Goal: Information Seeking & Learning: Learn about a topic

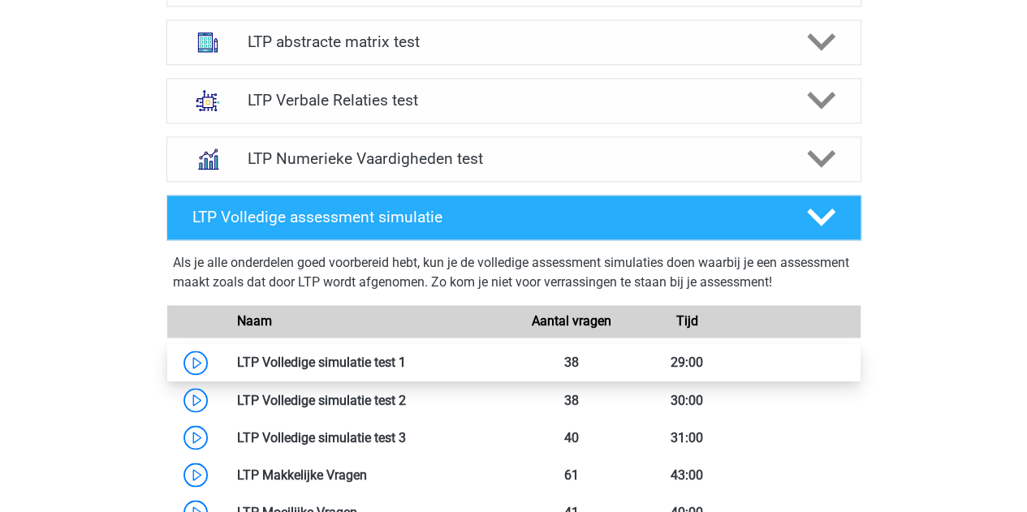
scroll to position [1218, 0]
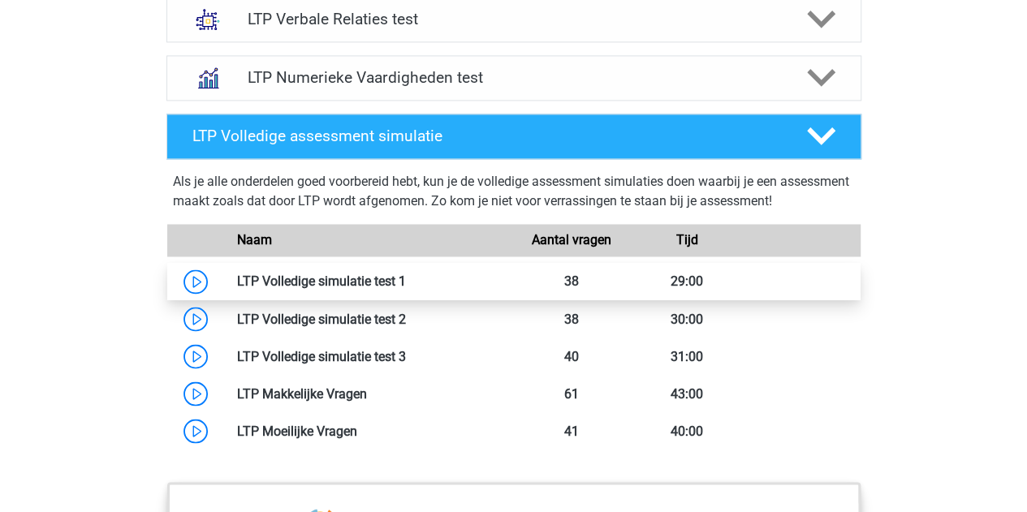
click at [406, 274] on link at bounding box center [406, 281] width 0 height 15
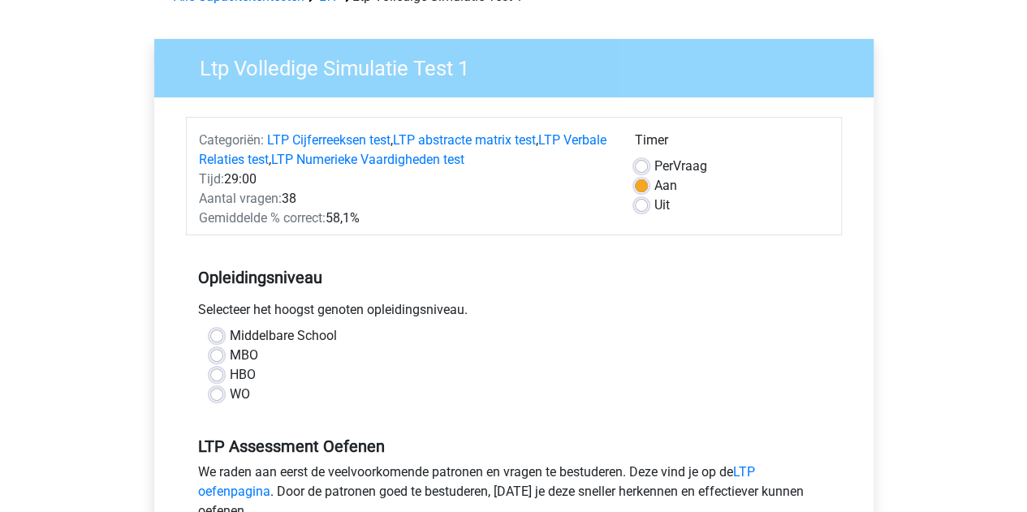
scroll to position [244, 0]
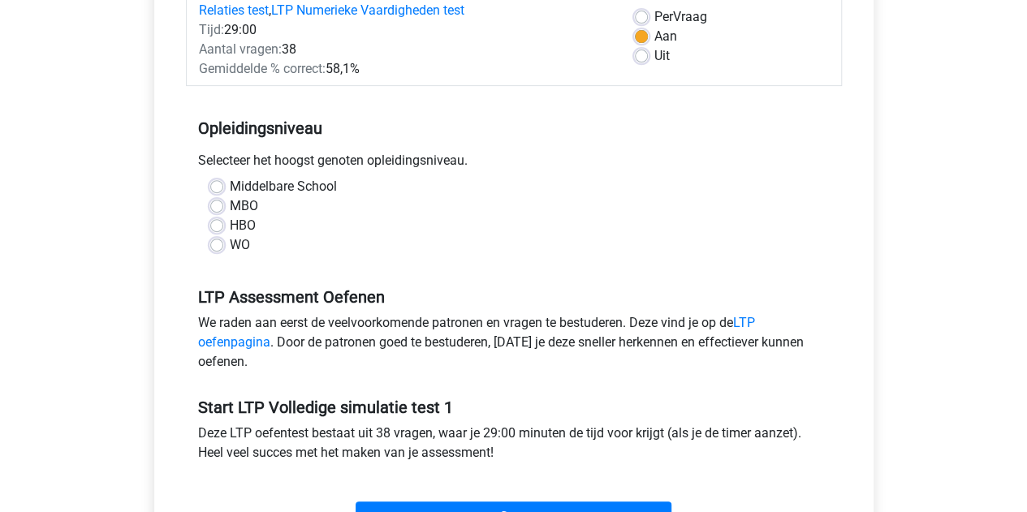
click at [230, 248] on label "WO" at bounding box center [240, 244] width 20 height 19
click at [214, 248] on input "WO" at bounding box center [216, 243] width 13 height 16
radio input "true"
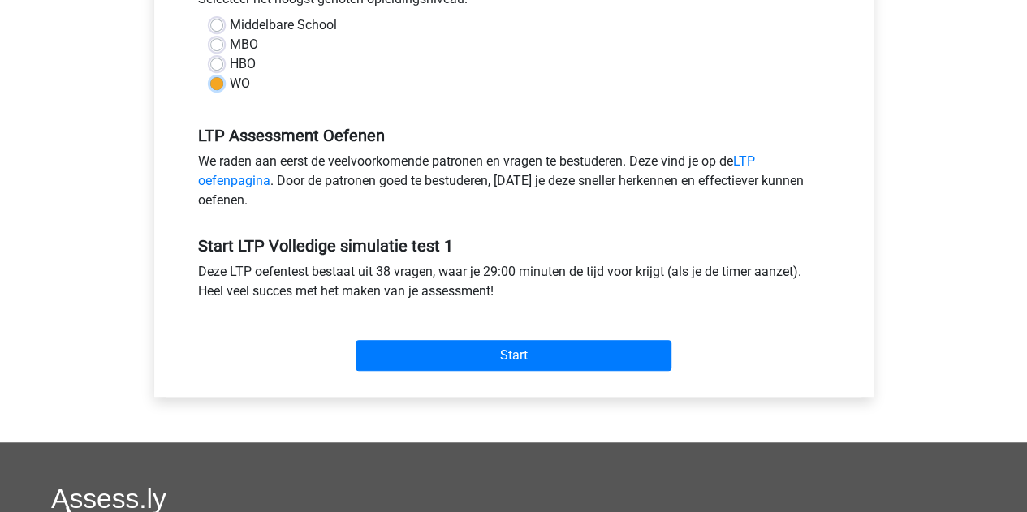
scroll to position [406, 0]
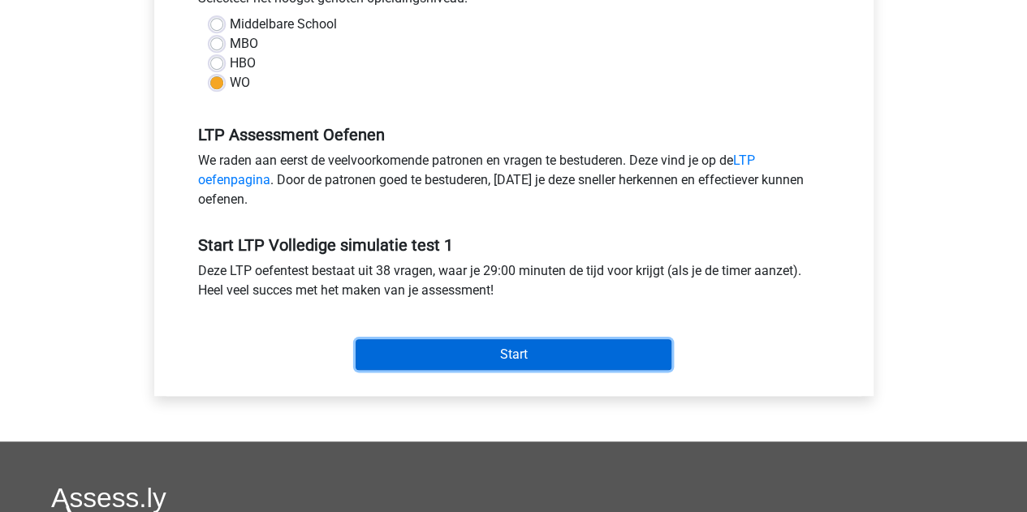
click at [451, 349] on input "Start" at bounding box center [514, 354] width 316 height 31
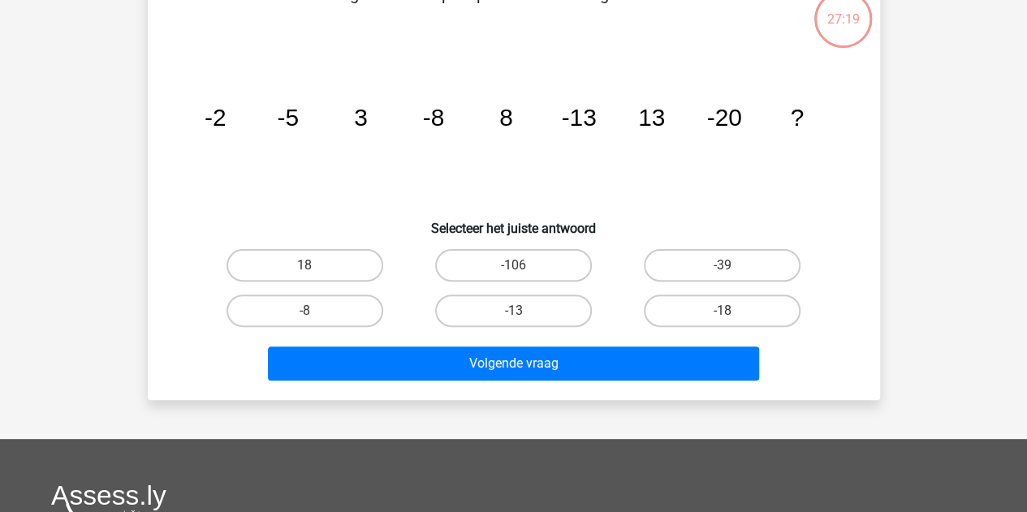
scroll to position [81, 0]
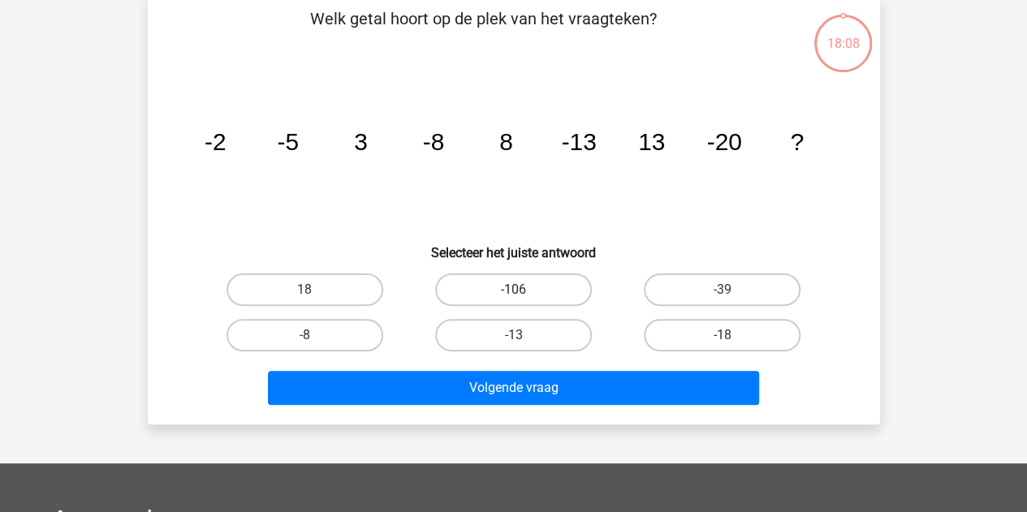
click at [526, 289] on label "-106" at bounding box center [513, 290] width 157 height 32
click at [524, 290] on input "-106" at bounding box center [518, 295] width 11 height 11
radio input "true"
click at [706, 291] on label "-39" at bounding box center [722, 290] width 157 height 32
click at [723, 291] on input "-39" at bounding box center [728, 295] width 11 height 11
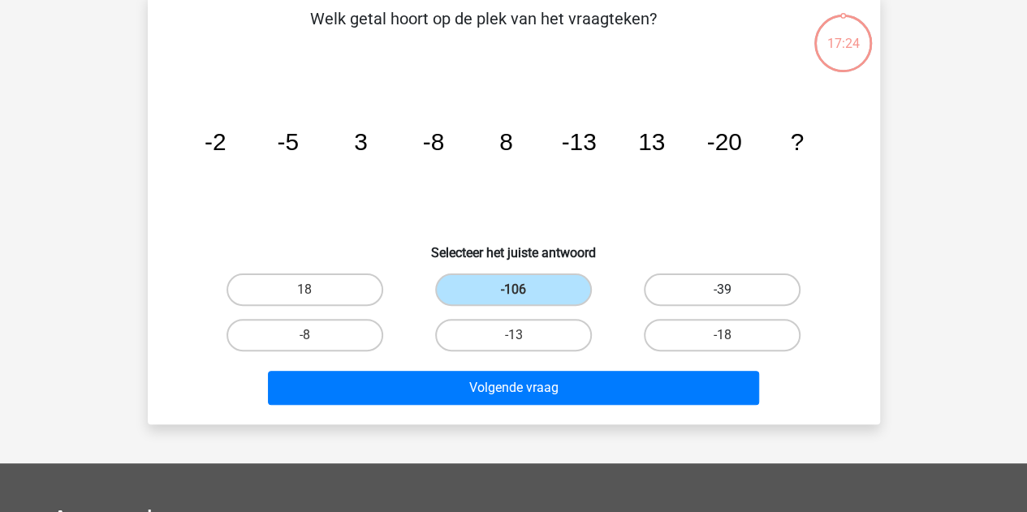
radio input "true"
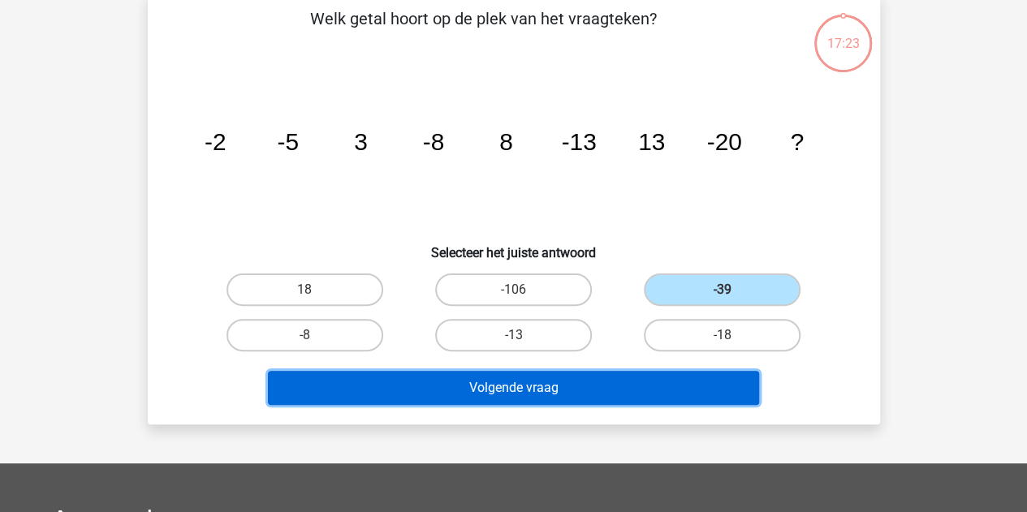
click at [577, 388] on button "Volgende vraag" at bounding box center [513, 388] width 491 height 34
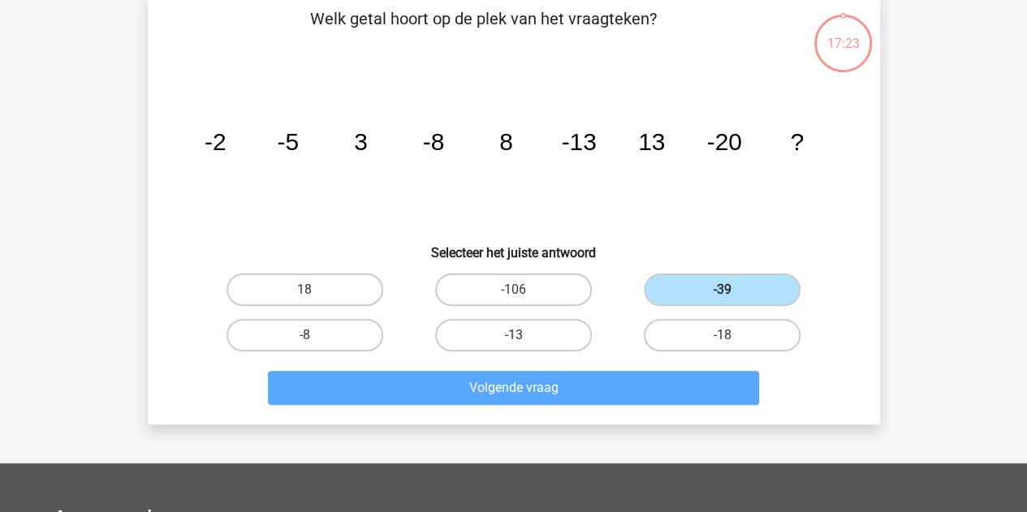
scroll to position [75, 0]
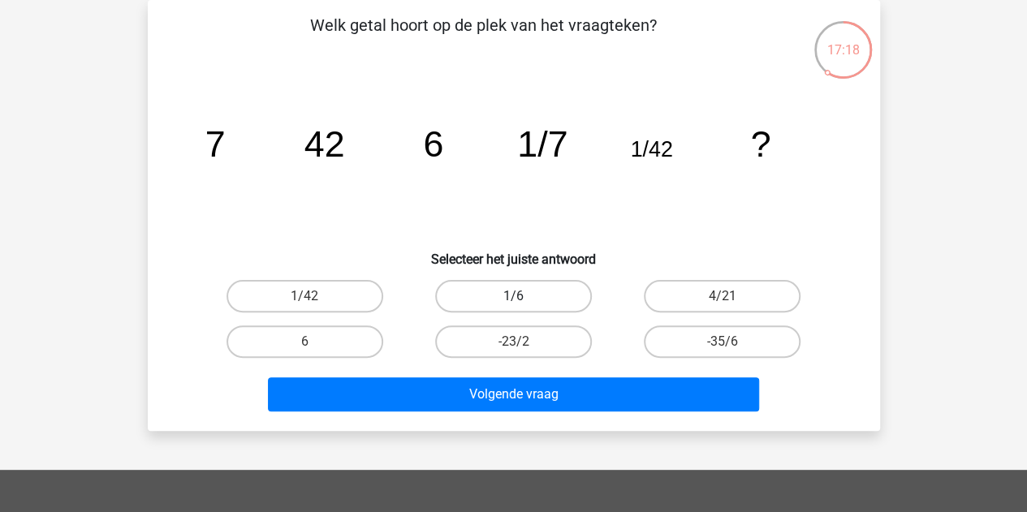
click at [500, 290] on label "1/6" at bounding box center [513, 296] width 157 height 32
click at [513, 296] on input "1/6" at bounding box center [518, 301] width 11 height 11
radio input "true"
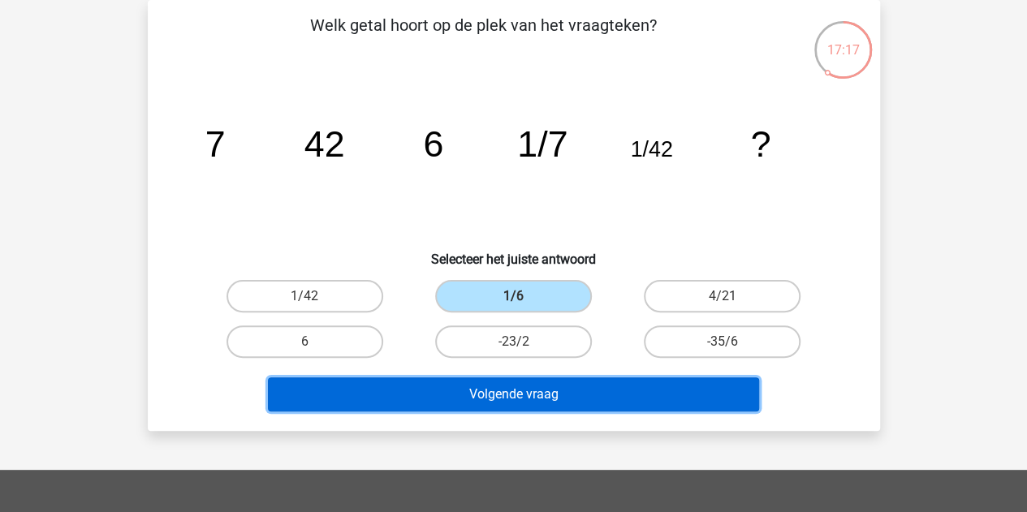
click at [495, 389] on button "Volgende vraag" at bounding box center [513, 394] width 491 height 34
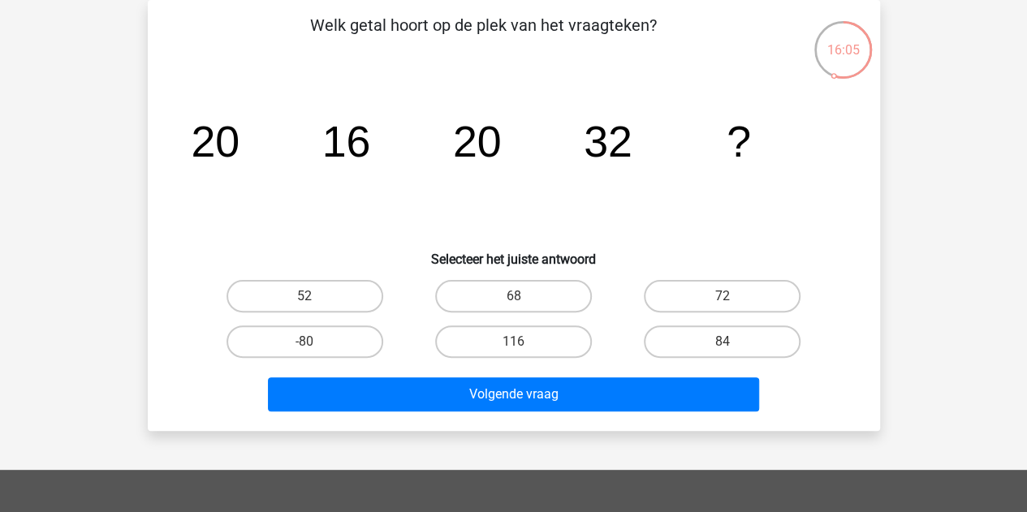
click at [311, 296] on input "52" at bounding box center [309, 301] width 11 height 11
radio input "true"
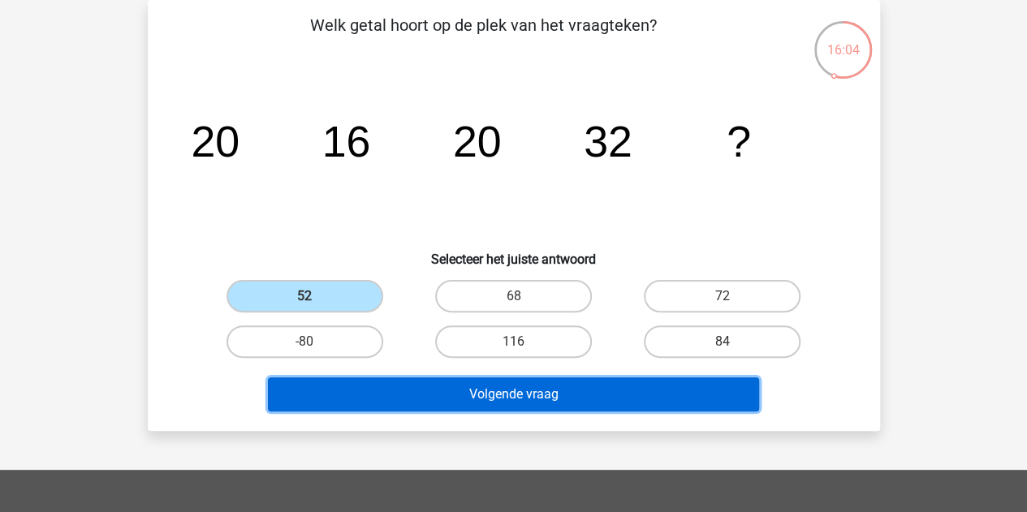
click at [510, 390] on button "Volgende vraag" at bounding box center [513, 394] width 491 height 34
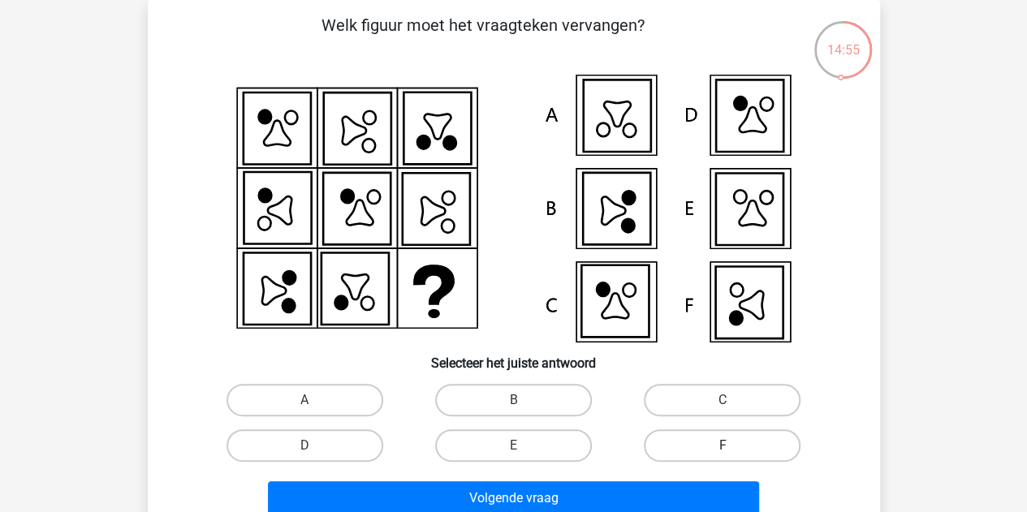
click at [663, 444] on label "F" at bounding box center [722, 445] width 157 height 32
click at [723, 446] on input "F" at bounding box center [728, 451] width 11 height 11
radio input "true"
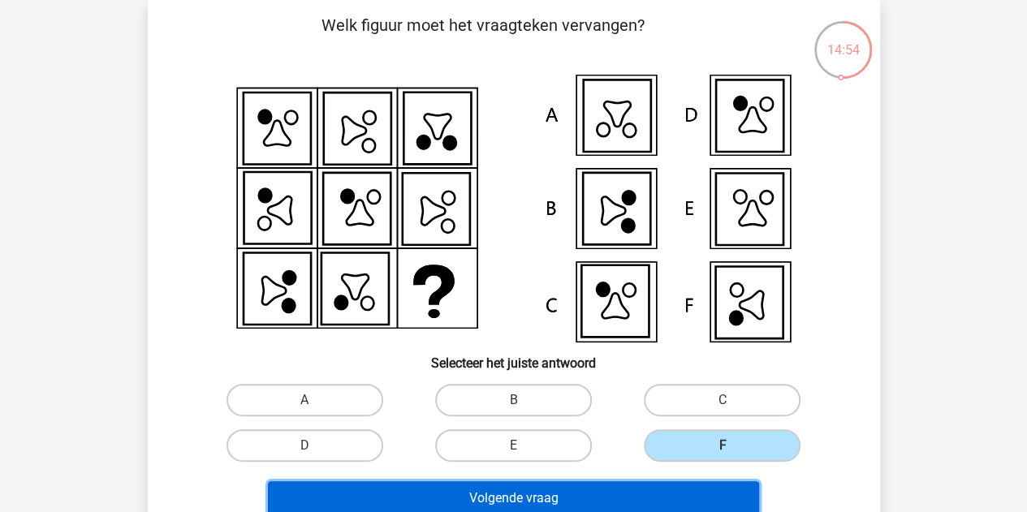
click at [578, 495] on button "Volgende vraag" at bounding box center [513, 498] width 491 height 34
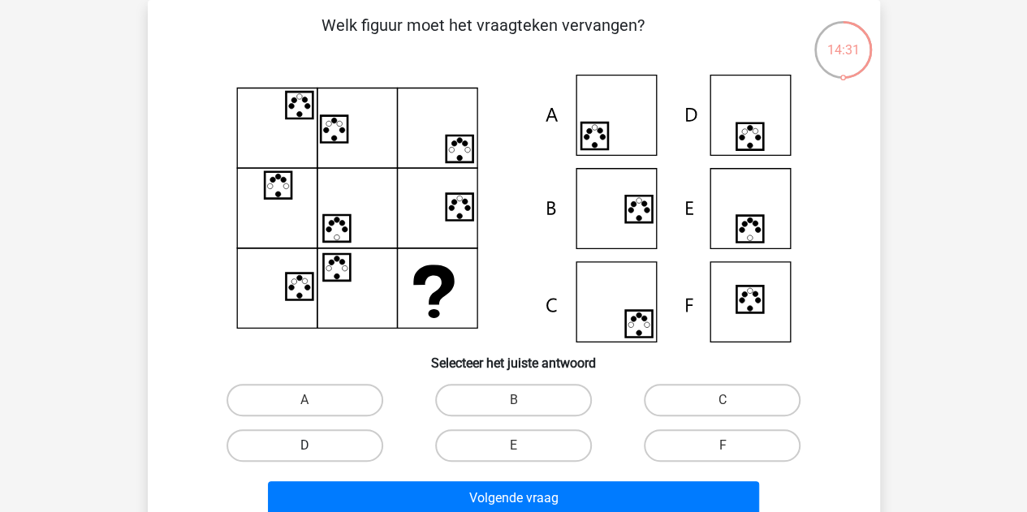
click at [339, 439] on label "D" at bounding box center [304, 445] width 157 height 32
click at [315, 446] on input "D" at bounding box center [309, 451] width 11 height 11
radio input "true"
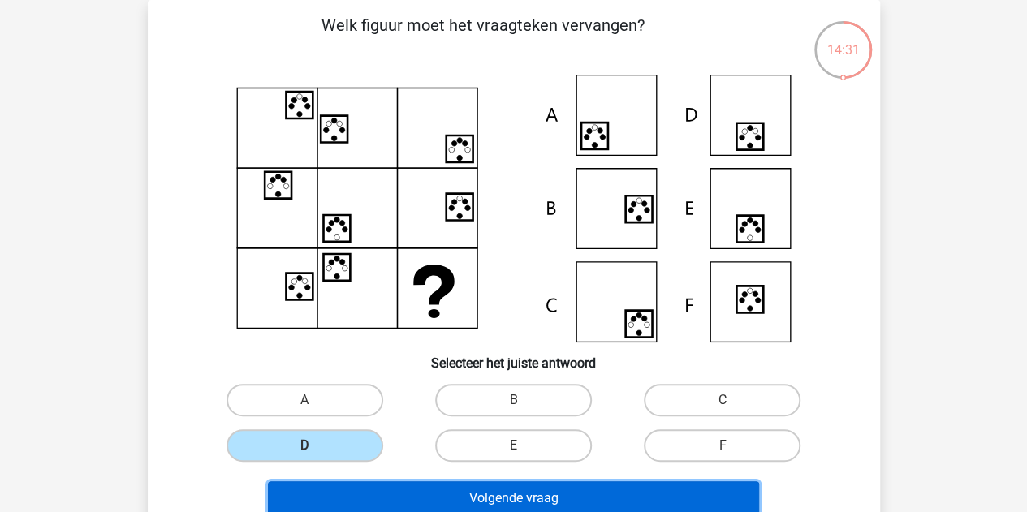
click at [387, 485] on button "Volgende vraag" at bounding box center [513, 498] width 491 height 34
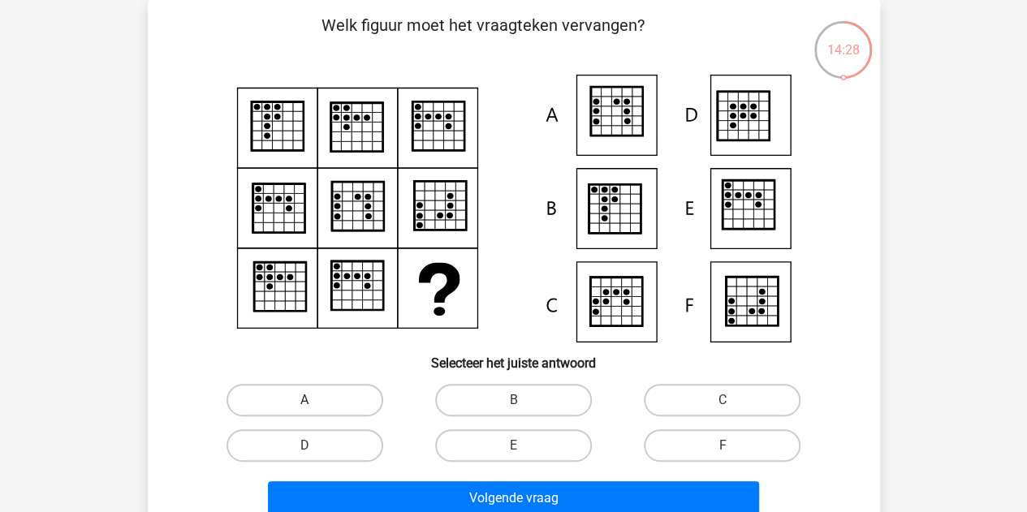
click at [352, 406] on label "A" at bounding box center [304, 400] width 157 height 32
click at [315, 406] on input "A" at bounding box center [309, 405] width 11 height 11
radio input "true"
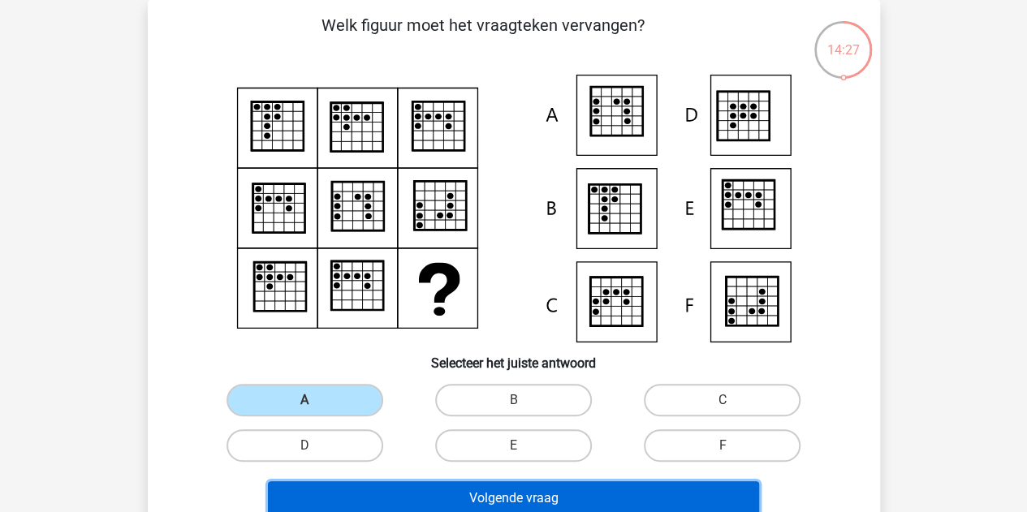
click at [429, 499] on button "Volgende vraag" at bounding box center [513, 498] width 491 height 34
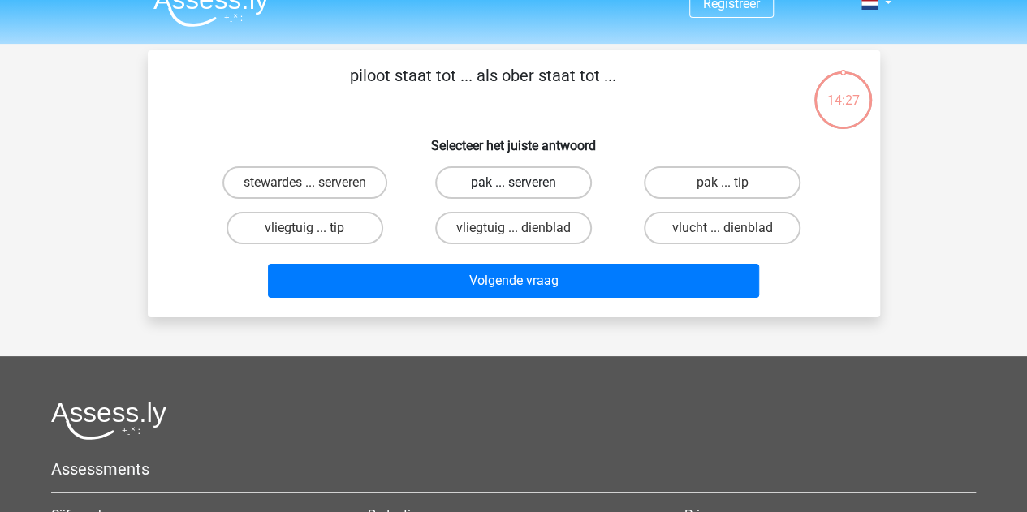
scroll to position [0, 0]
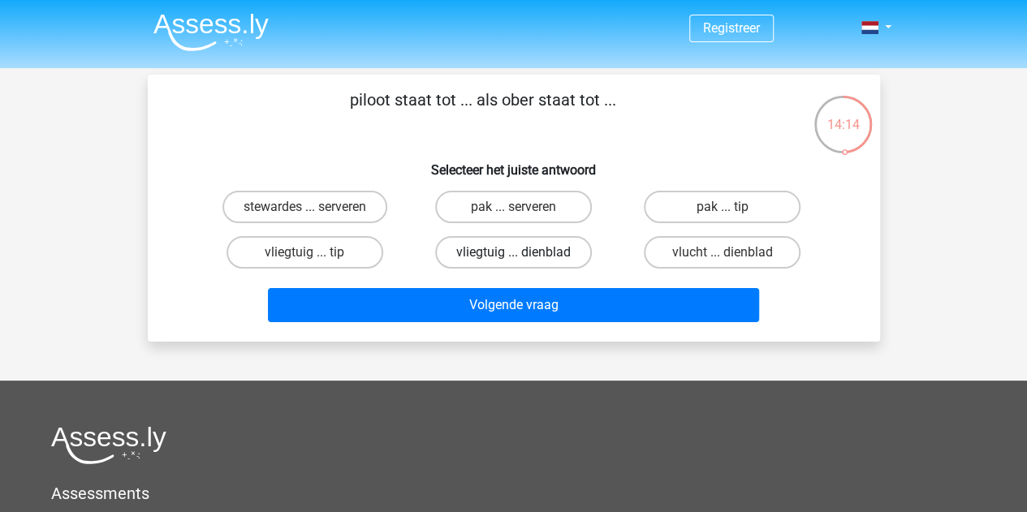
click at [520, 252] on label "vliegtuig ... dienblad" at bounding box center [513, 252] width 157 height 32
click at [520, 252] on input "vliegtuig ... dienblad" at bounding box center [518, 257] width 11 height 11
radio input "true"
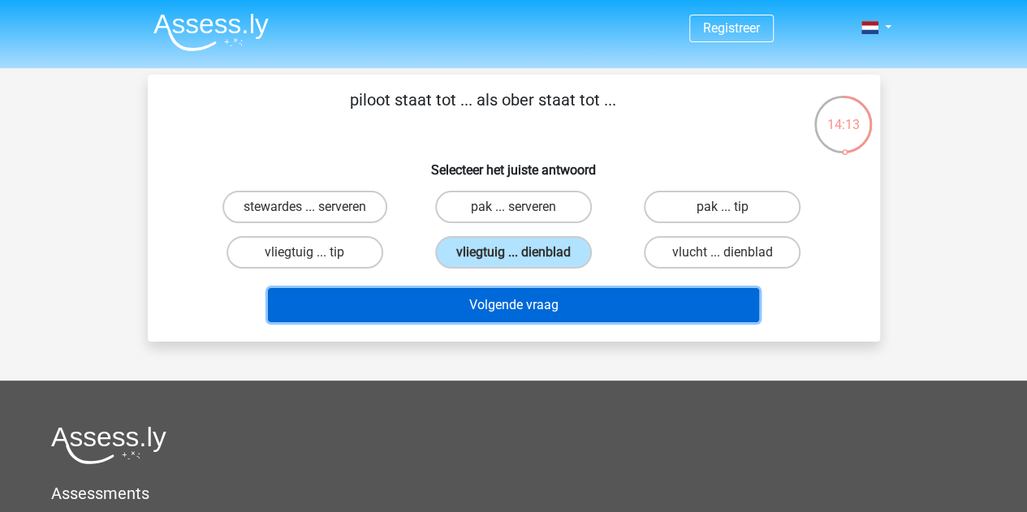
click at [506, 304] on button "Volgende vraag" at bounding box center [513, 305] width 491 height 34
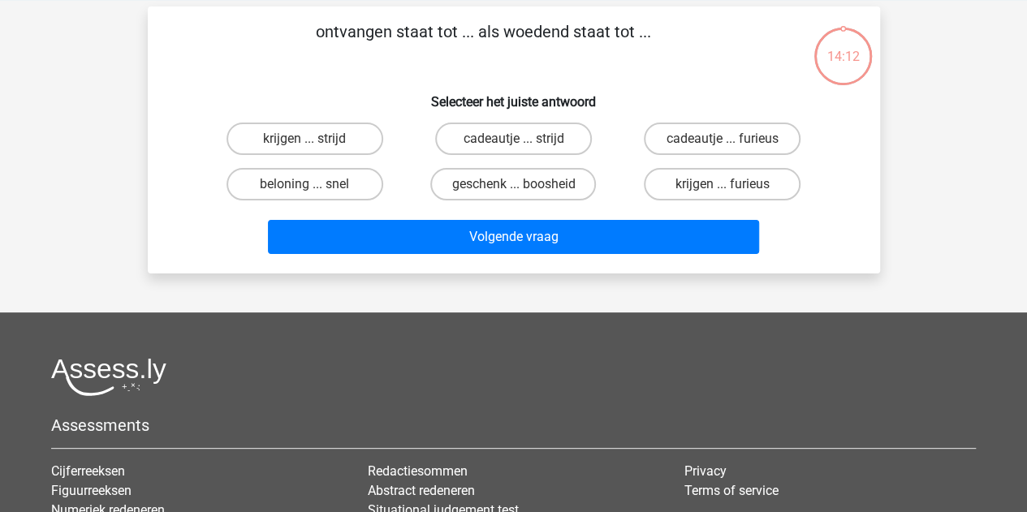
scroll to position [75, 0]
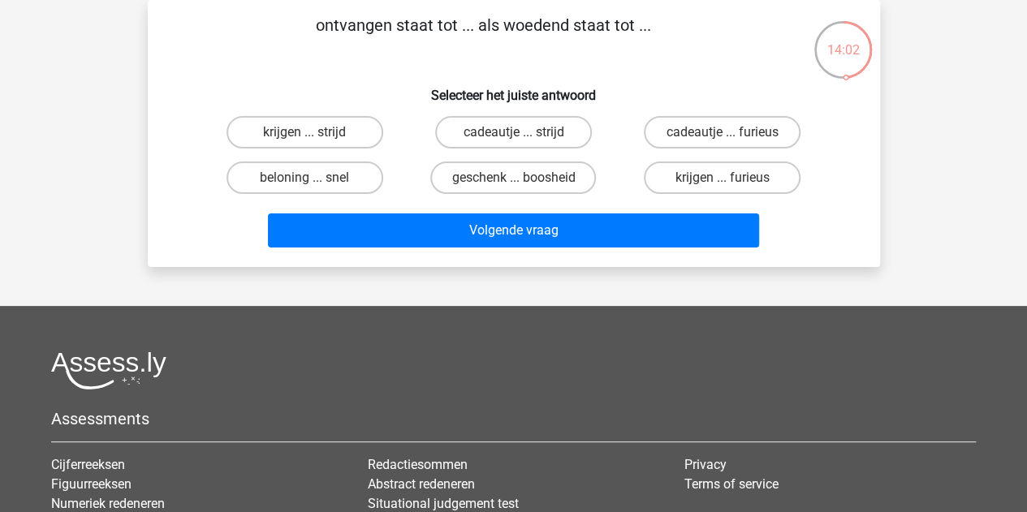
click at [731, 181] on input "krijgen ... furieus" at bounding box center [728, 183] width 11 height 11
radio input "true"
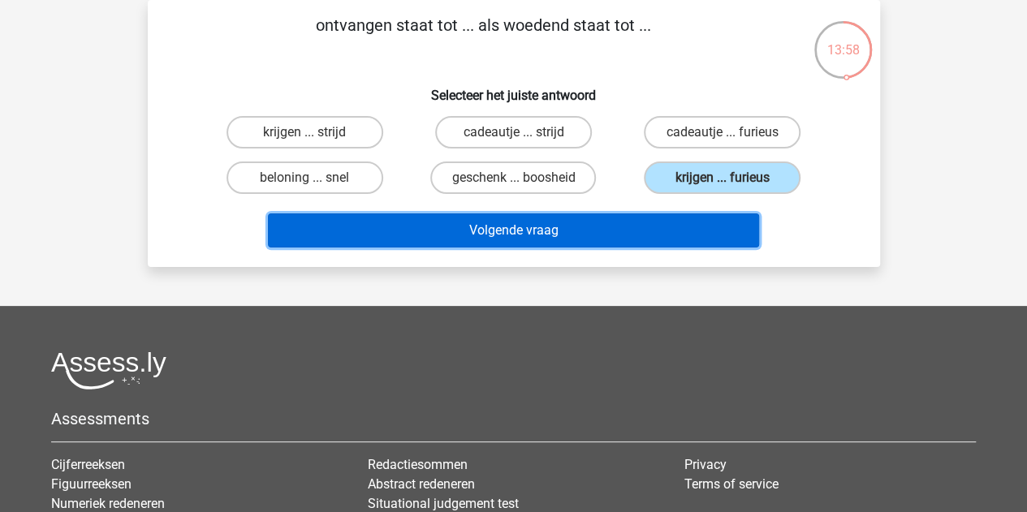
click at [664, 225] on button "Volgende vraag" at bounding box center [513, 231] width 491 height 34
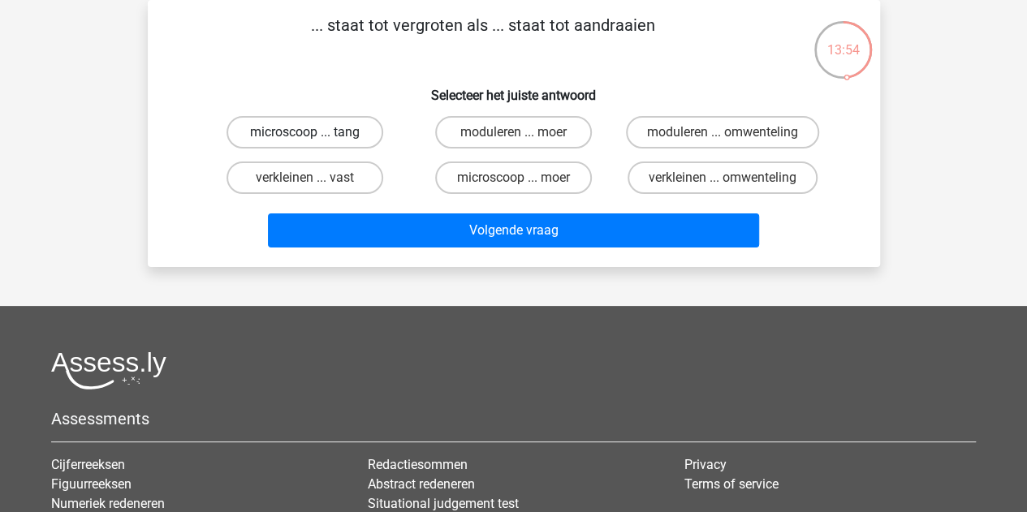
click at [336, 132] on label "microscoop ... tang" at bounding box center [304, 132] width 157 height 32
click at [315, 132] on input "microscoop ... tang" at bounding box center [309, 137] width 11 height 11
radio input "true"
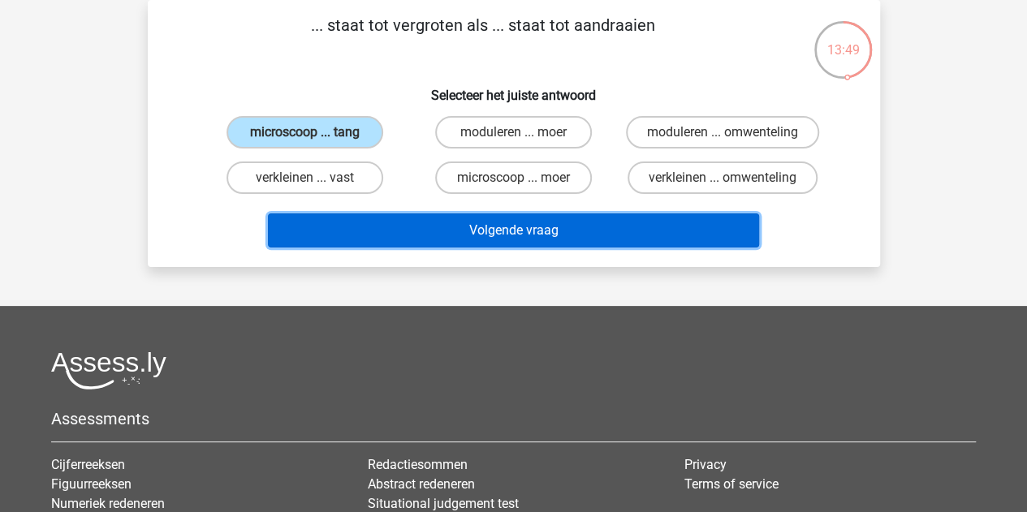
click at [425, 228] on button "Volgende vraag" at bounding box center [513, 231] width 491 height 34
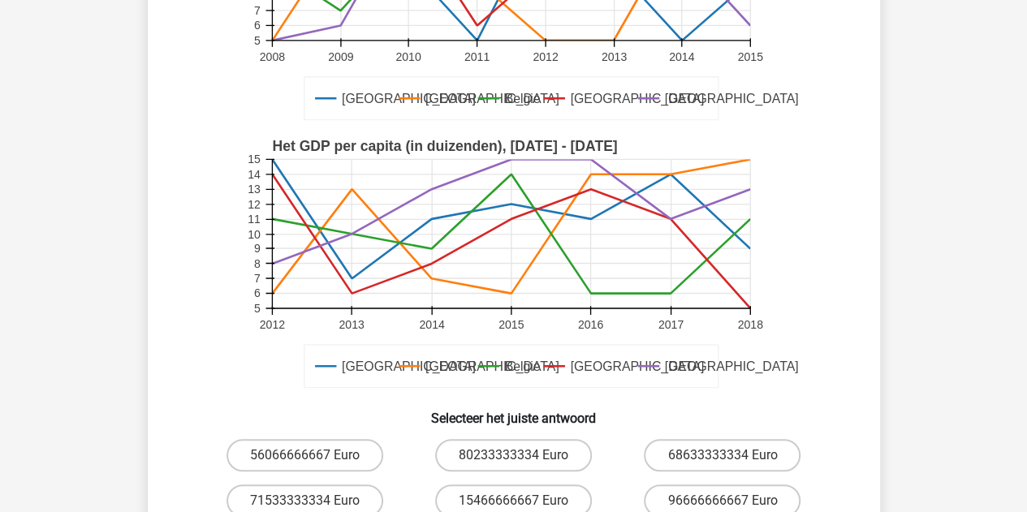
scroll to position [325, 0]
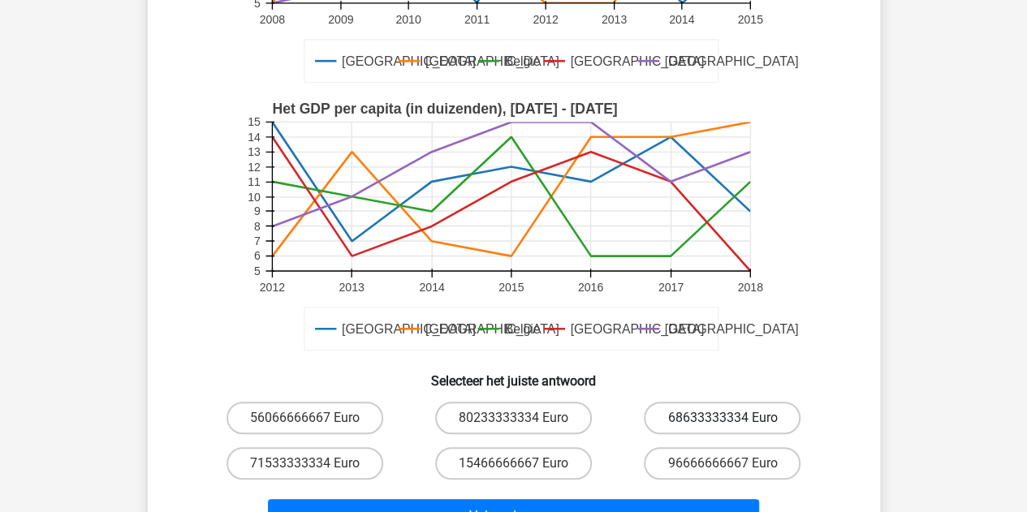
click at [684, 421] on label "68633333334 Euro" at bounding box center [722, 418] width 157 height 32
click at [723, 421] on input "68633333334 Euro" at bounding box center [728, 423] width 11 height 11
radio input "true"
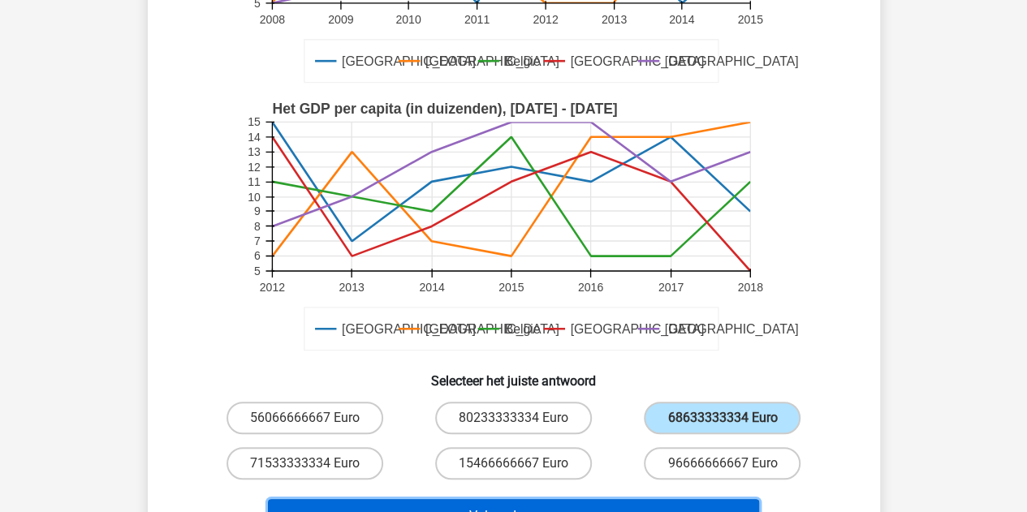
click at [445, 504] on button "Volgende vraag" at bounding box center [513, 516] width 491 height 34
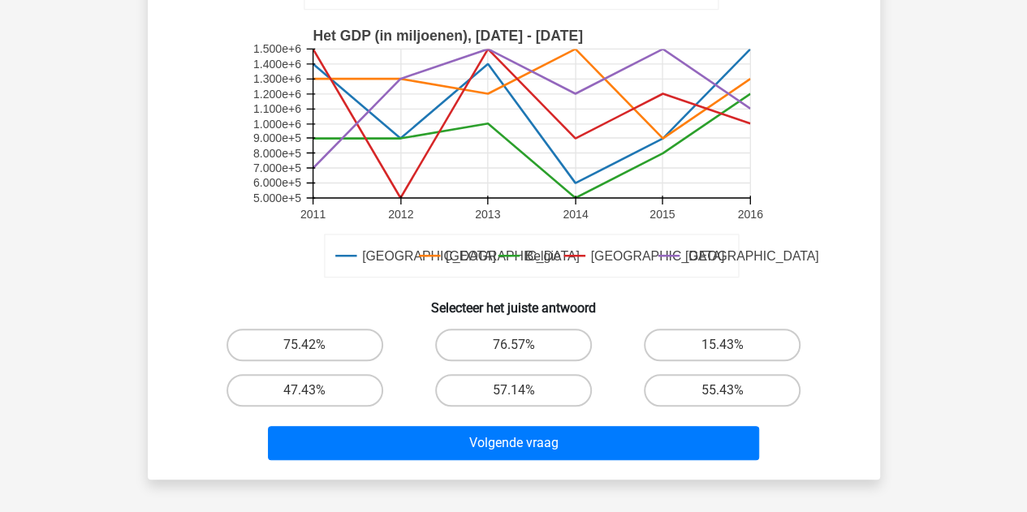
scroll to position [483, 0]
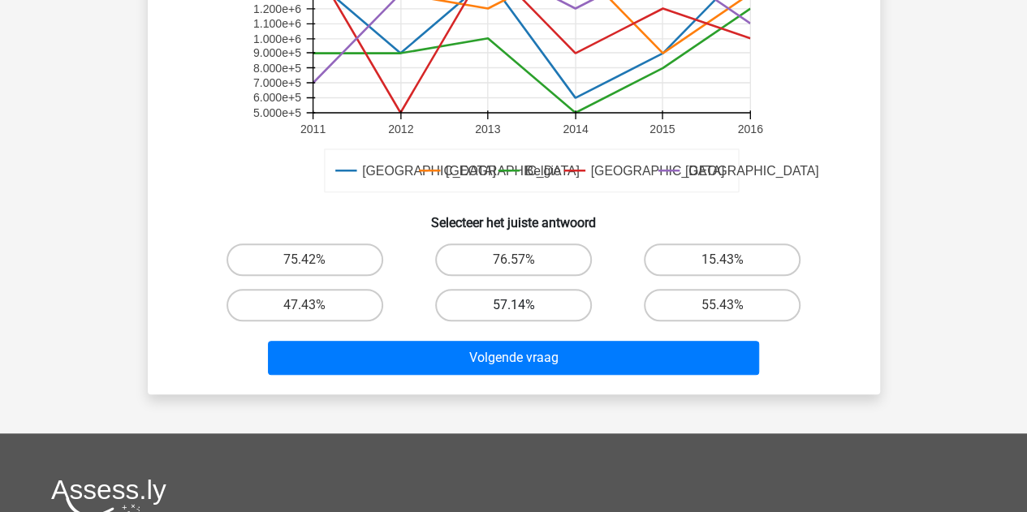
click at [476, 302] on label "57.14%" at bounding box center [513, 305] width 157 height 32
click at [513, 305] on input "57.14%" at bounding box center [518, 310] width 11 height 11
radio input "true"
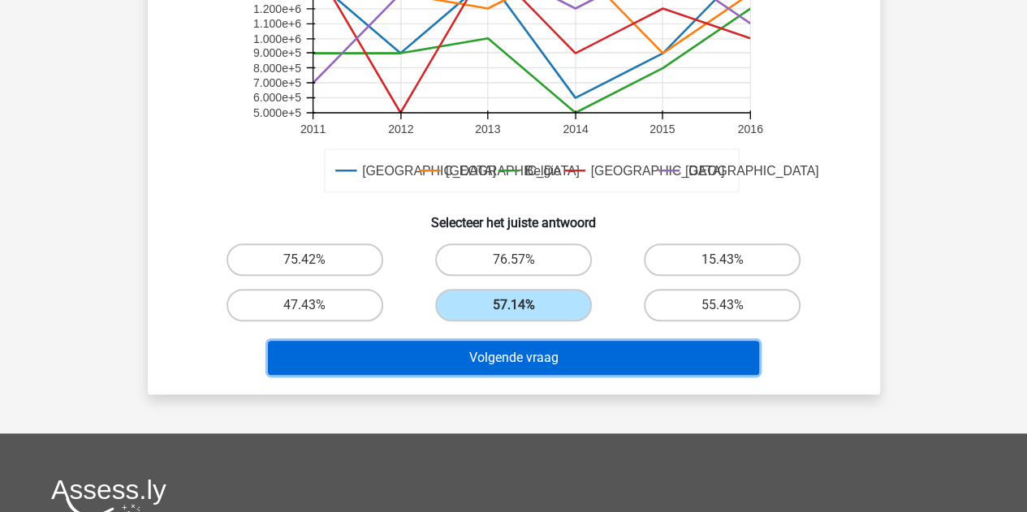
click at [492, 360] on button "Volgende vraag" at bounding box center [513, 358] width 491 height 34
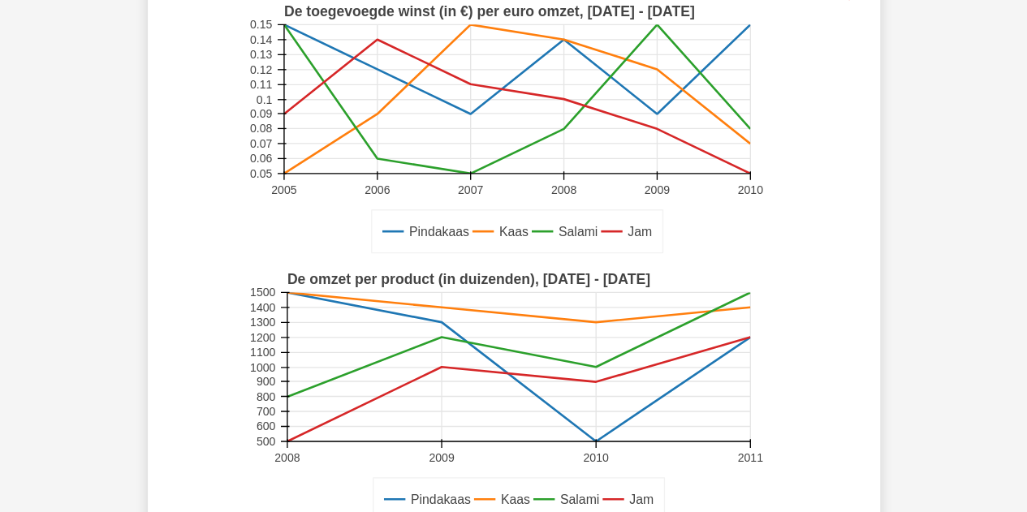
scroll to position [406, 0]
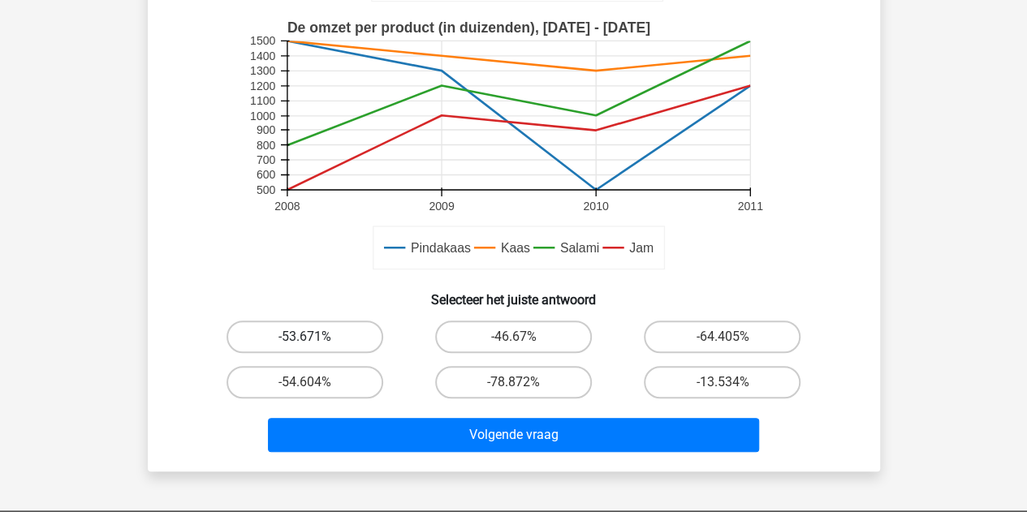
click at [300, 338] on label "-53.671%" at bounding box center [304, 337] width 157 height 32
click at [304, 338] on input "-53.671%" at bounding box center [309, 342] width 11 height 11
radio input "true"
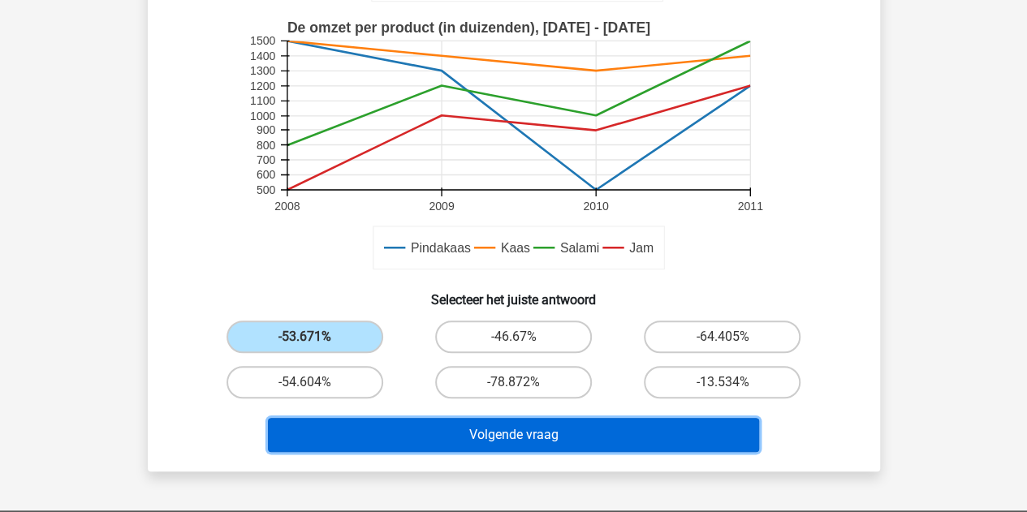
click at [435, 441] on button "Volgende vraag" at bounding box center [513, 435] width 491 height 34
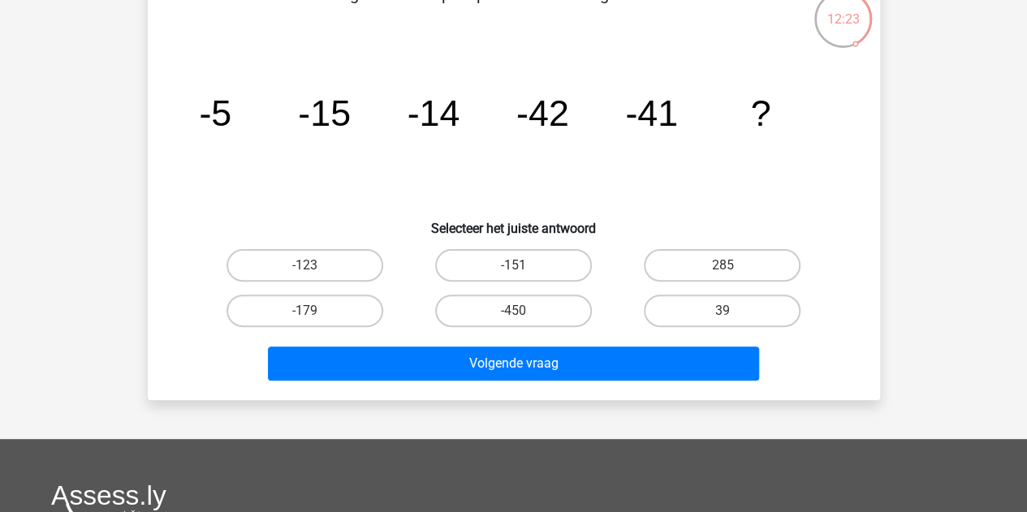
scroll to position [81, 0]
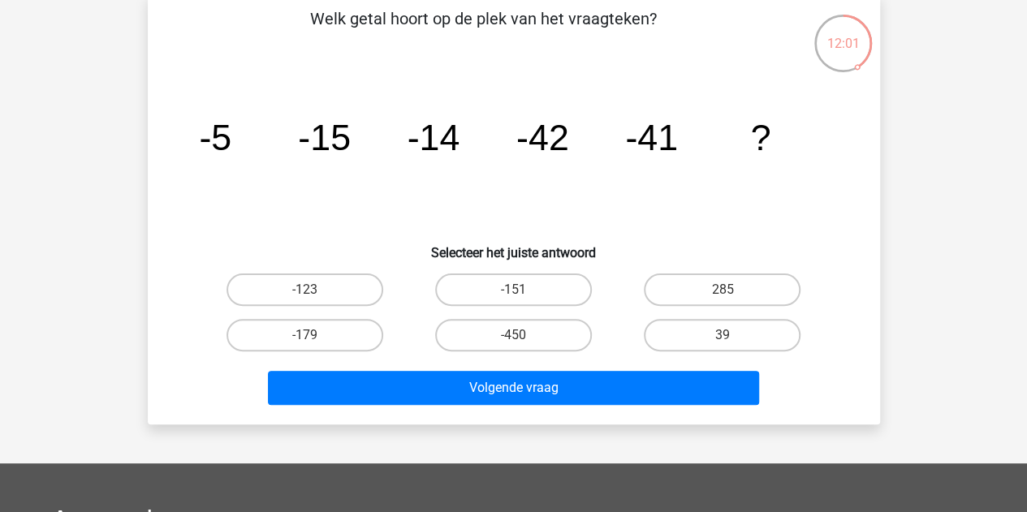
click at [729, 345] on input "39" at bounding box center [728, 340] width 11 height 11
radio input "true"
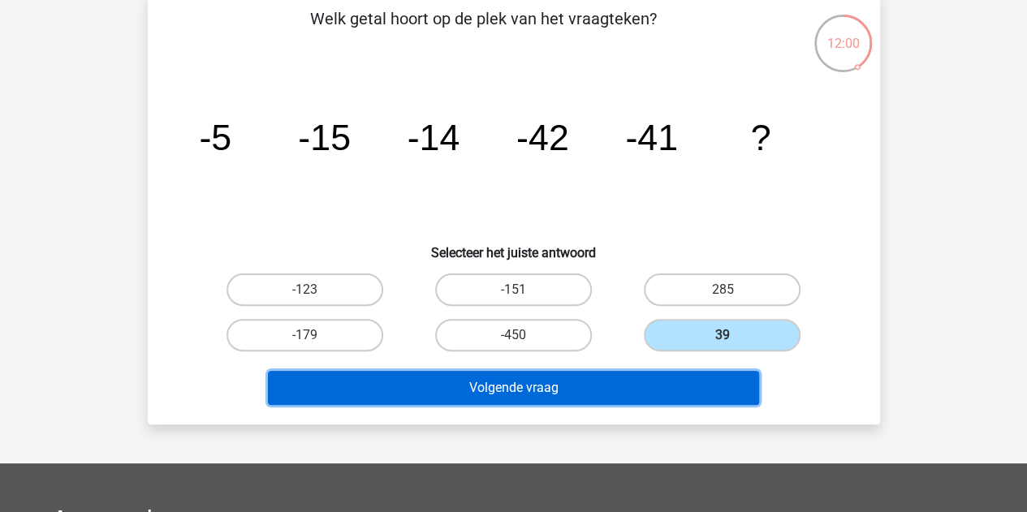
click at [579, 383] on button "Volgende vraag" at bounding box center [513, 388] width 491 height 34
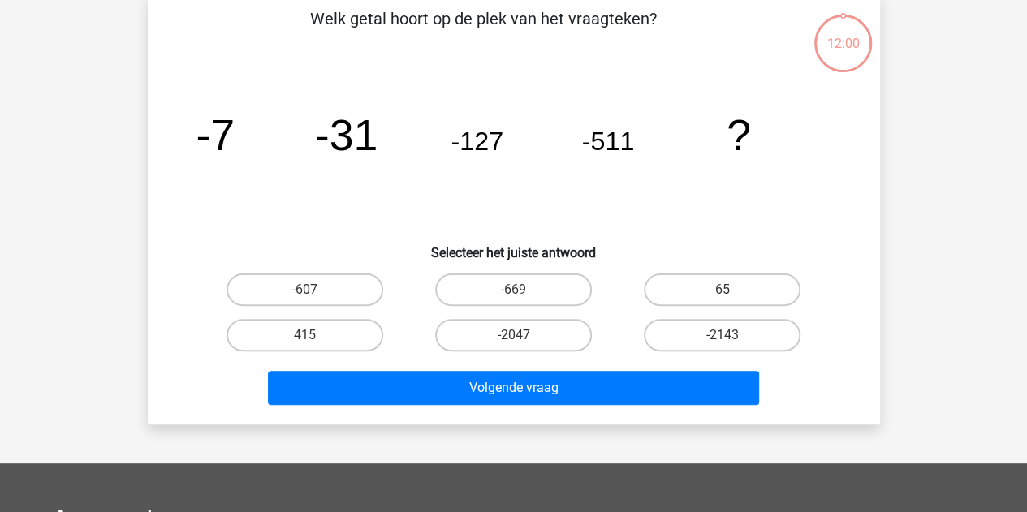
scroll to position [75, 0]
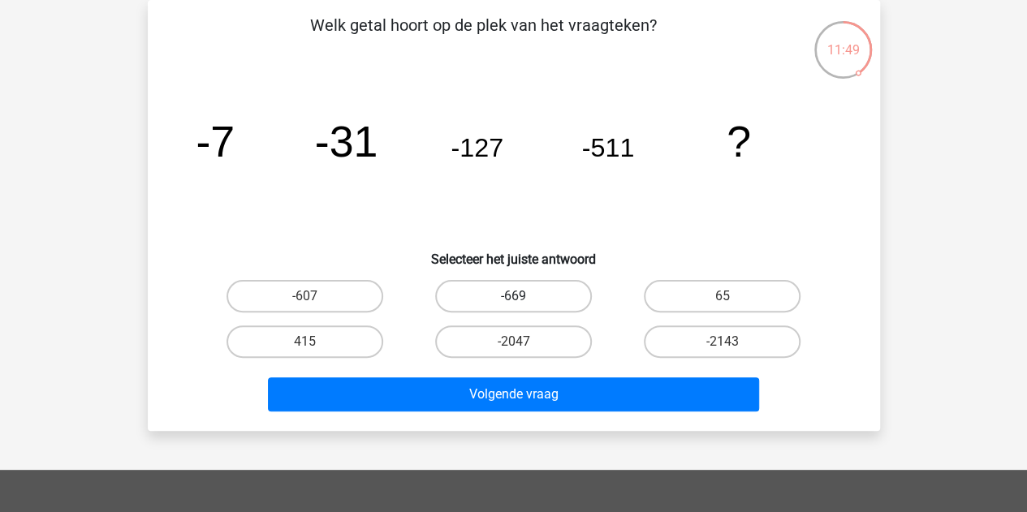
click at [490, 301] on label "-669" at bounding box center [513, 296] width 157 height 32
click at [513, 301] on input "-669" at bounding box center [518, 301] width 11 height 11
radio input "true"
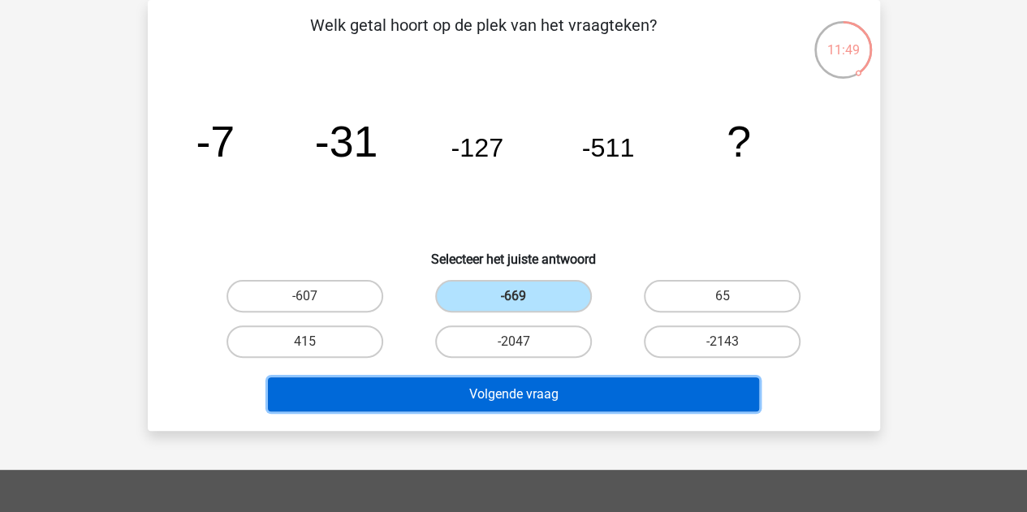
click at [455, 388] on button "Volgende vraag" at bounding box center [513, 394] width 491 height 34
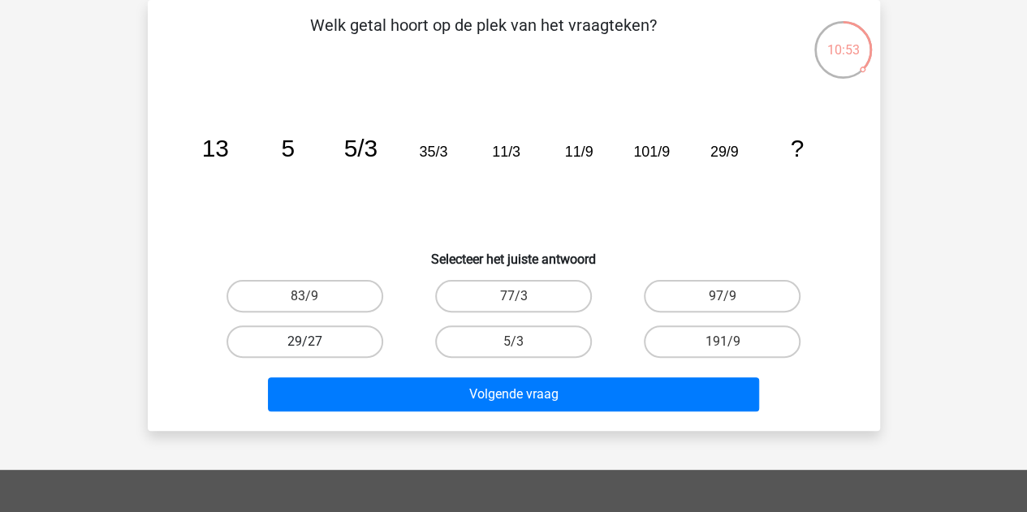
click at [324, 347] on label "29/27" at bounding box center [304, 342] width 157 height 32
click at [315, 347] on input "29/27" at bounding box center [309, 347] width 11 height 11
radio input "true"
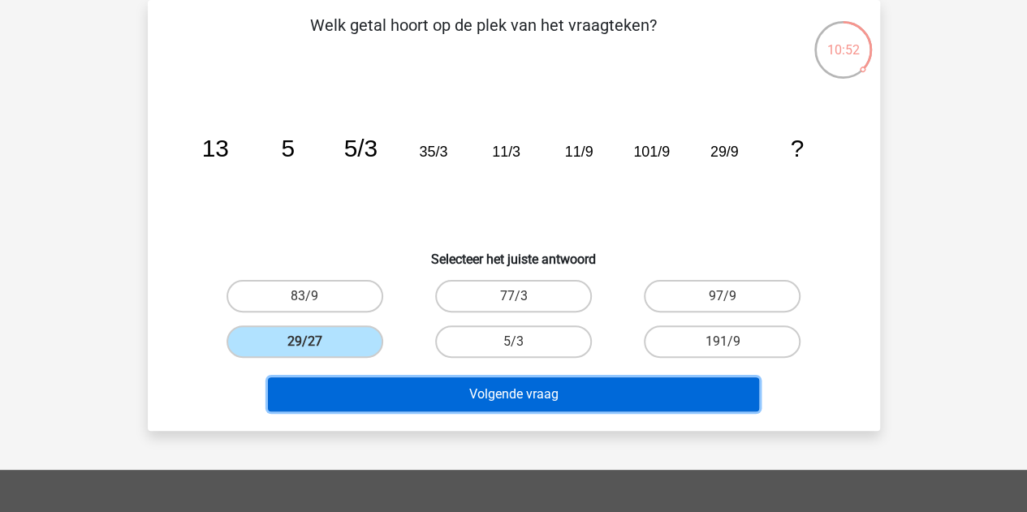
click at [411, 395] on button "Volgende vraag" at bounding box center [513, 394] width 491 height 34
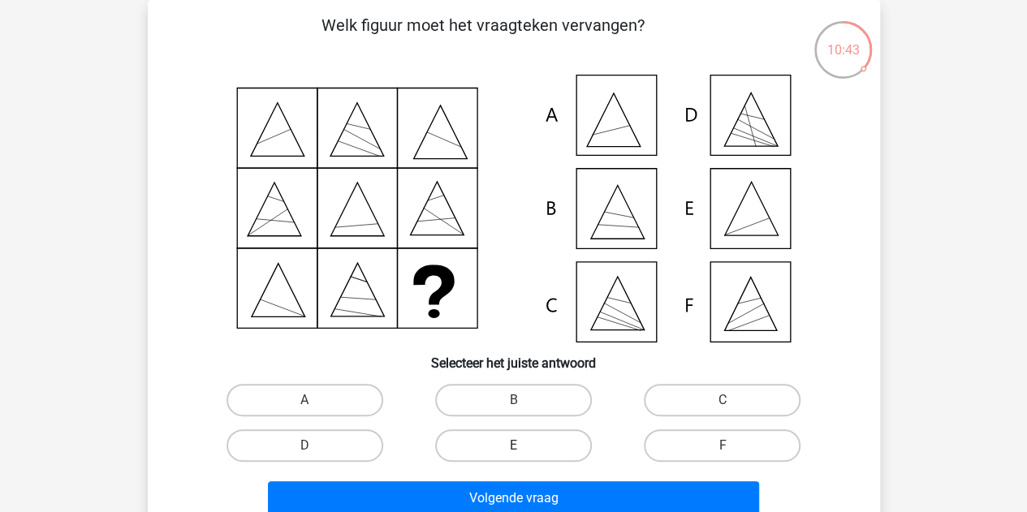
click at [540, 439] on label "E" at bounding box center [513, 445] width 157 height 32
click at [524, 446] on input "E" at bounding box center [518, 451] width 11 height 11
radio input "true"
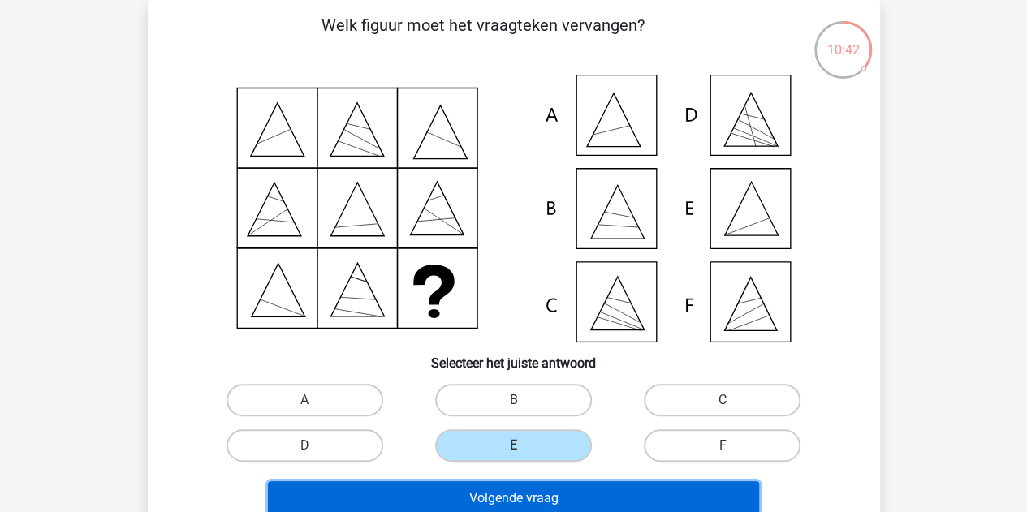
click at [524, 496] on button "Volgende vraag" at bounding box center [513, 498] width 491 height 34
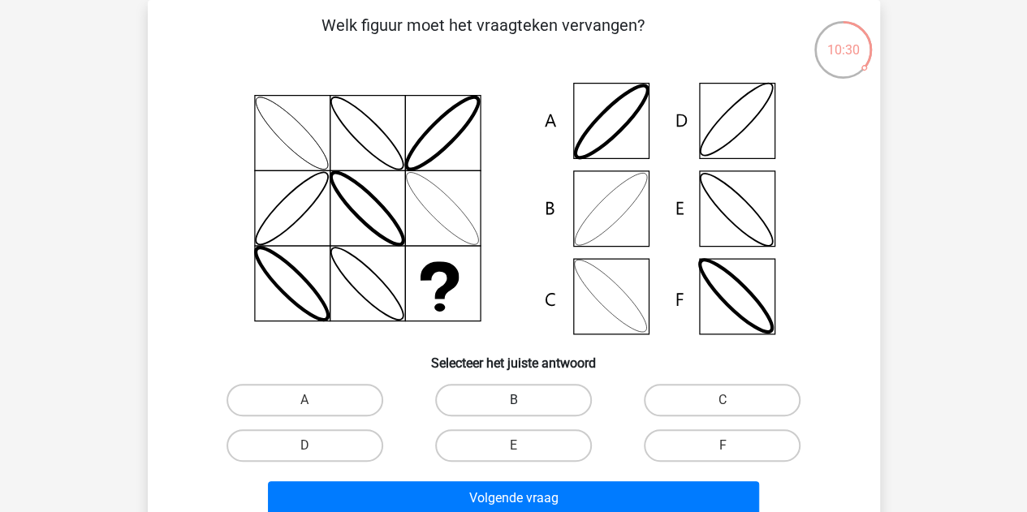
click at [542, 405] on label "B" at bounding box center [513, 400] width 157 height 32
click at [524, 405] on input "B" at bounding box center [518, 405] width 11 height 11
radio input "true"
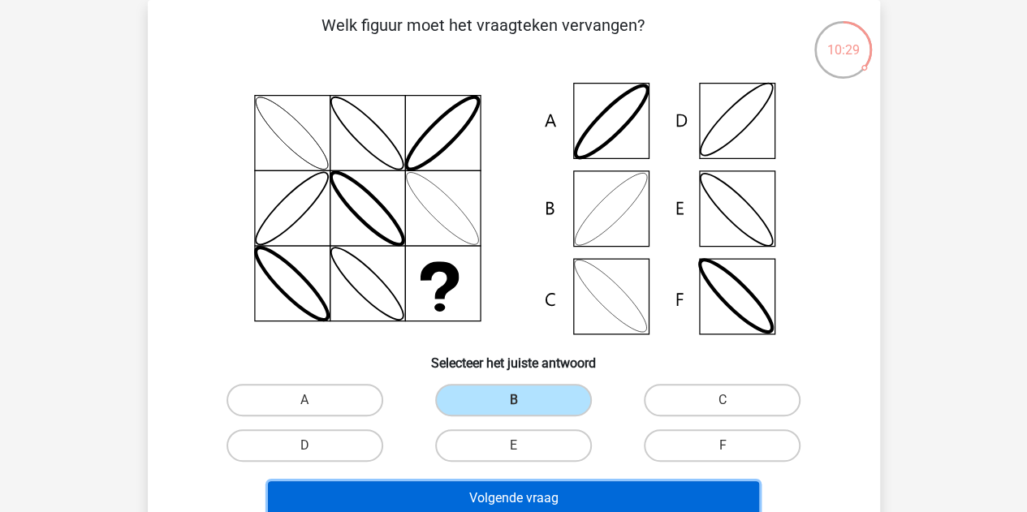
click at [522, 494] on button "Volgende vraag" at bounding box center [513, 498] width 491 height 34
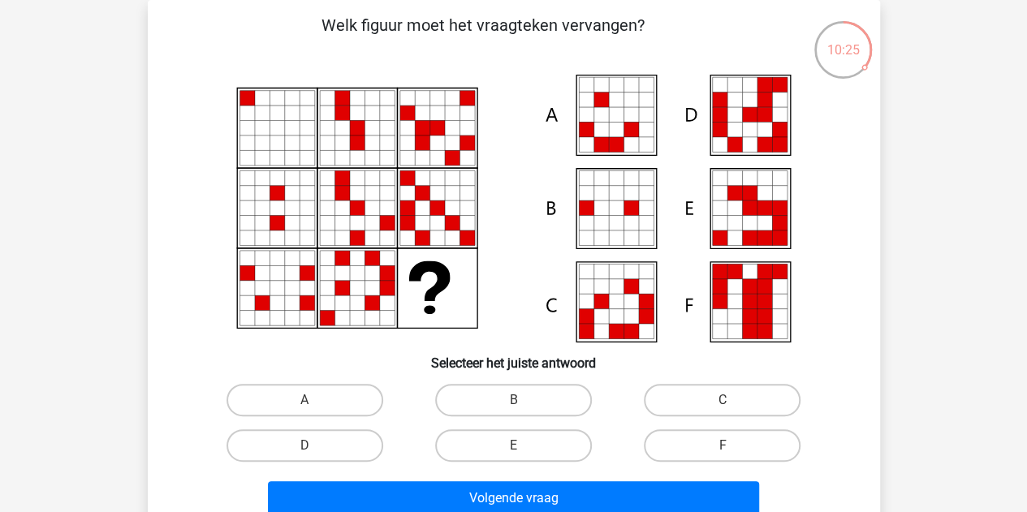
drag, startPoint x: 287, startPoint y: 452, endPoint x: 304, endPoint y: 452, distance: 17.9
click at [289, 451] on label "D" at bounding box center [304, 445] width 157 height 32
click at [304, 451] on input "D" at bounding box center [309, 451] width 11 height 11
radio input "true"
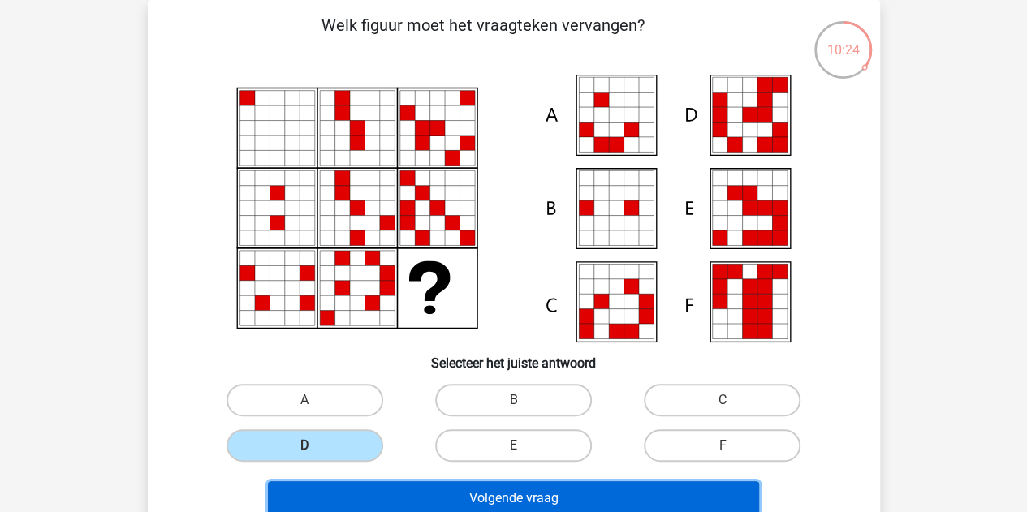
click at [435, 500] on button "Volgende vraag" at bounding box center [513, 498] width 491 height 34
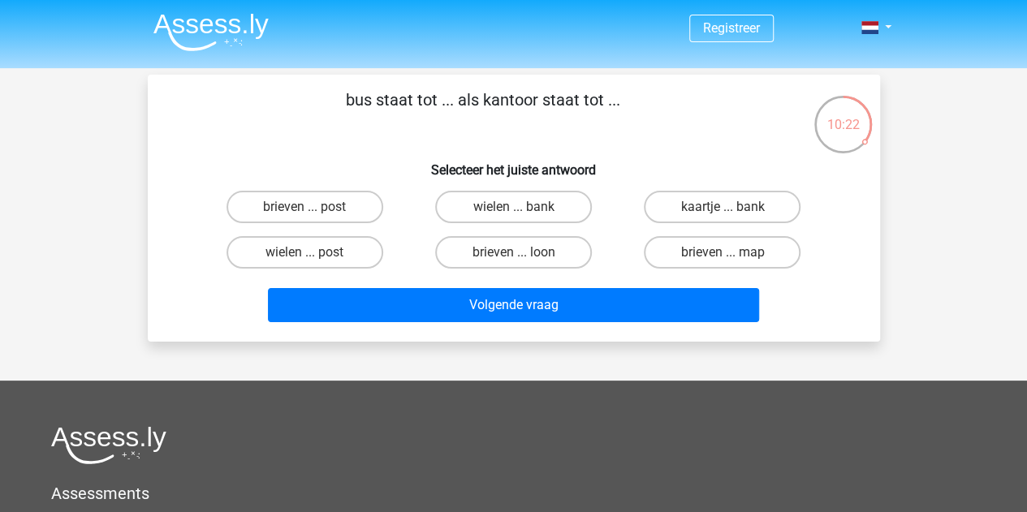
scroll to position [0, 0]
click at [295, 205] on label "brieven ... post" at bounding box center [304, 207] width 157 height 32
click at [304, 207] on input "brieven ... post" at bounding box center [309, 212] width 11 height 11
radio input "true"
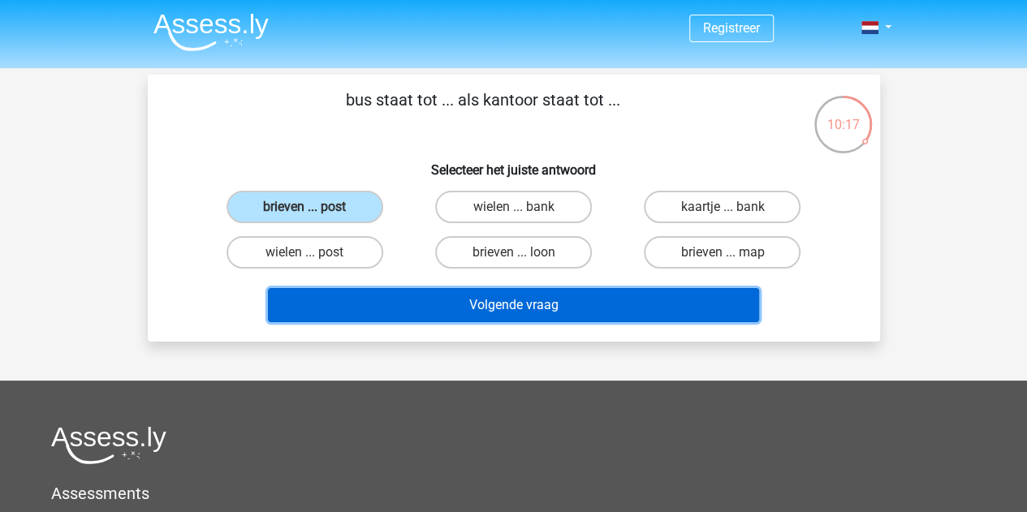
click at [442, 294] on button "Volgende vraag" at bounding box center [513, 305] width 491 height 34
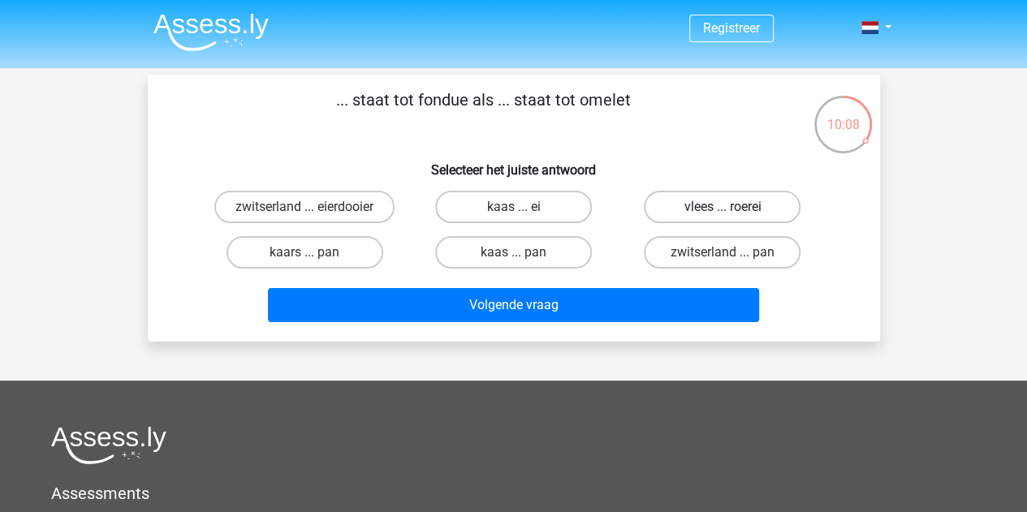
click at [735, 205] on label "vlees ... roerei" at bounding box center [722, 207] width 157 height 32
click at [733, 207] on input "vlees ... roerei" at bounding box center [728, 212] width 11 height 11
radio input "true"
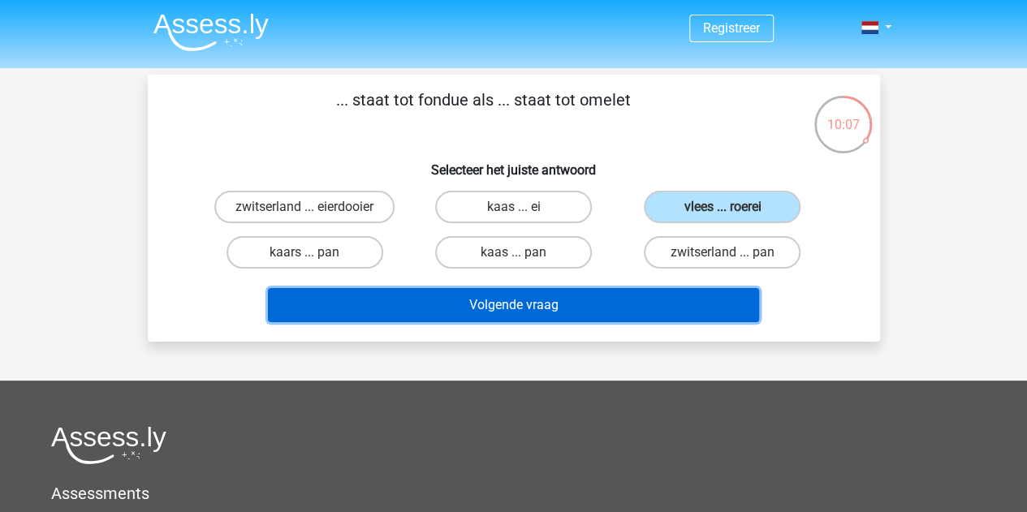
click at [482, 304] on button "Volgende vraag" at bounding box center [513, 305] width 491 height 34
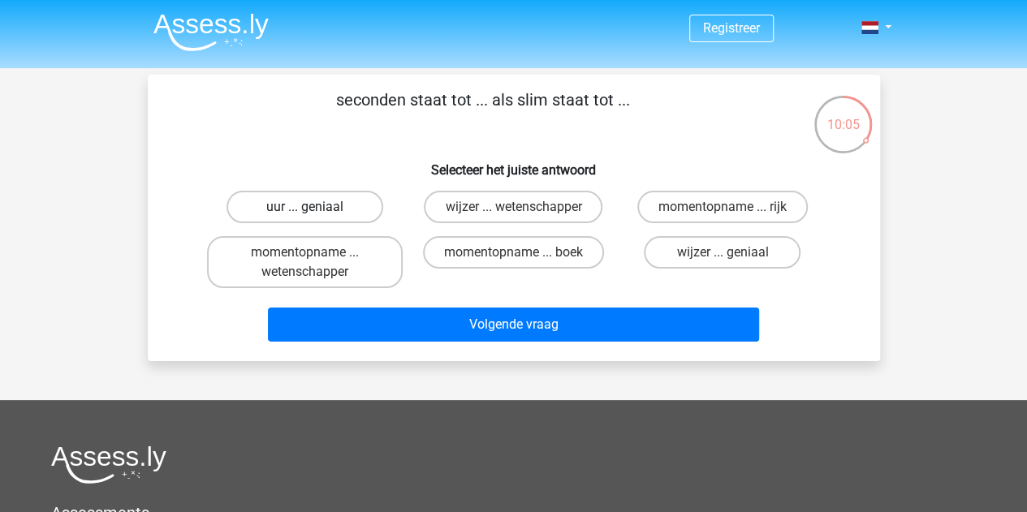
click at [295, 209] on label "uur ... geniaal" at bounding box center [304, 207] width 157 height 32
click at [304, 209] on input "uur ... geniaal" at bounding box center [309, 212] width 11 height 11
radio input "true"
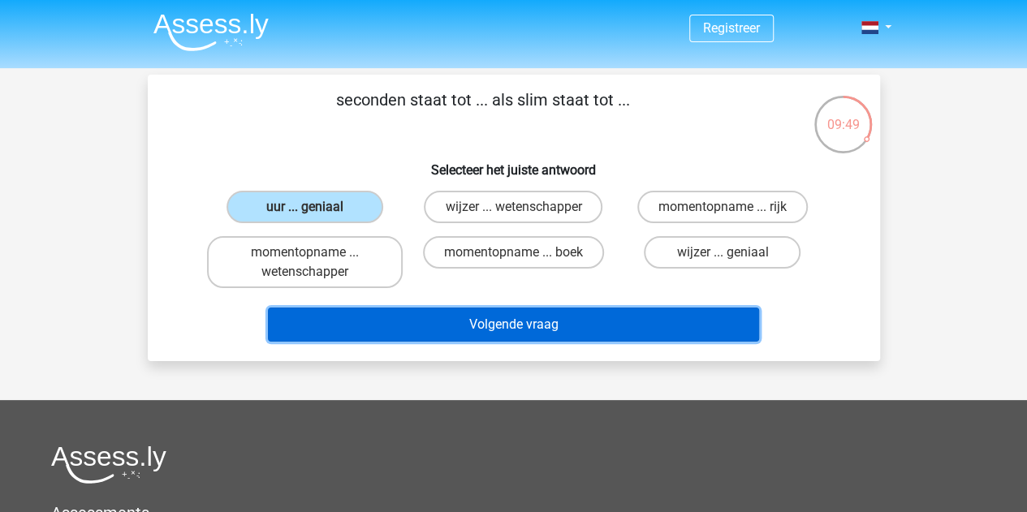
click at [445, 325] on button "Volgende vraag" at bounding box center [513, 325] width 491 height 34
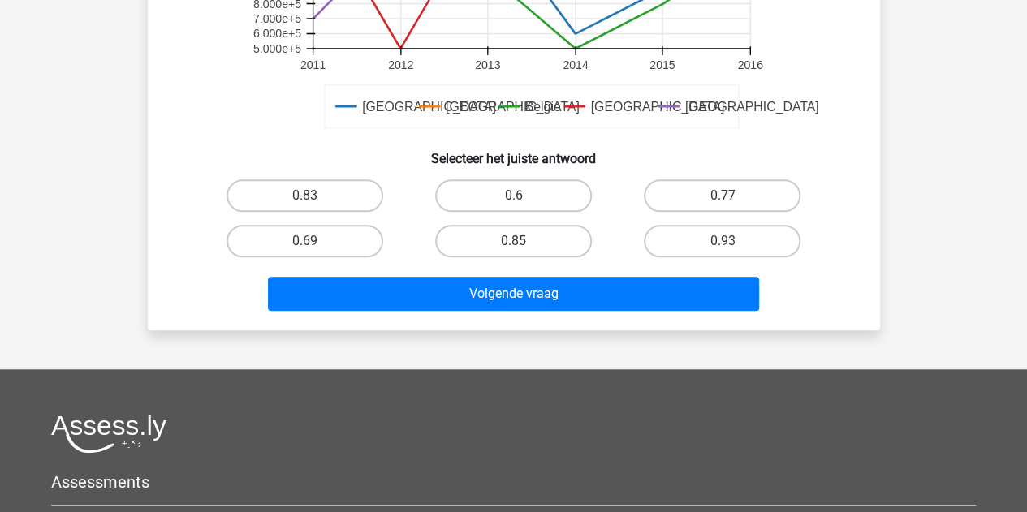
scroll to position [568, 0]
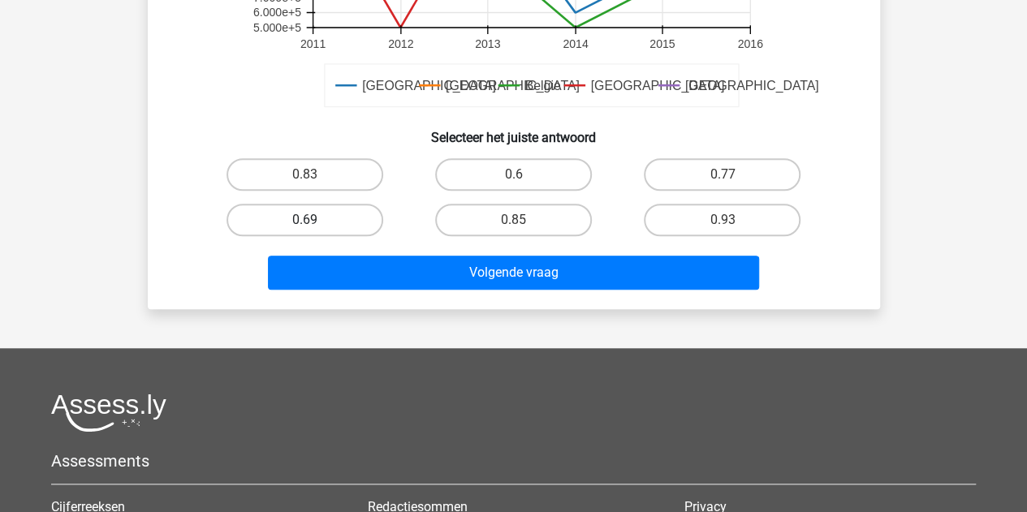
click at [328, 222] on label "0.69" at bounding box center [304, 220] width 157 height 32
click at [315, 222] on input "0.69" at bounding box center [309, 225] width 11 height 11
radio input "true"
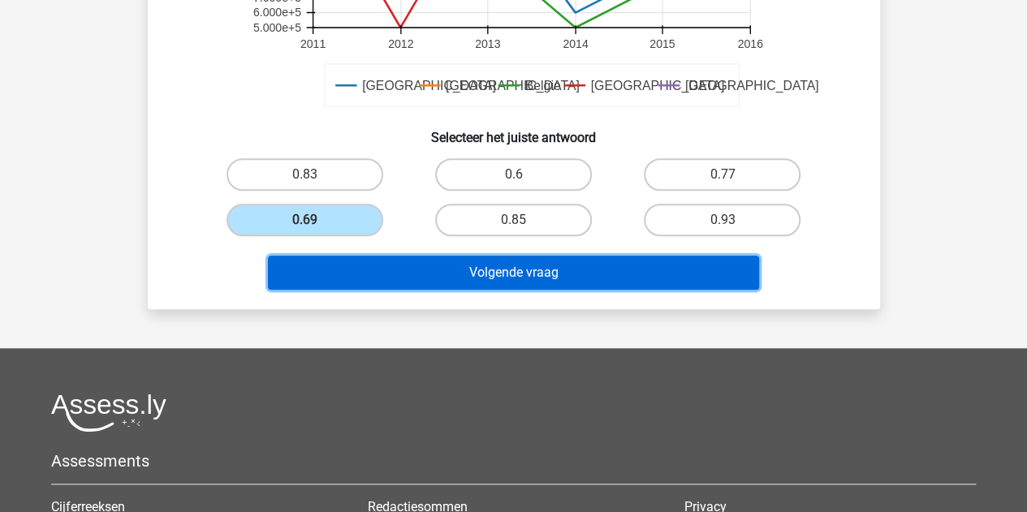
click at [377, 258] on button "Volgende vraag" at bounding box center [513, 273] width 491 height 34
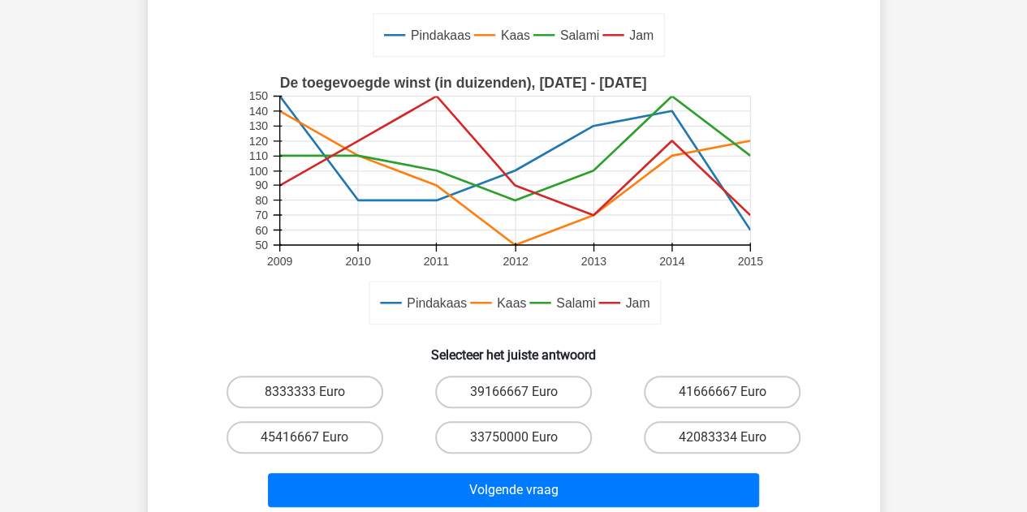
scroll to position [481, 0]
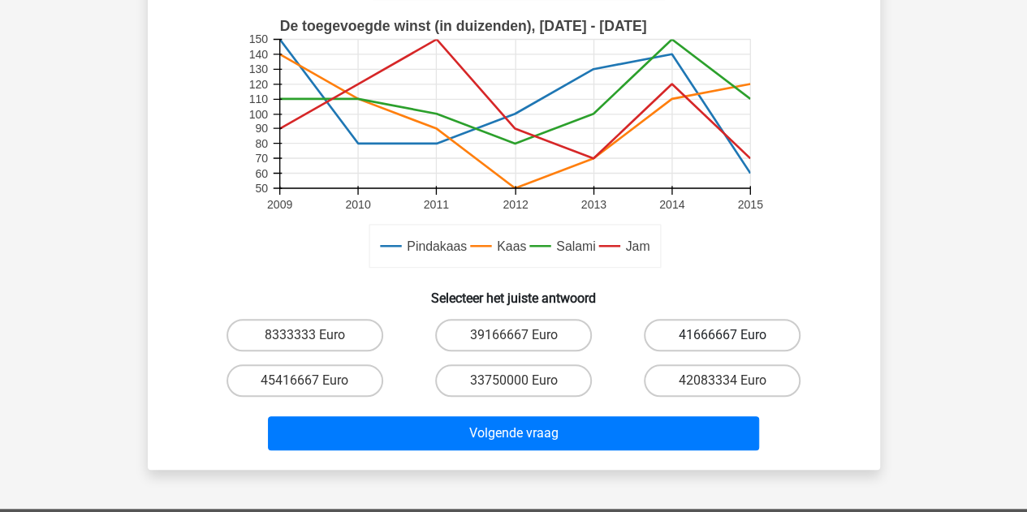
click at [682, 334] on label "41666667 Euro" at bounding box center [722, 335] width 157 height 32
click at [723, 335] on input "41666667 Euro" at bounding box center [728, 340] width 11 height 11
radio input "true"
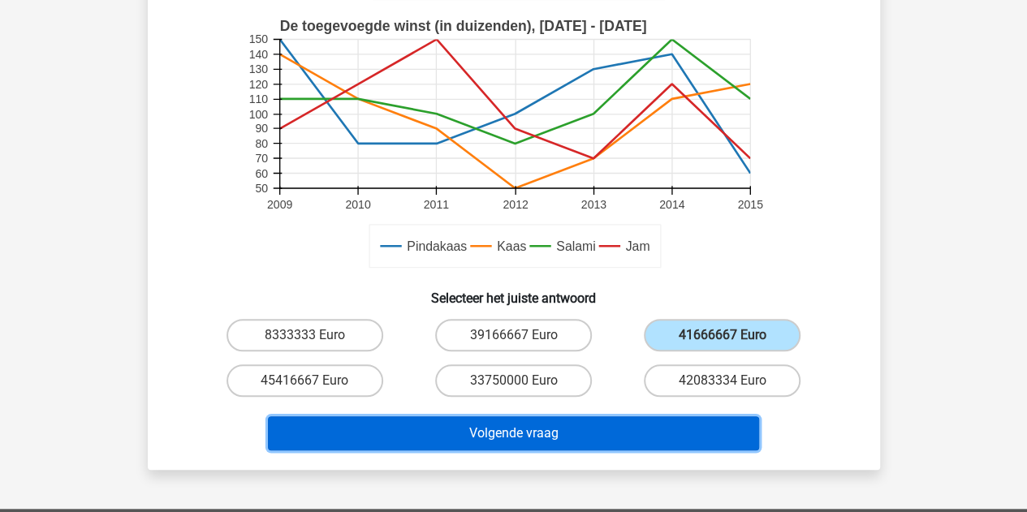
click at [523, 431] on button "Volgende vraag" at bounding box center [513, 433] width 491 height 34
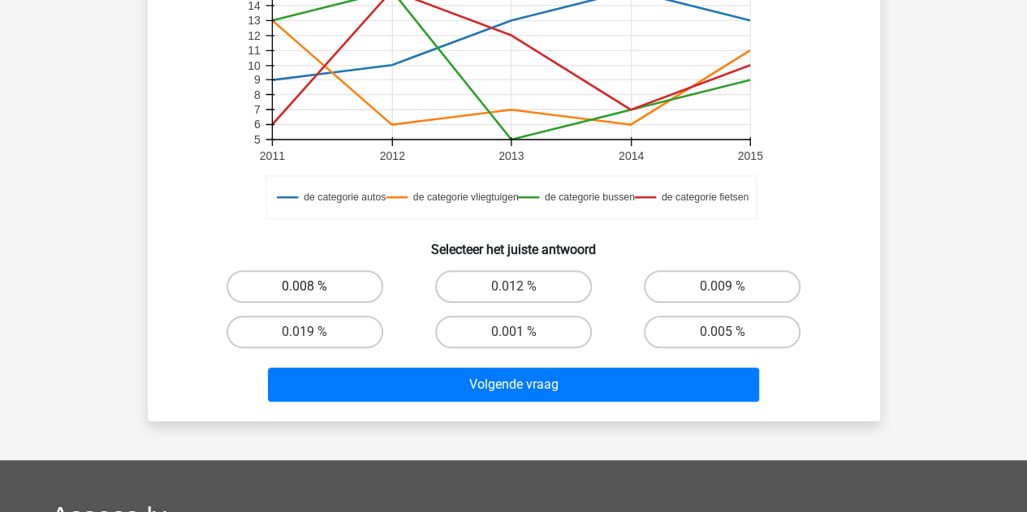
click at [319, 281] on label "0.008 %" at bounding box center [304, 286] width 157 height 32
click at [315, 287] on input "0.008 %" at bounding box center [309, 292] width 11 height 11
radio input "true"
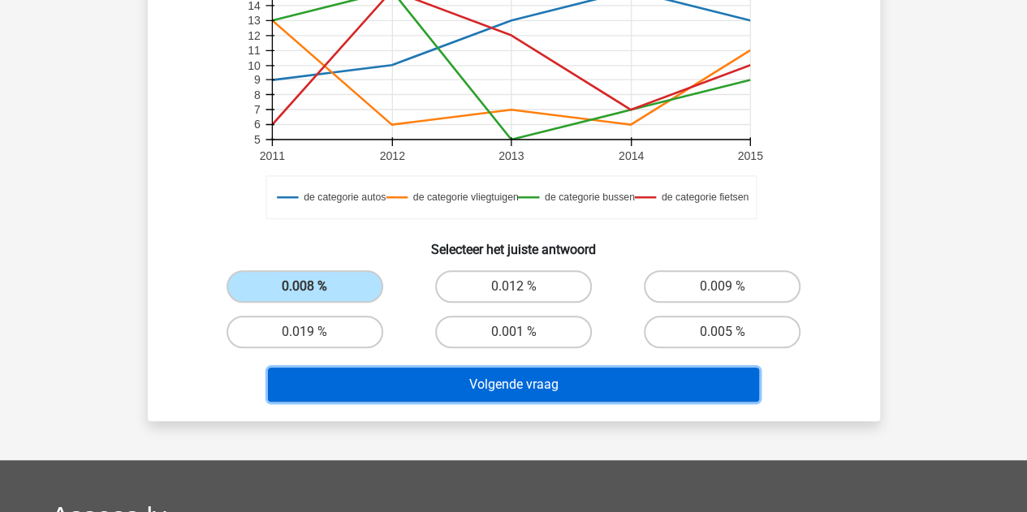
click at [463, 383] on button "Volgende vraag" at bounding box center [513, 385] width 491 height 34
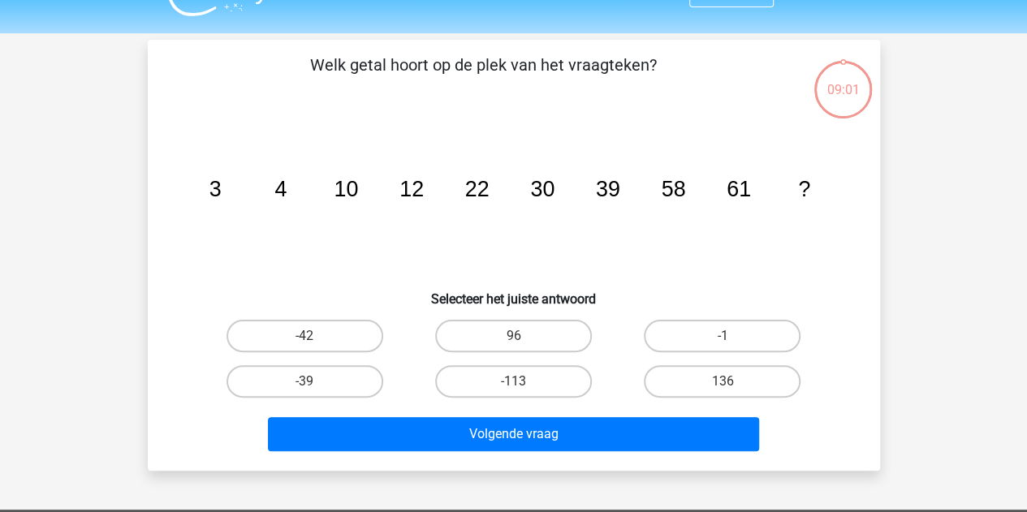
scroll to position [0, 0]
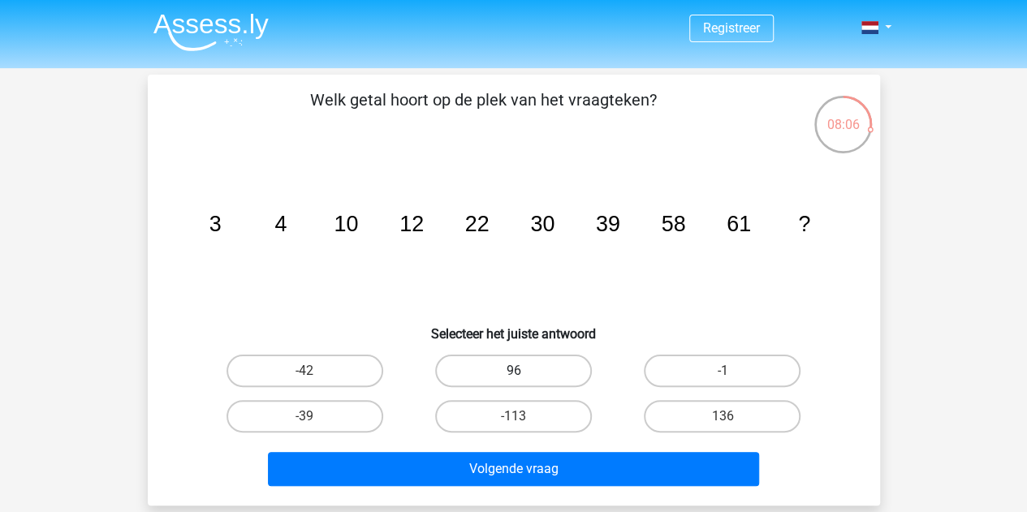
click at [498, 374] on label "96" at bounding box center [513, 371] width 157 height 32
click at [513, 374] on input "96" at bounding box center [518, 376] width 11 height 11
radio input "true"
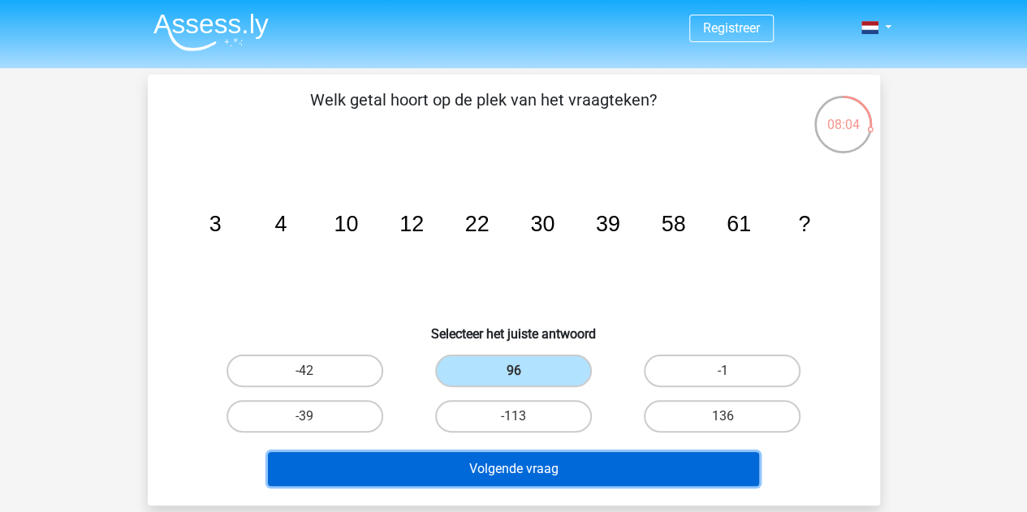
click at [477, 476] on button "Volgende vraag" at bounding box center [513, 469] width 491 height 34
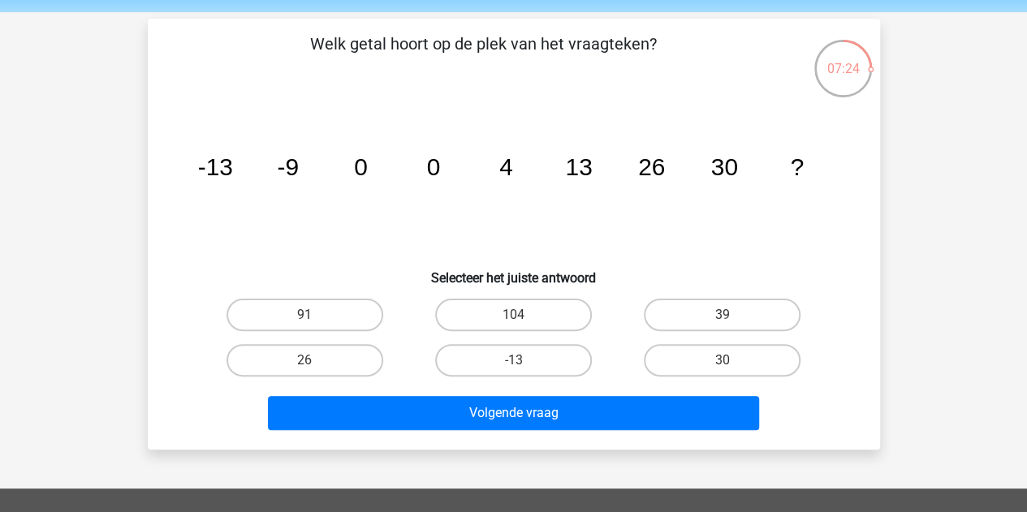
scroll to position [81, 0]
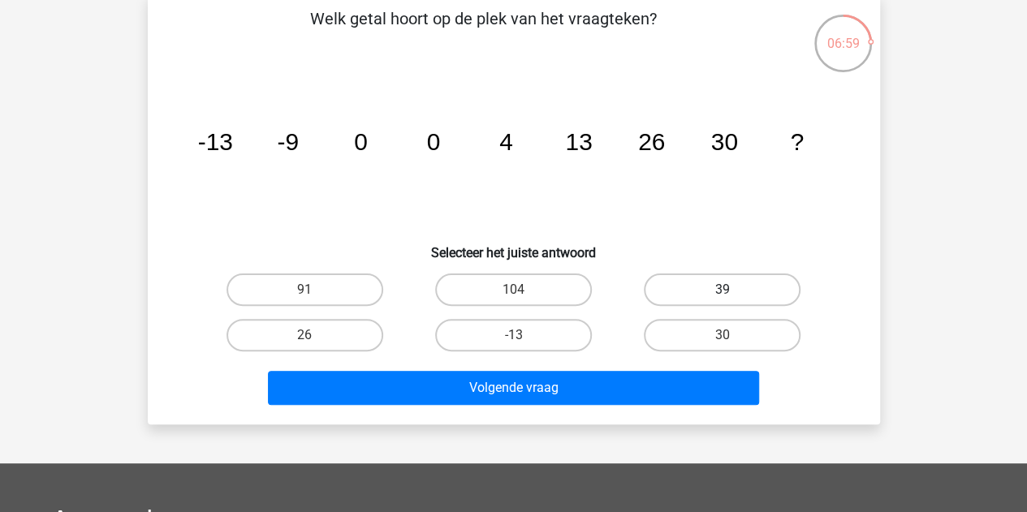
click at [690, 276] on label "39" at bounding box center [722, 290] width 157 height 32
click at [723, 290] on input "39" at bounding box center [728, 295] width 11 height 11
radio input "true"
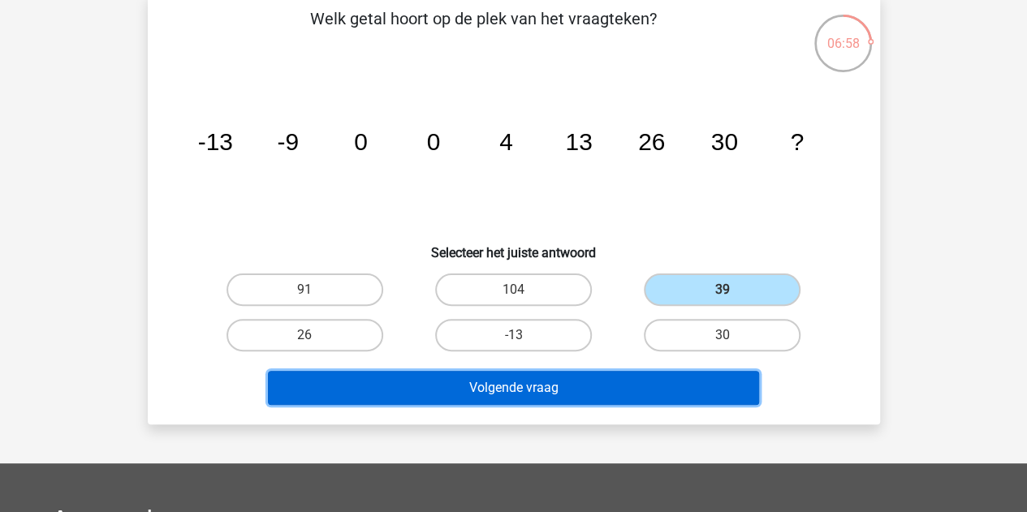
click at [413, 390] on button "Volgende vraag" at bounding box center [513, 388] width 491 height 34
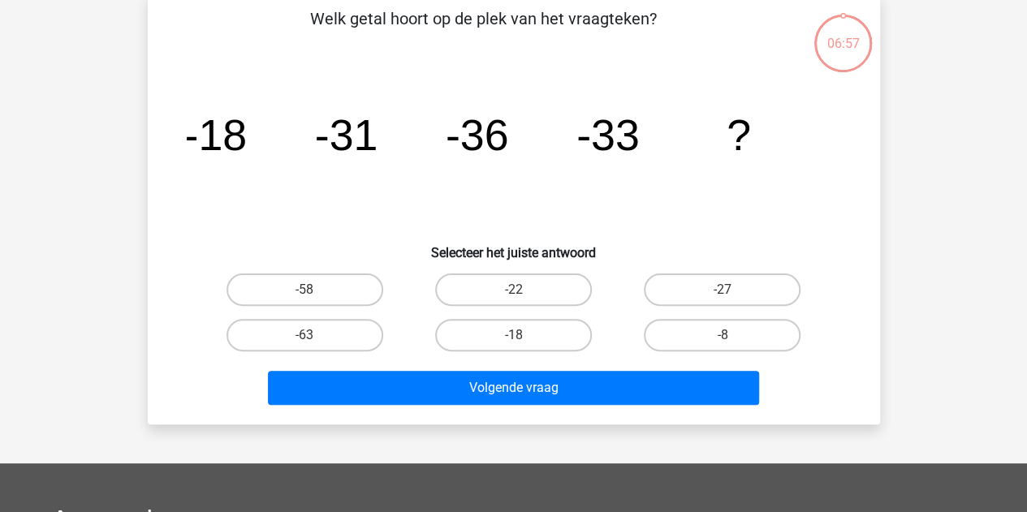
scroll to position [75, 0]
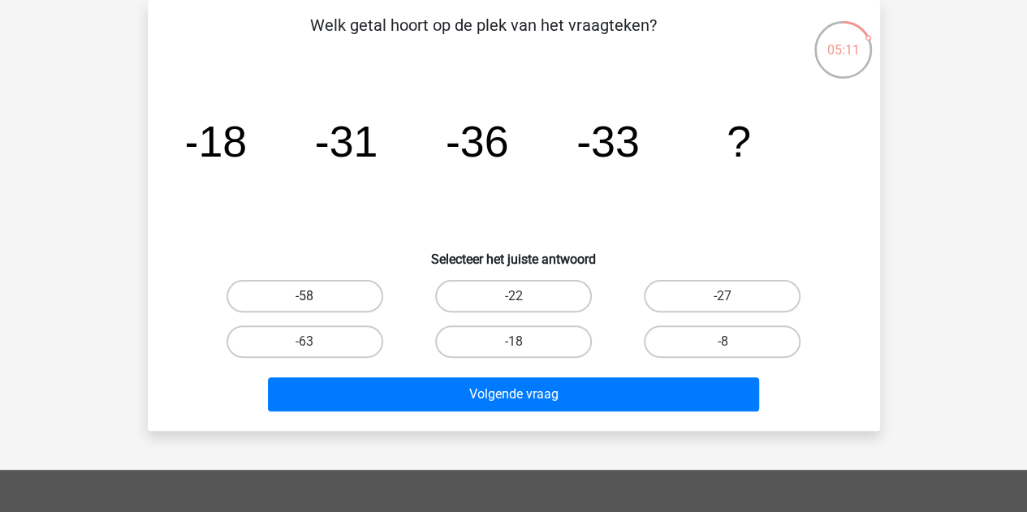
click at [274, 304] on label "-58" at bounding box center [304, 296] width 157 height 32
click at [304, 304] on input "-58" at bounding box center [309, 301] width 11 height 11
radio input "true"
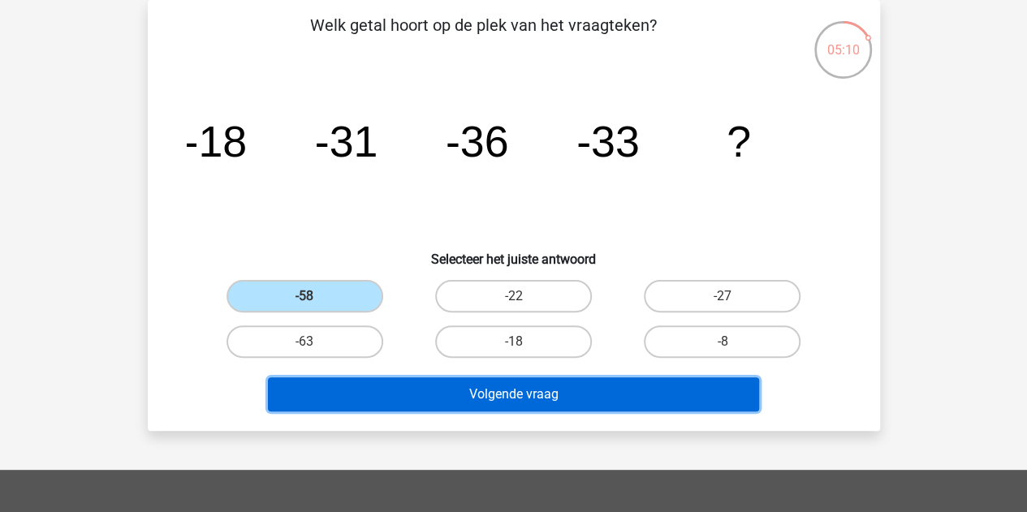
click at [481, 395] on button "Volgende vraag" at bounding box center [513, 394] width 491 height 34
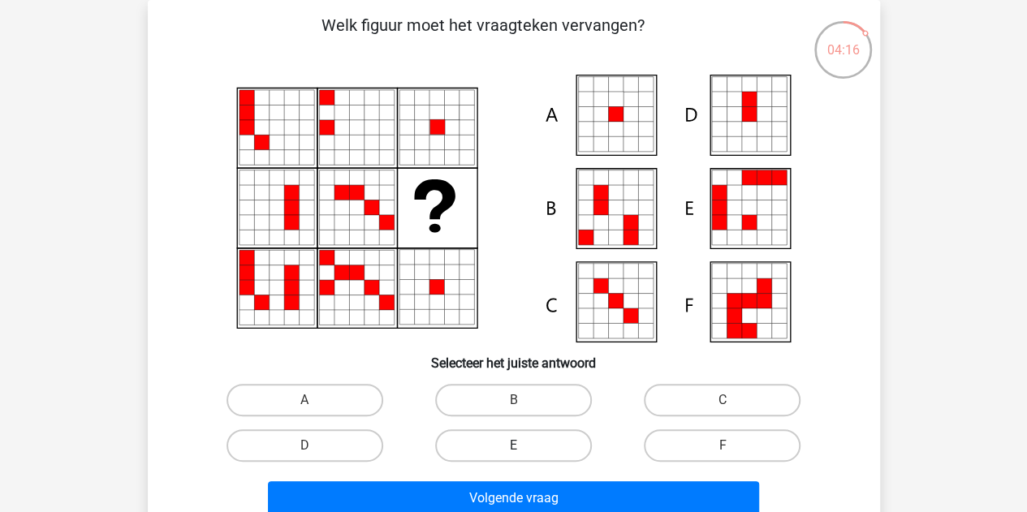
click at [539, 458] on label "E" at bounding box center [513, 445] width 157 height 32
click at [524, 456] on input "E" at bounding box center [518, 451] width 11 height 11
radio input "true"
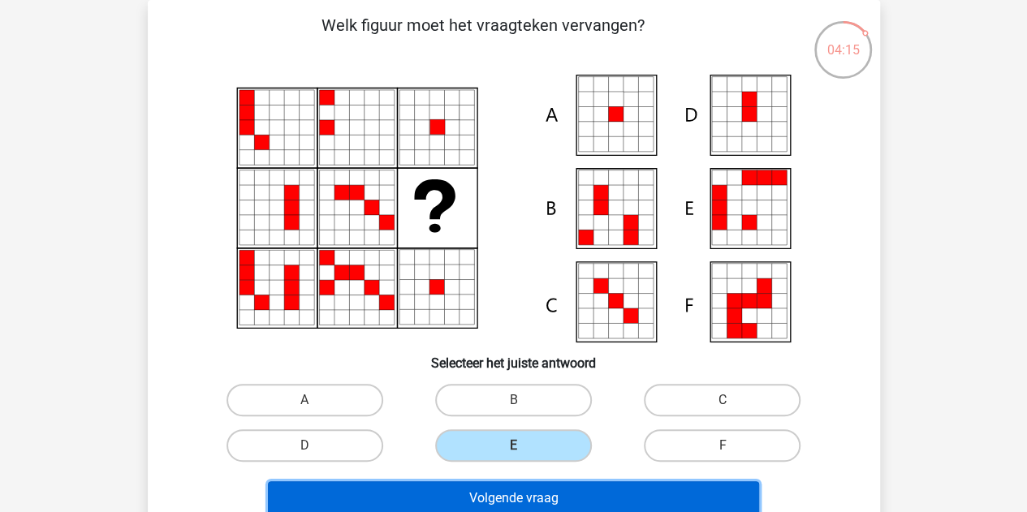
click at [476, 496] on button "Volgende vraag" at bounding box center [513, 498] width 491 height 34
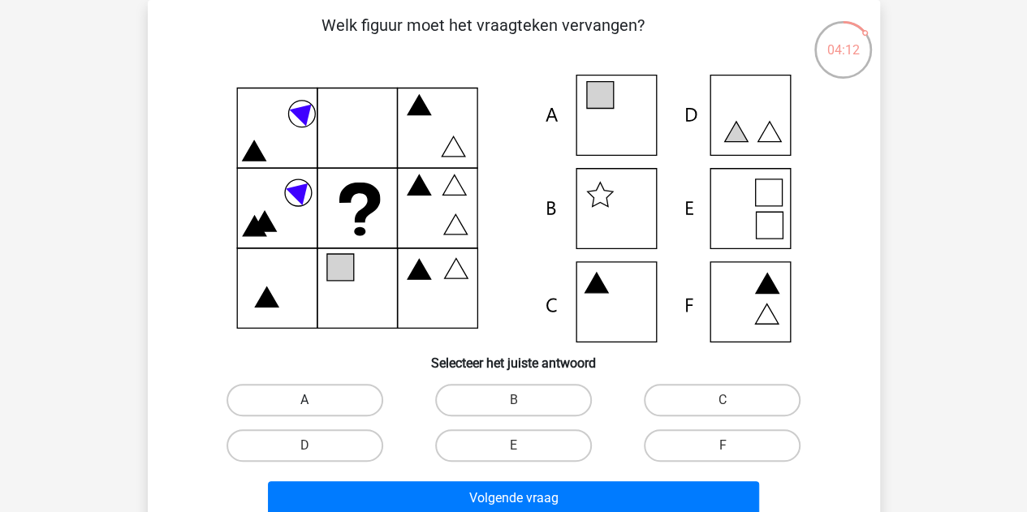
click at [334, 399] on label "A" at bounding box center [304, 400] width 157 height 32
click at [315, 400] on input "A" at bounding box center [309, 405] width 11 height 11
radio input "true"
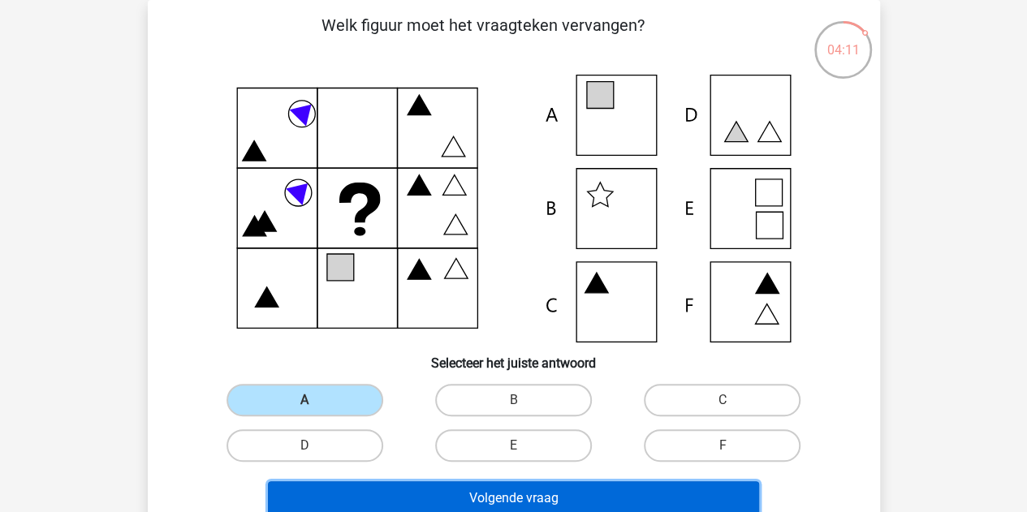
click at [468, 493] on button "Volgende vraag" at bounding box center [513, 498] width 491 height 34
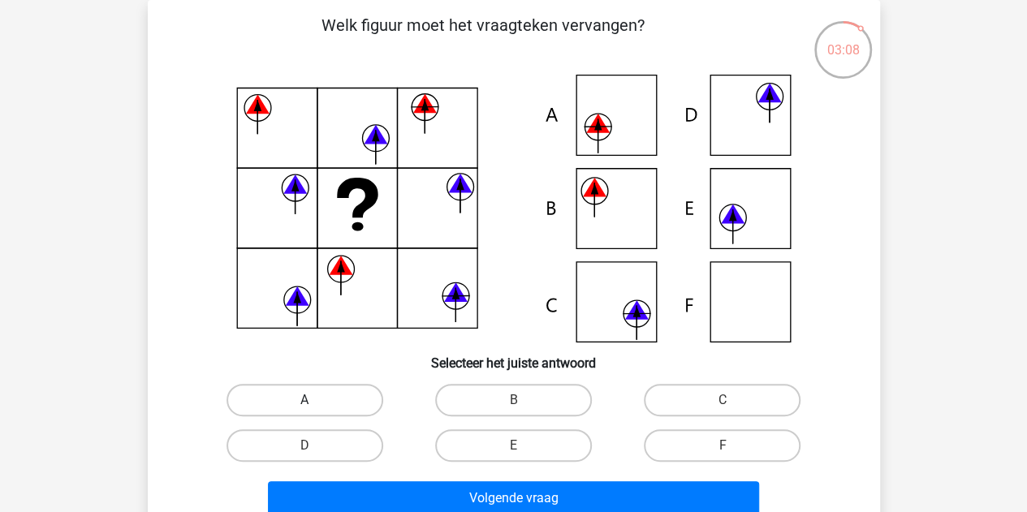
click at [315, 391] on label "A" at bounding box center [304, 400] width 157 height 32
click at [315, 400] on input "A" at bounding box center [309, 405] width 11 height 11
radio input "true"
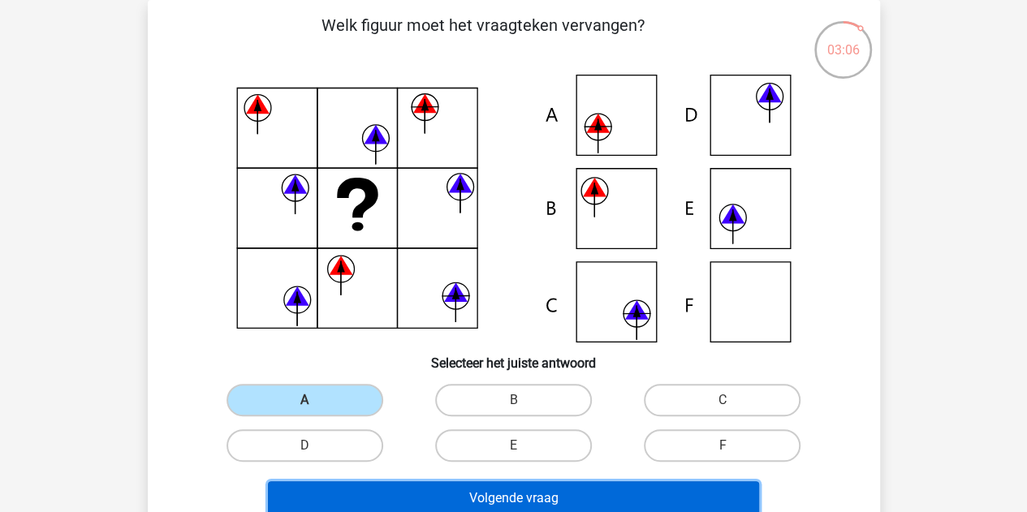
click at [451, 494] on button "Volgende vraag" at bounding box center [513, 498] width 491 height 34
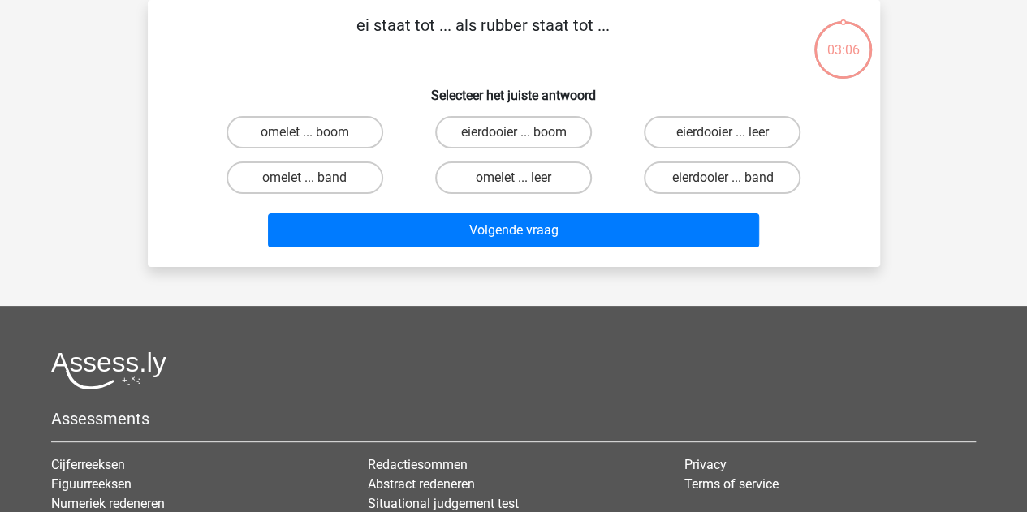
scroll to position [0, 0]
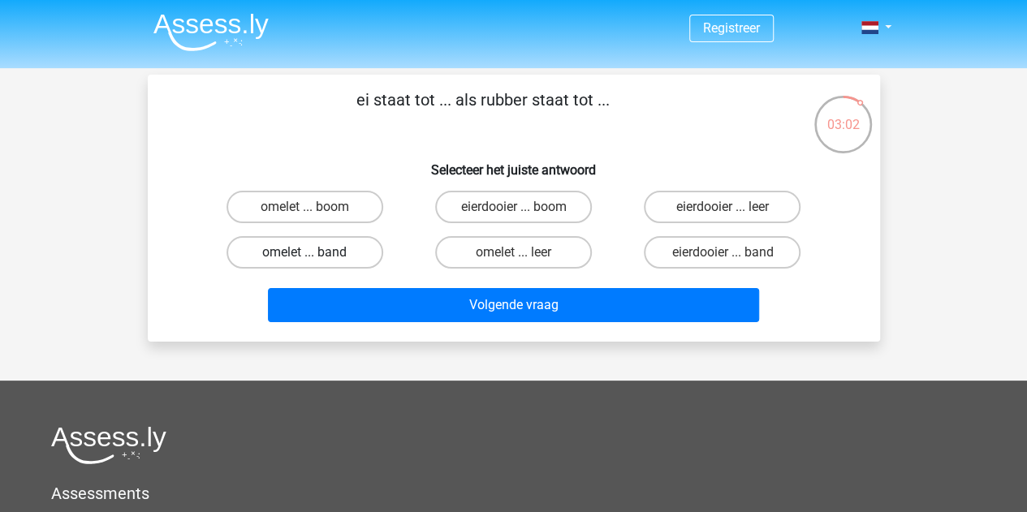
click at [292, 258] on label "omelet ... band" at bounding box center [304, 252] width 157 height 32
click at [304, 258] on input "omelet ... band" at bounding box center [309, 257] width 11 height 11
radio input "true"
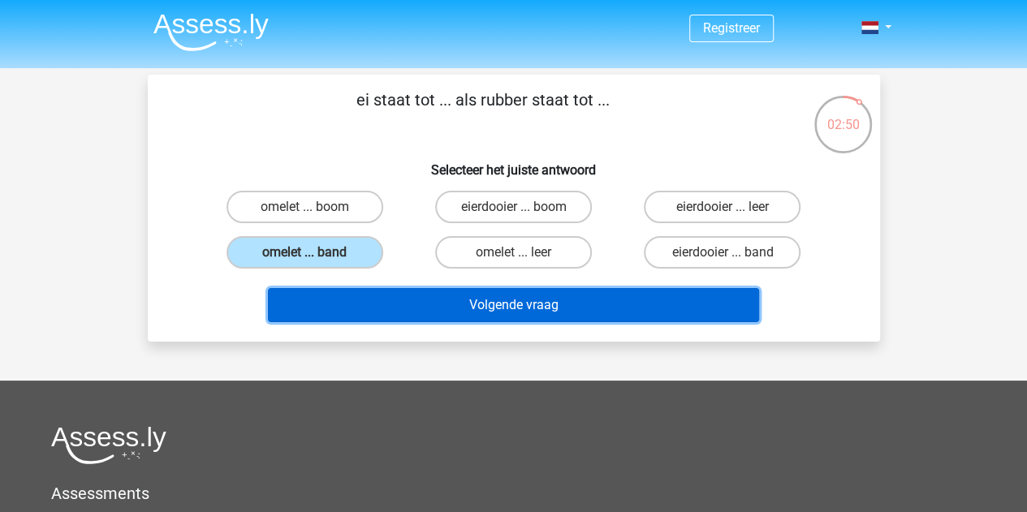
click at [528, 301] on button "Volgende vraag" at bounding box center [513, 305] width 491 height 34
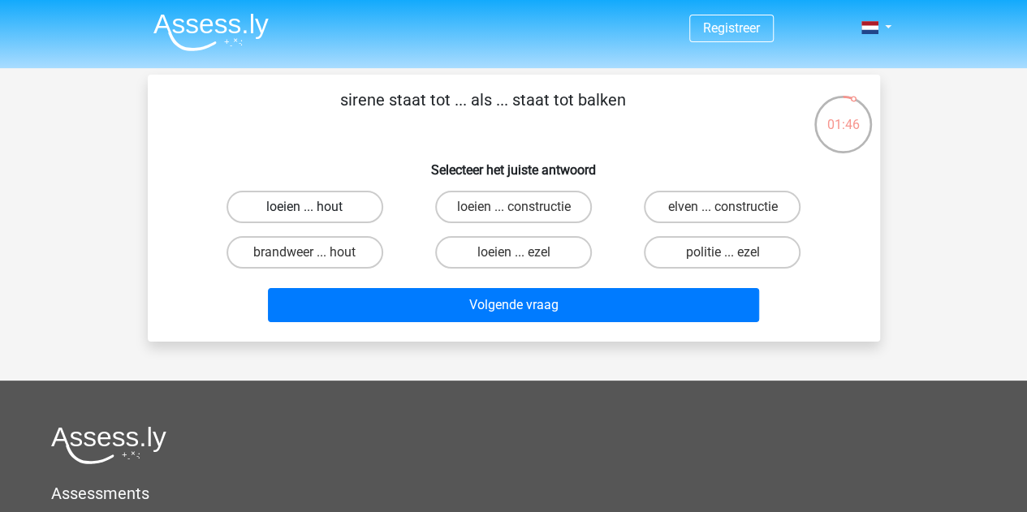
click at [302, 203] on label "loeien ... hout" at bounding box center [304, 207] width 157 height 32
click at [304, 207] on input "loeien ... hout" at bounding box center [309, 212] width 11 height 11
radio input "true"
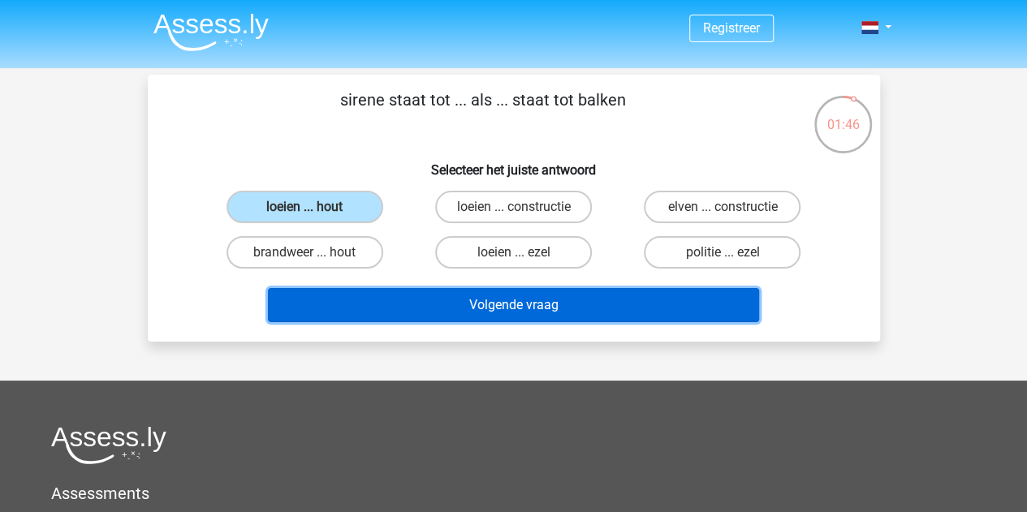
click at [495, 307] on button "Volgende vraag" at bounding box center [513, 305] width 491 height 34
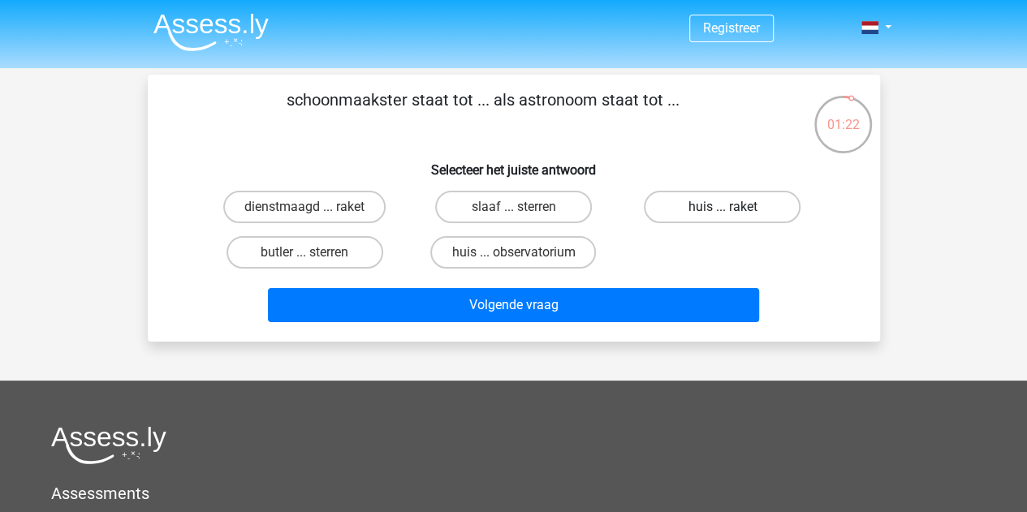
click at [705, 209] on label "huis ... raket" at bounding box center [722, 207] width 157 height 32
click at [723, 209] on input "huis ... raket" at bounding box center [728, 212] width 11 height 11
radio input "true"
click at [534, 258] on label "huis ... observatorium" at bounding box center [513, 252] width 166 height 32
click at [524, 258] on input "huis ... observatorium" at bounding box center [518, 257] width 11 height 11
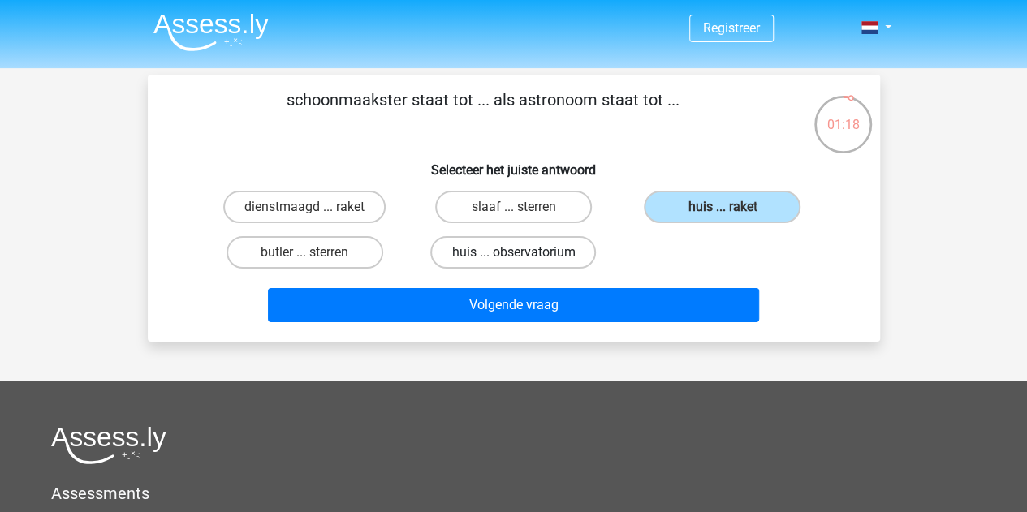
radio input "true"
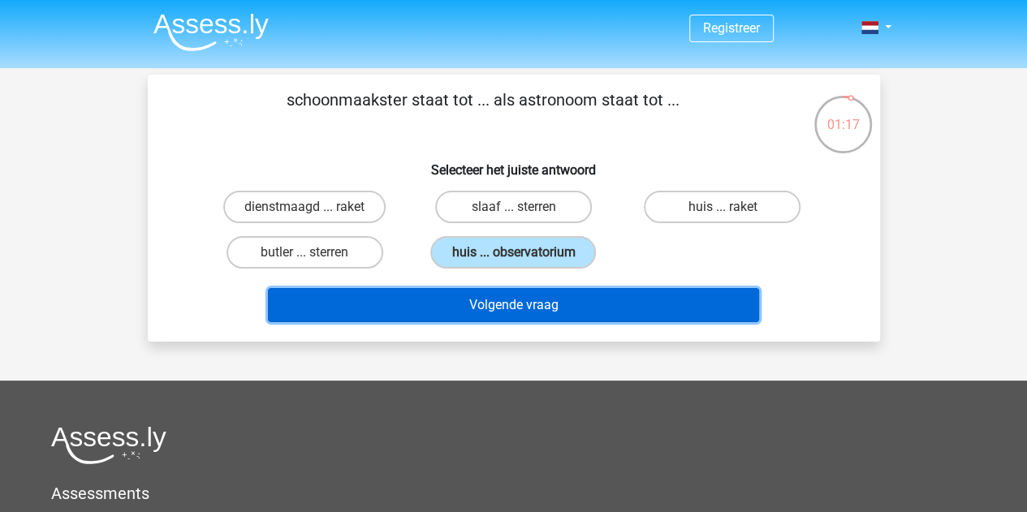
click at [492, 300] on button "Volgende vraag" at bounding box center [513, 305] width 491 height 34
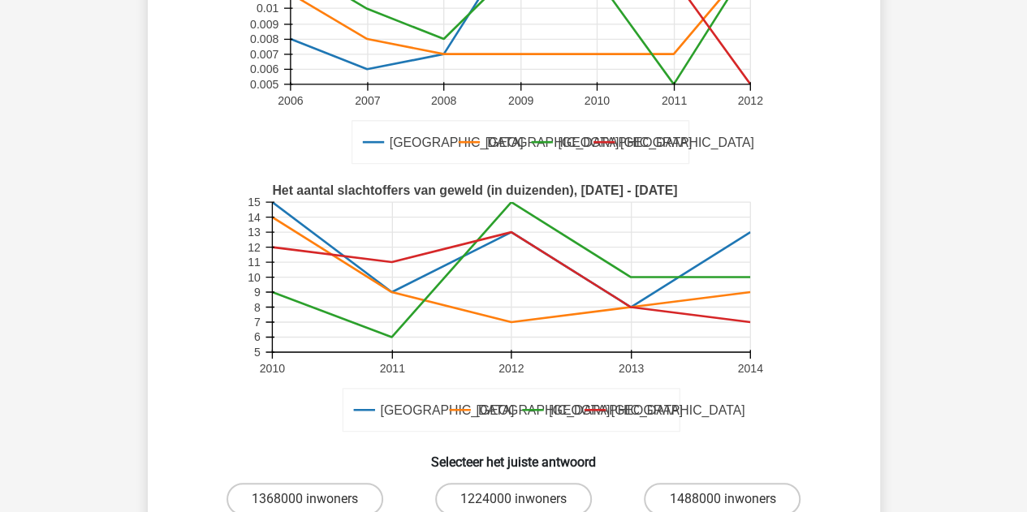
scroll to position [325, 0]
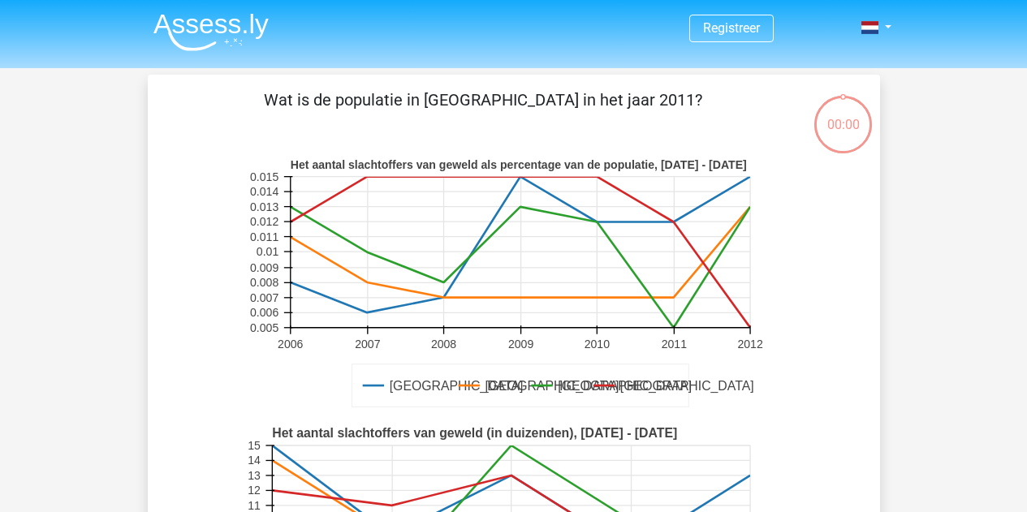
scroll to position [325, 0]
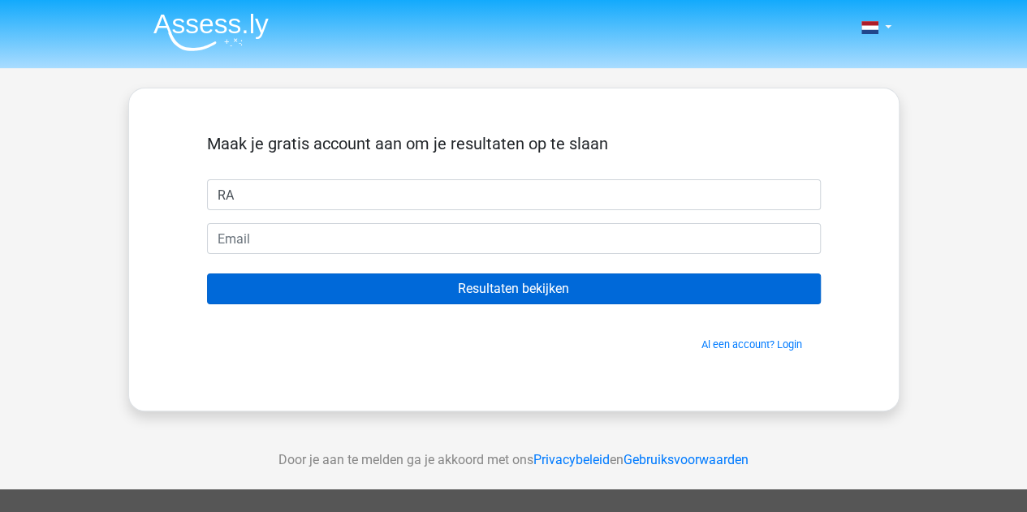
type input "R"
type input "r"
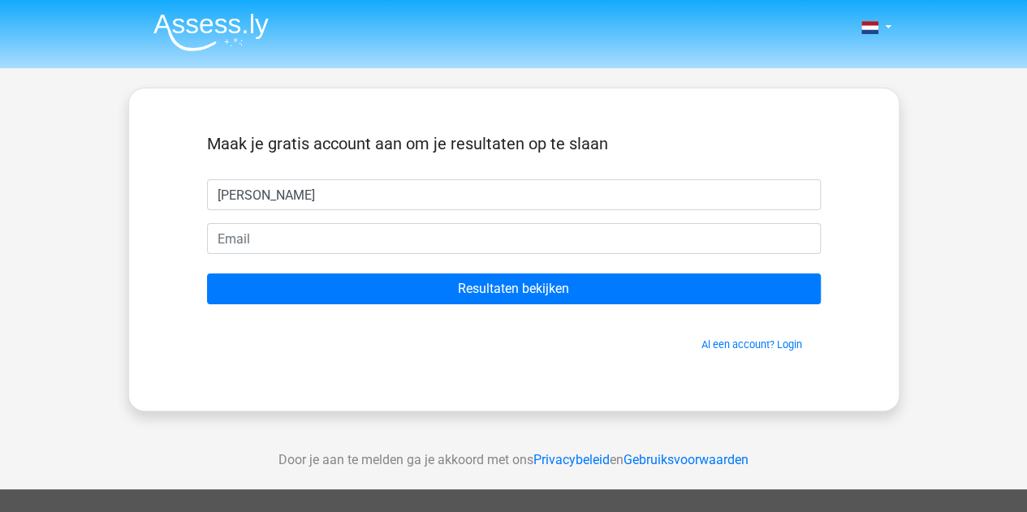
type input "[PERSON_NAME]"
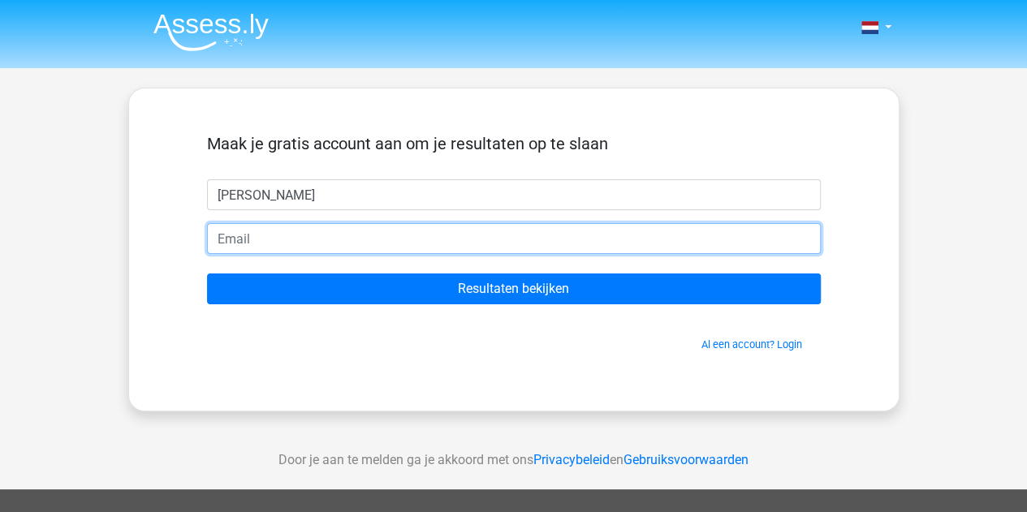
click at [252, 235] on input "email" at bounding box center [514, 238] width 614 height 31
type input "[EMAIL_ADDRESS][DOMAIN_NAME]"
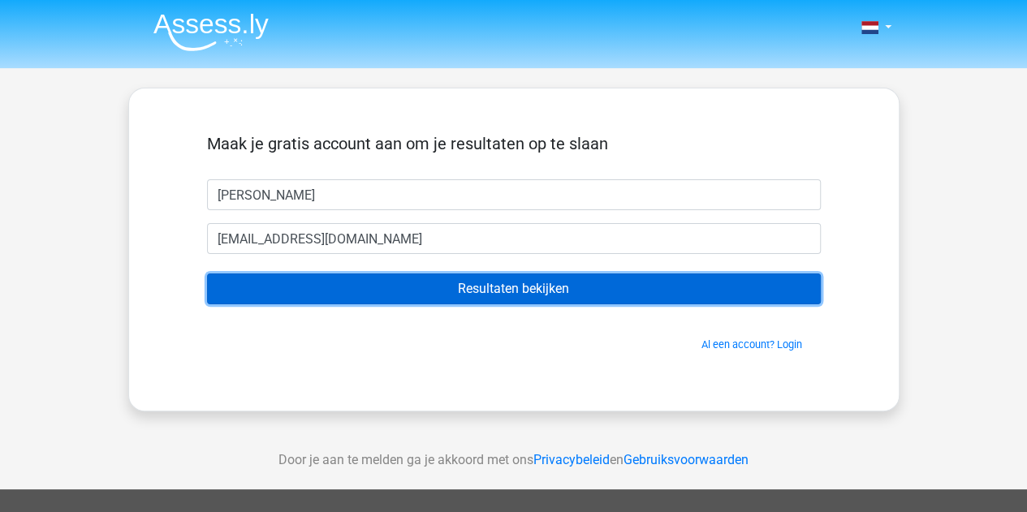
click at [333, 291] on input "Resultaten bekijken" at bounding box center [514, 289] width 614 height 31
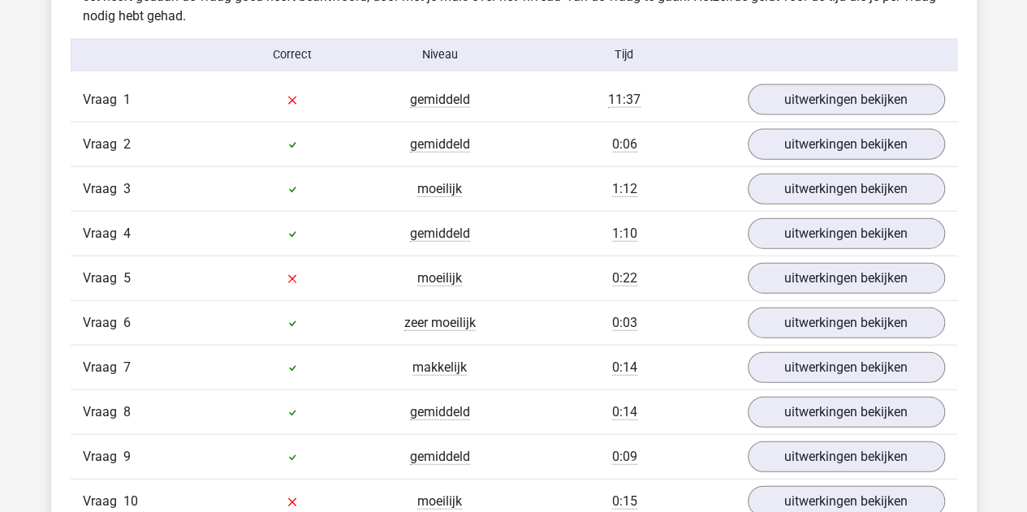
scroll to position [1786, 0]
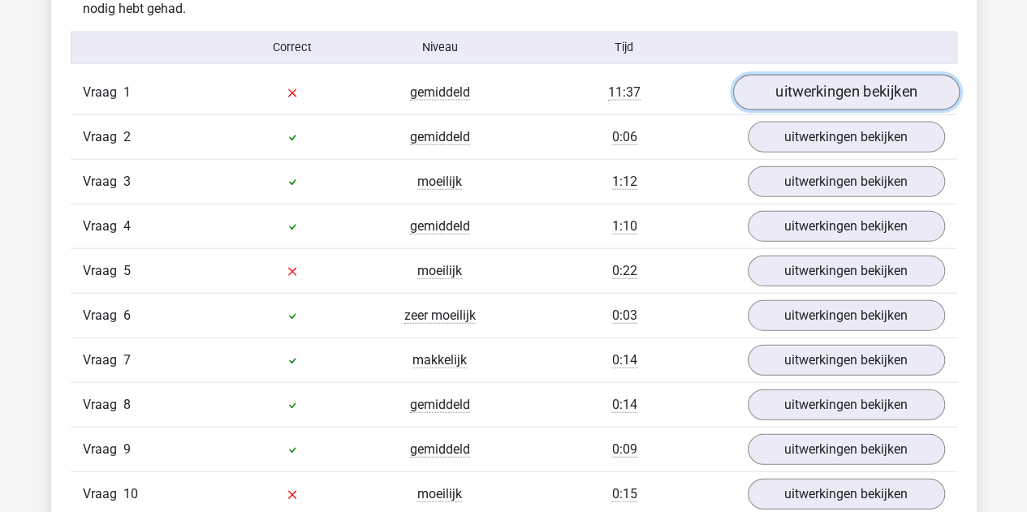
click at [830, 94] on link "uitwerkingen bekijken" at bounding box center [845, 93] width 226 height 36
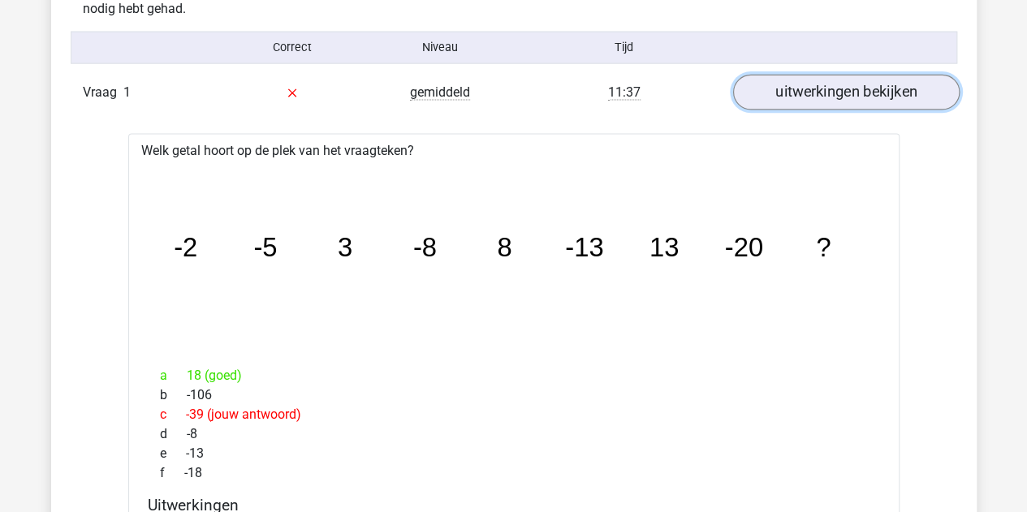
click at [823, 87] on link "uitwerkingen bekijken" at bounding box center [845, 93] width 226 height 36
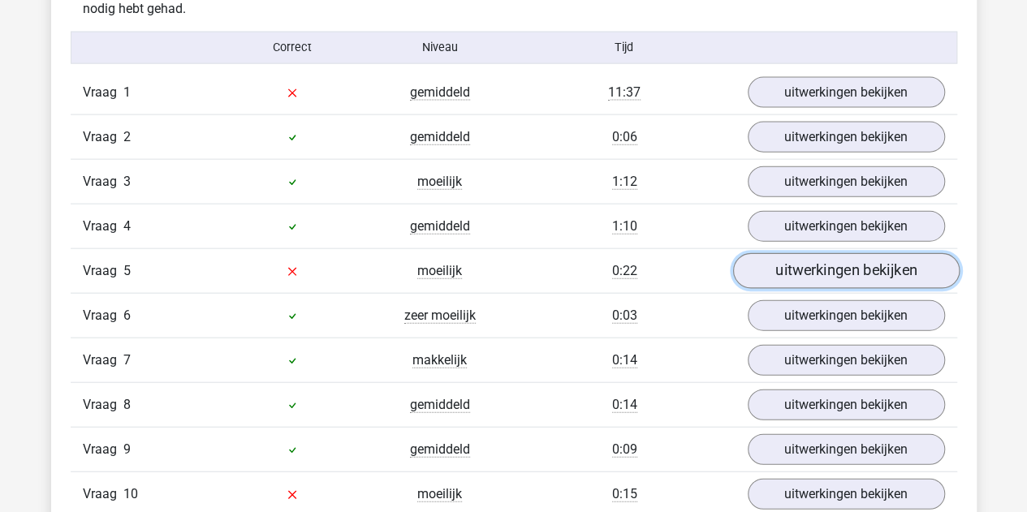
click at [846, 258] on link "uitwerkingen bekijken" at bounding box center [845, 271] width 226 height 36
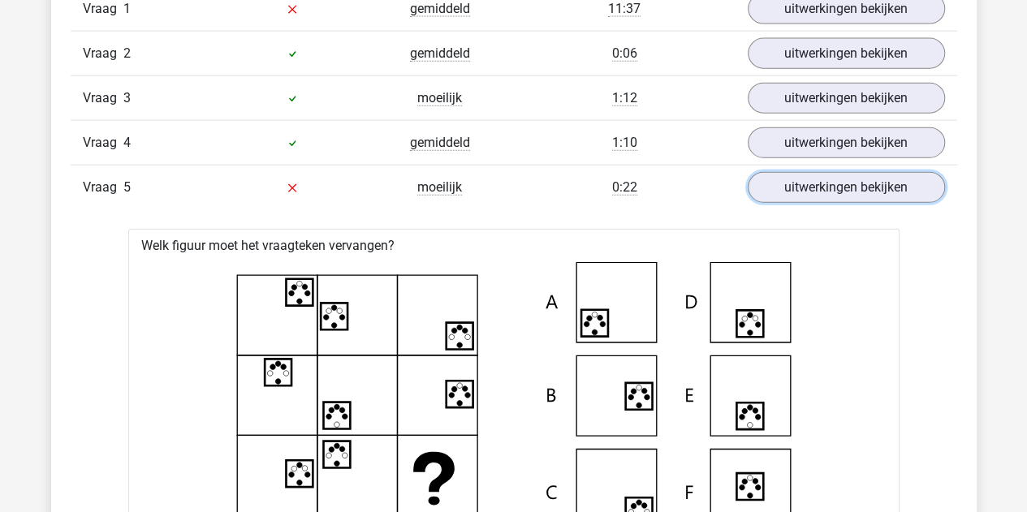
scroll to position [2030, 0]
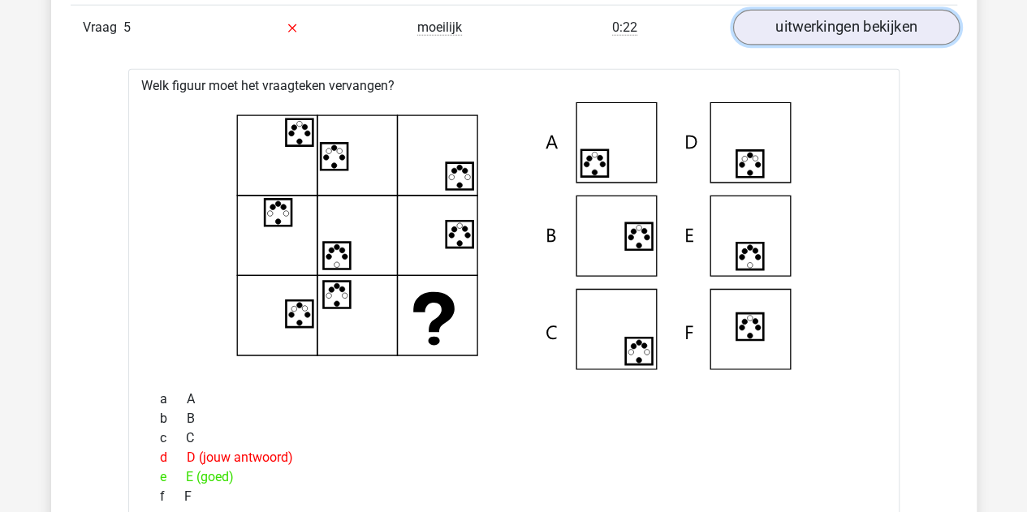
click at [800, 28] on link "uitwerkingen bekijken" at bounding box center [845, 28] width 226 height 36
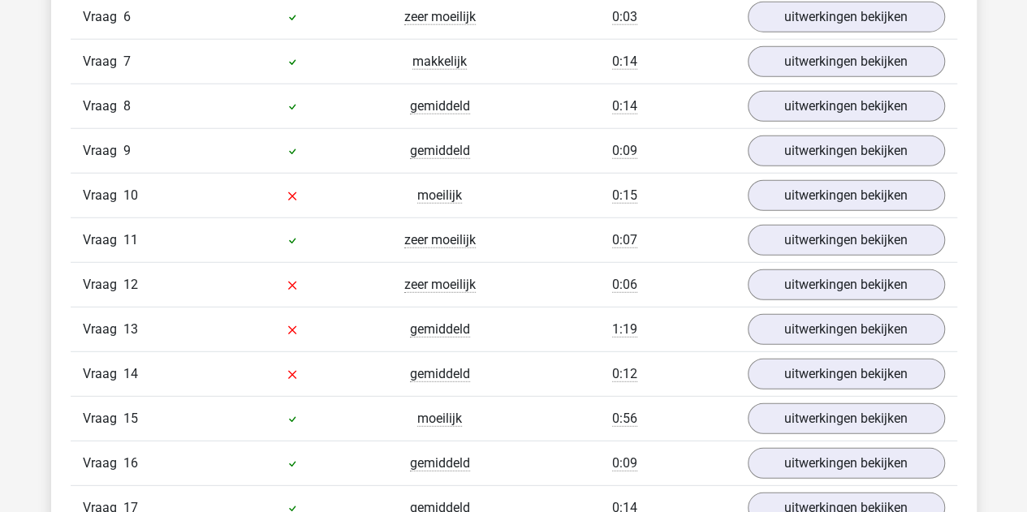
scroll to position [2111, 0]
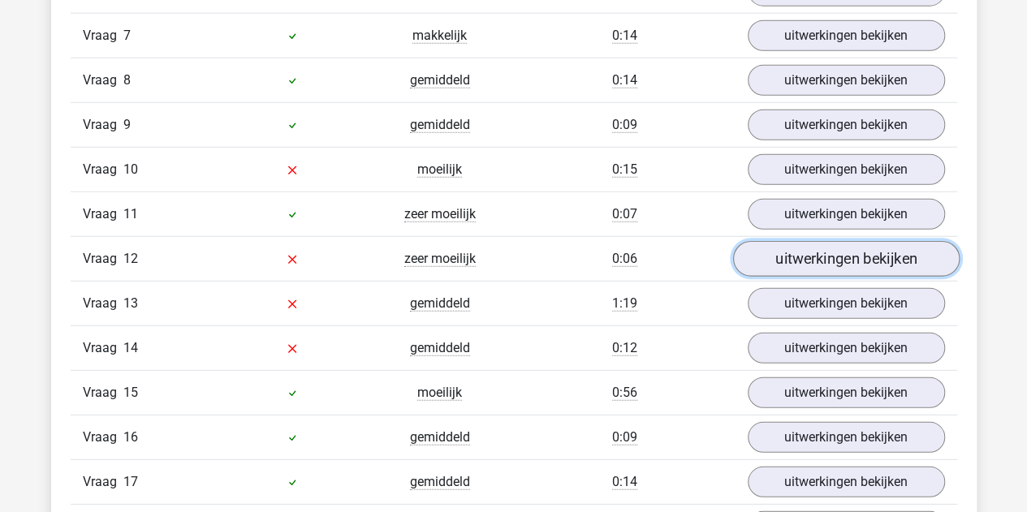
click at [805, 249] on link "uitwerkingen bekijken" at bounding box center [845, 259] width 226 height 36
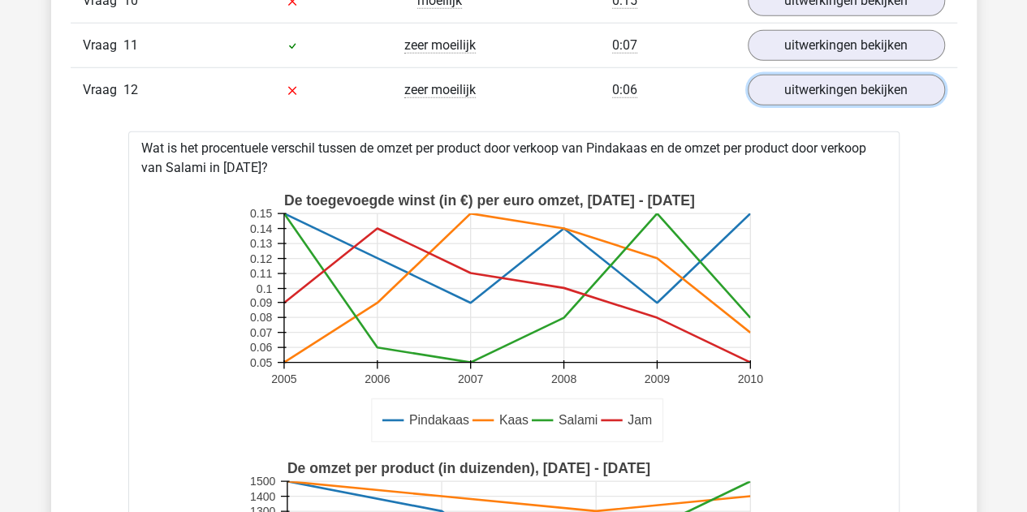
scroll to position [2192, 0]
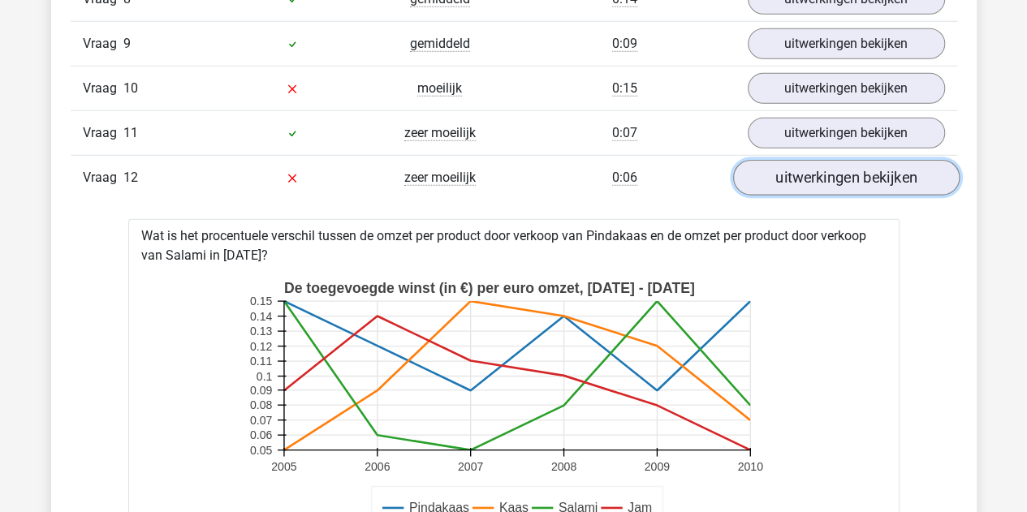
click at [800, 170] on link "uitwerkingen bekijken" at bounding box center [845, 178] width 226 height 36
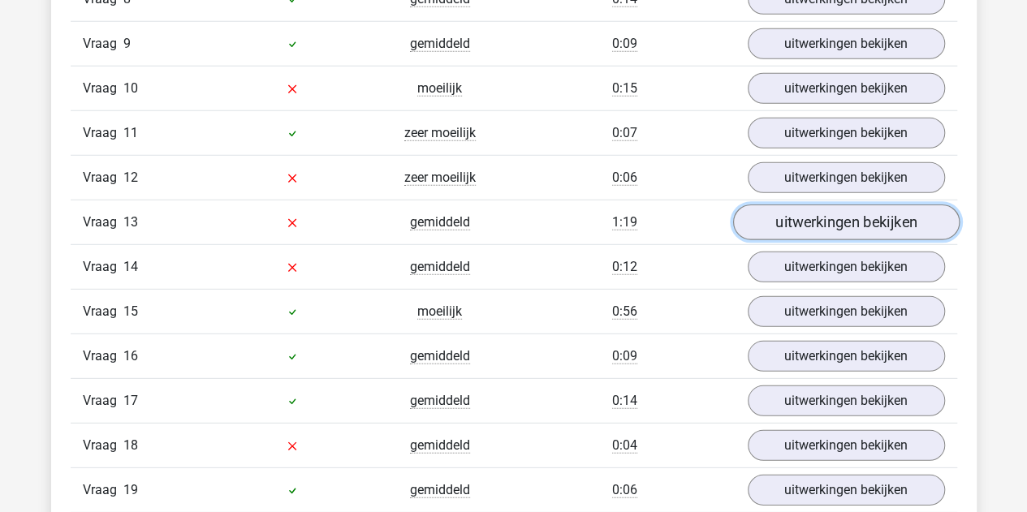
click at [804, 206] on link "uitwerkingen bekijken" at bounding box center [845, 223] width 226 height 36
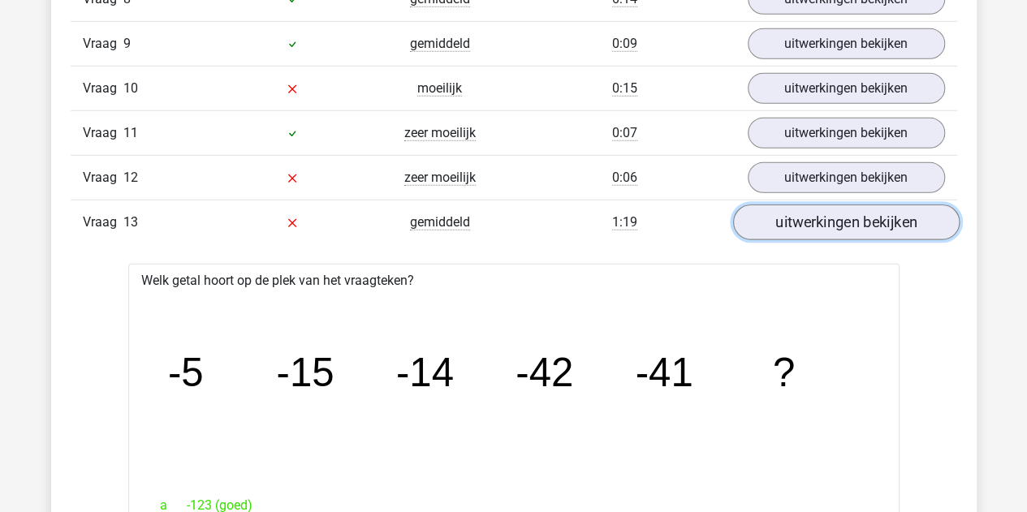
click at [780, 213] on link "uitwerkingen bekijken" at bounding box center [845, 223] width 226 height 36
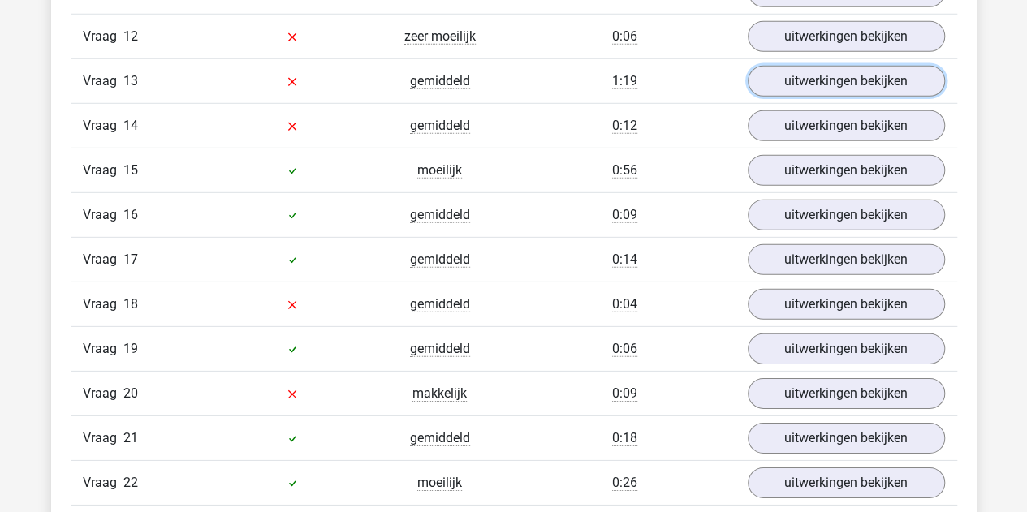
scroll to position [2354, 0]
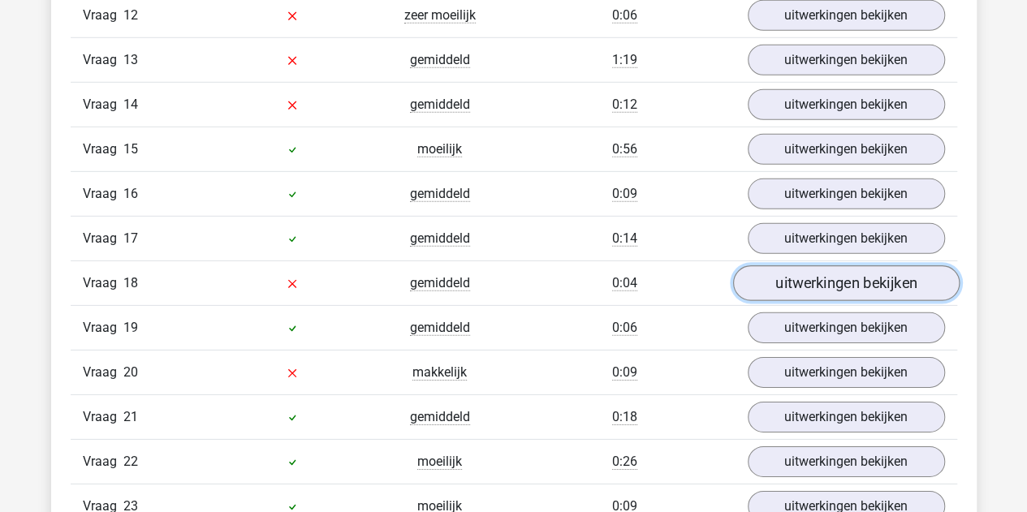
click at [817, 270] on link "uitwerkingen bekijken" at bounding box center [845, 283] width 226 height 36
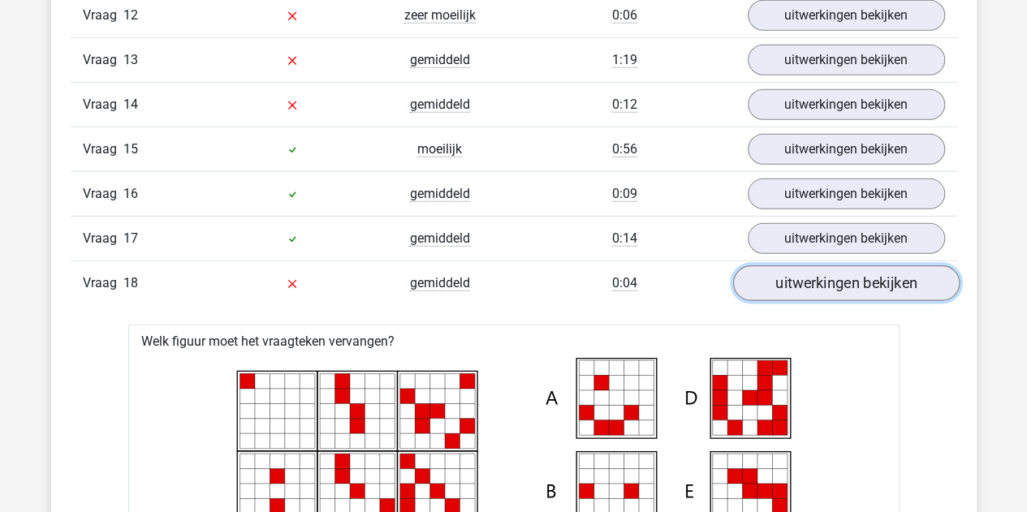
click at [823, 272] on link "uitwerkingen bekijken" at bounding box center [845, 283] width 226 height 36
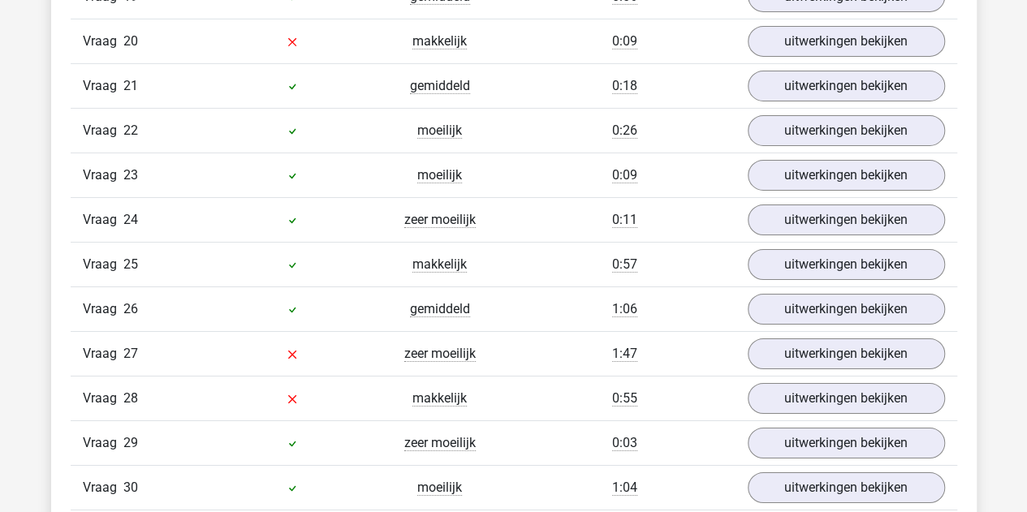
scroll to position [2760, 0]
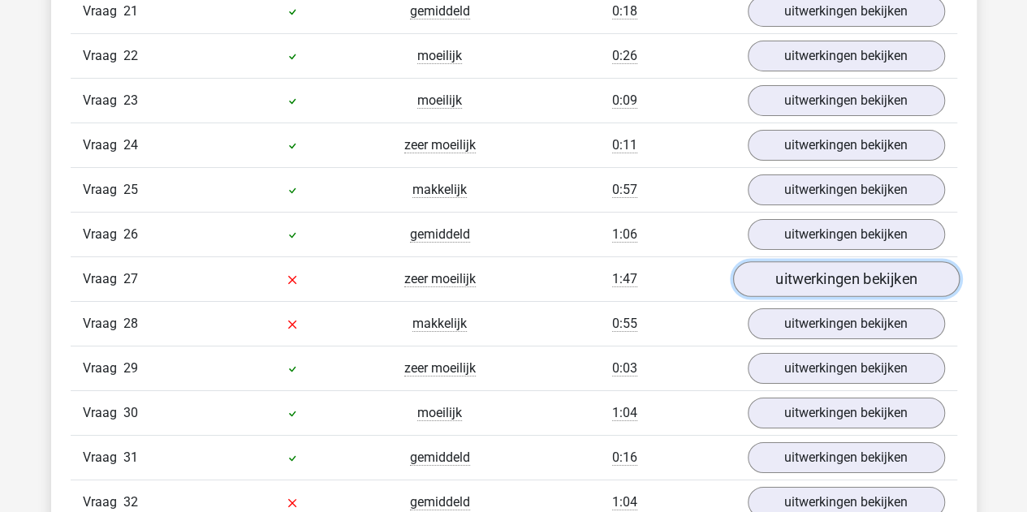
click at [810, 261] on link "uitwerkingen bekijken" at bounding box center [845, 279] width 226 height 36
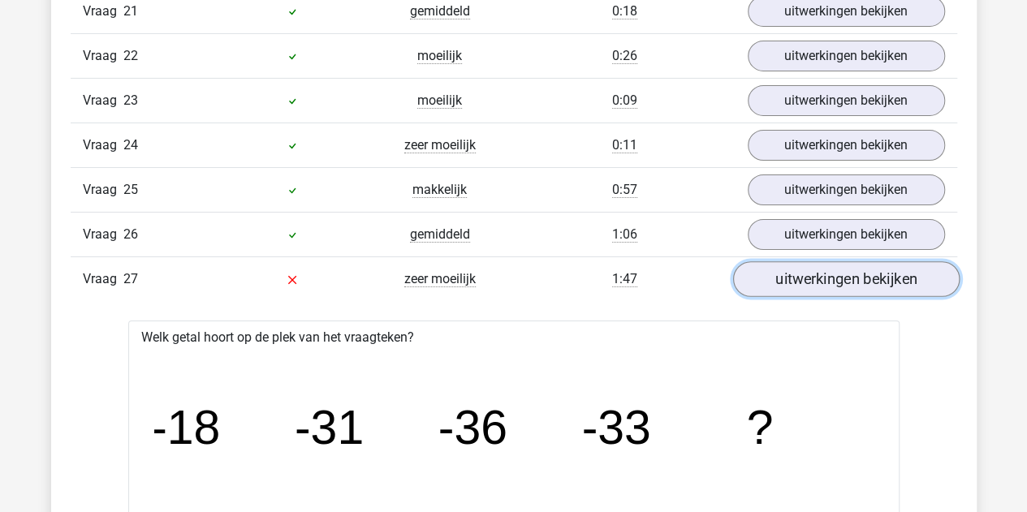
click at [810, 261] on link "uitwerkingen bekijken" at bounding box center [845, 279] width 226 height 36
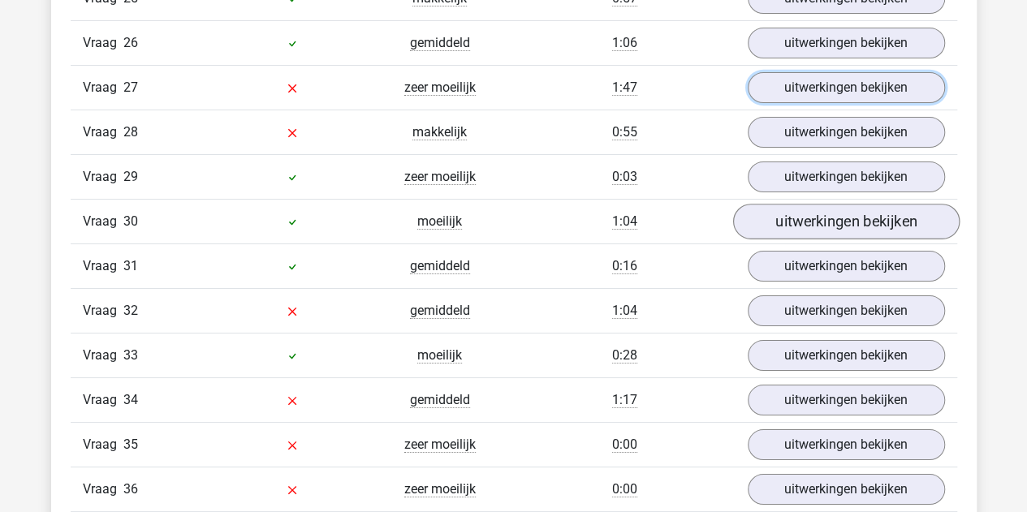
scroll to position [3004, 0]
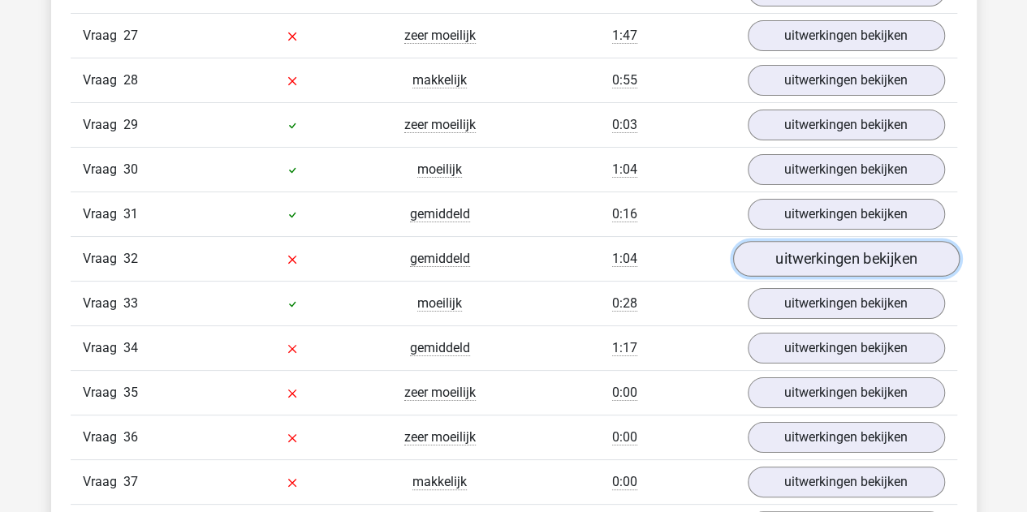
click at [826, 241] on link "uitwerkingen bekijken" at bounding box center [845, 259] width 226 height 36
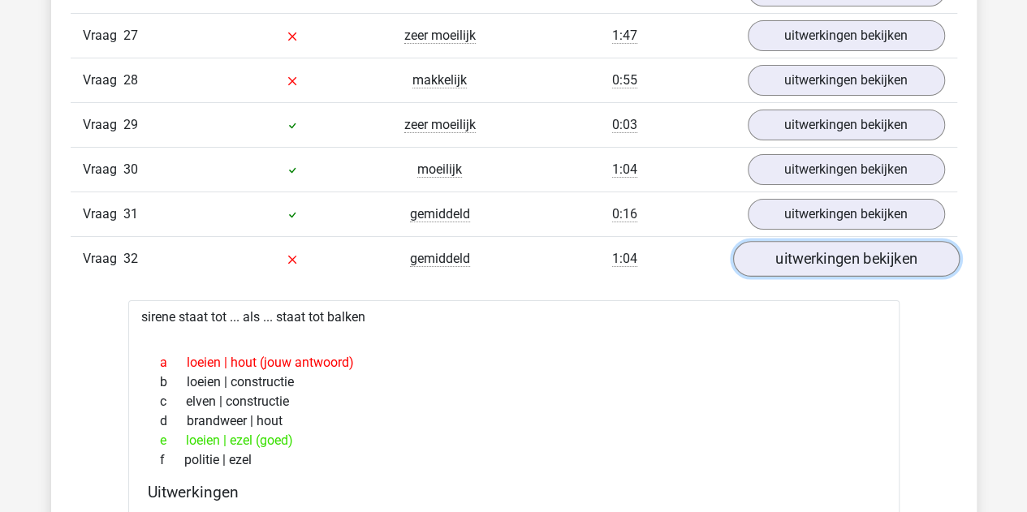
click at [830, 241] on link "uitwerkingen bekijken" at bounding box center [845, 259] width 226 height 36
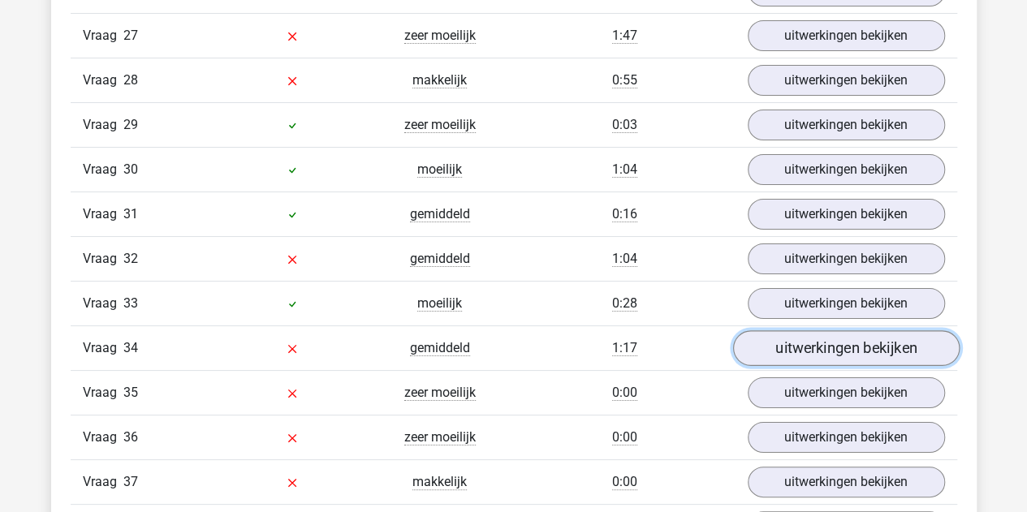
click at [798, 330] on link "uitwerkingen bekijken" at bounding box center [845, 348] width 226 height 36
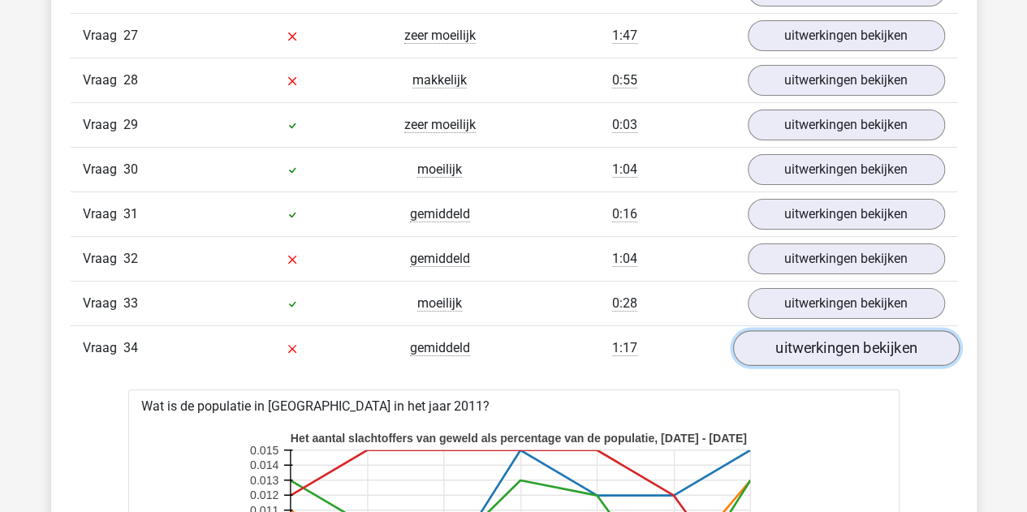
click at [799, 330] on link "uitwerkingen bekijken" at bounding box center [845, 348] width 226 height 36
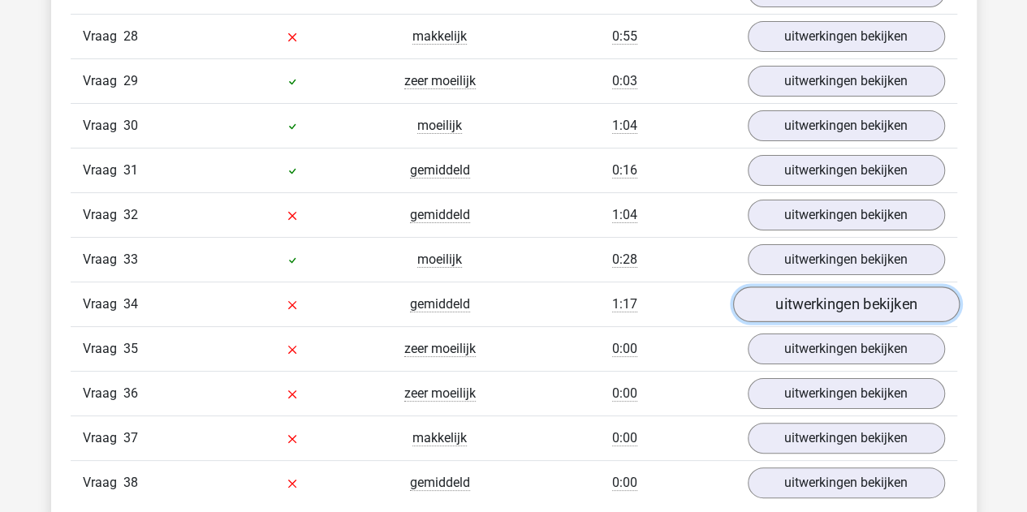
scroll to position [3085, 0]
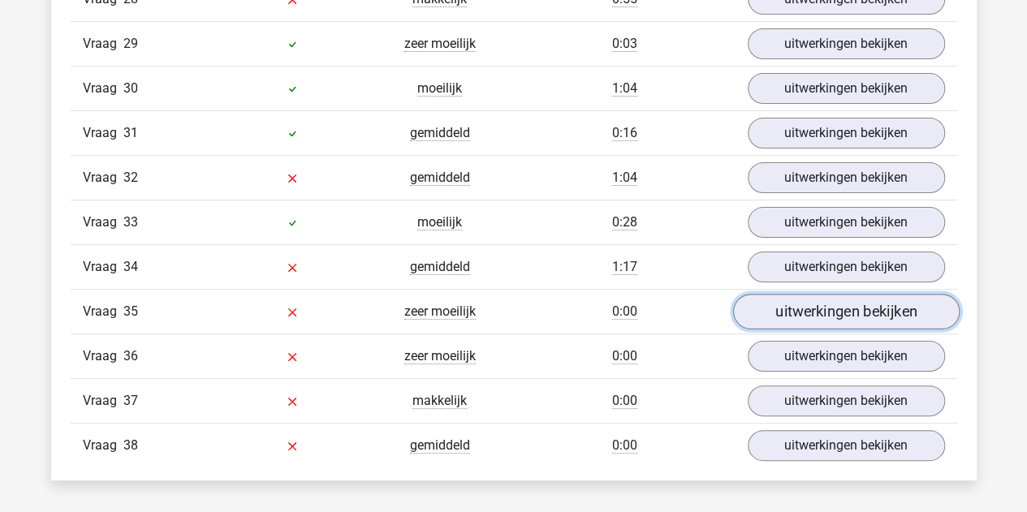
click at [808, 294] on link "uitwerkingen bekijken" at bounding box center [845, 312] width 226 height 36
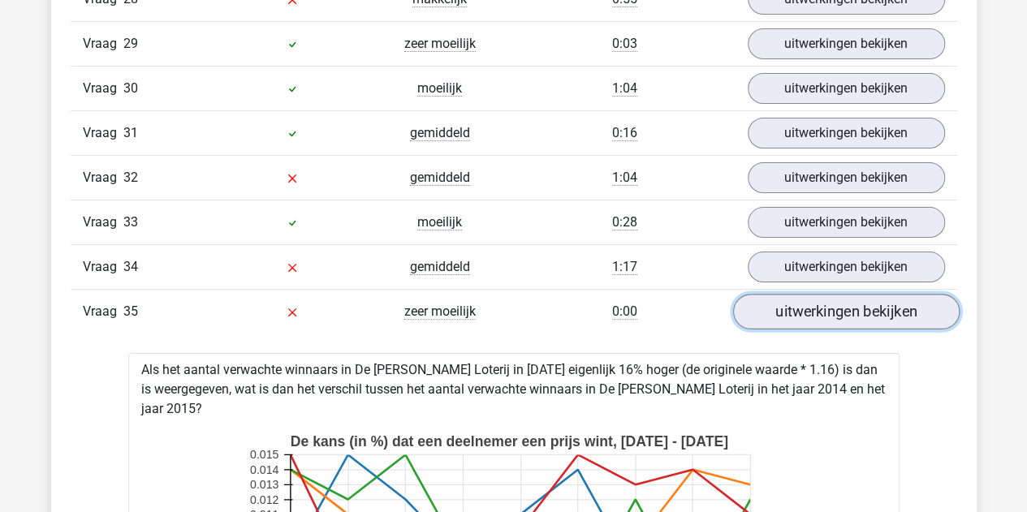
click at [808, 294] on link "uitwerkingen bekijken" at bounding box center [845, 312] width 226 height 36
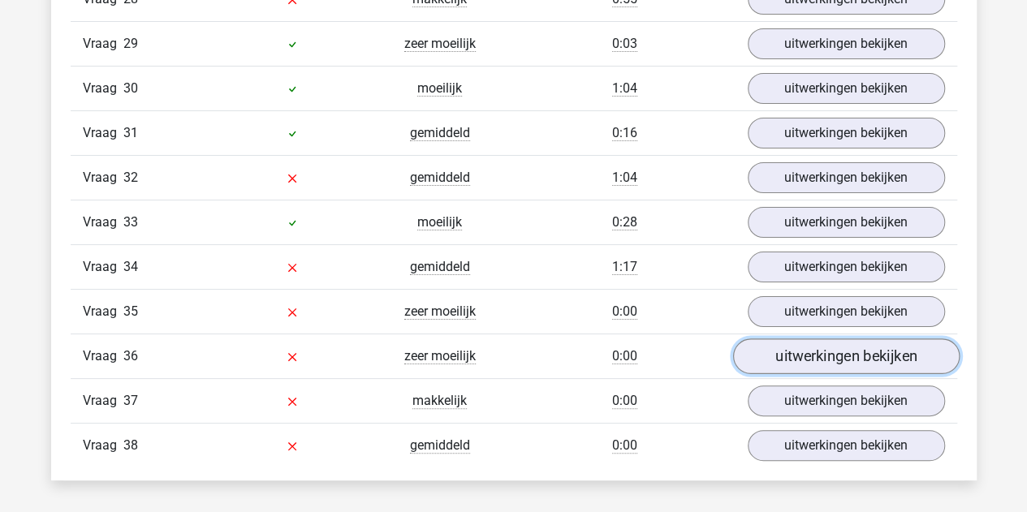
click at [805, 339] on link "uitwerkingen bekijken" at bounding box center [845, 357] width 226 height 36
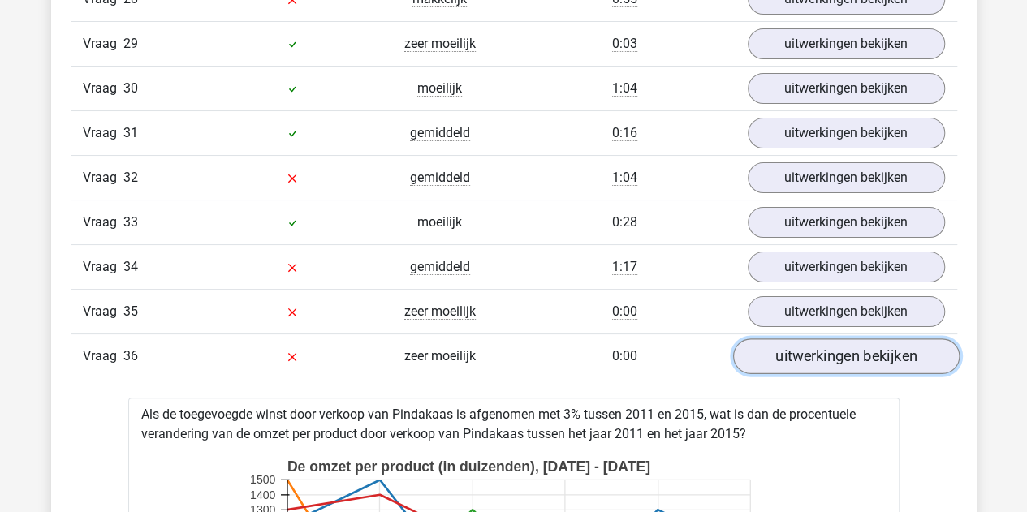
click at [805, 339] on link "uitwerkingen bekijken" at bounding box center [845, 357] width 226 height 36
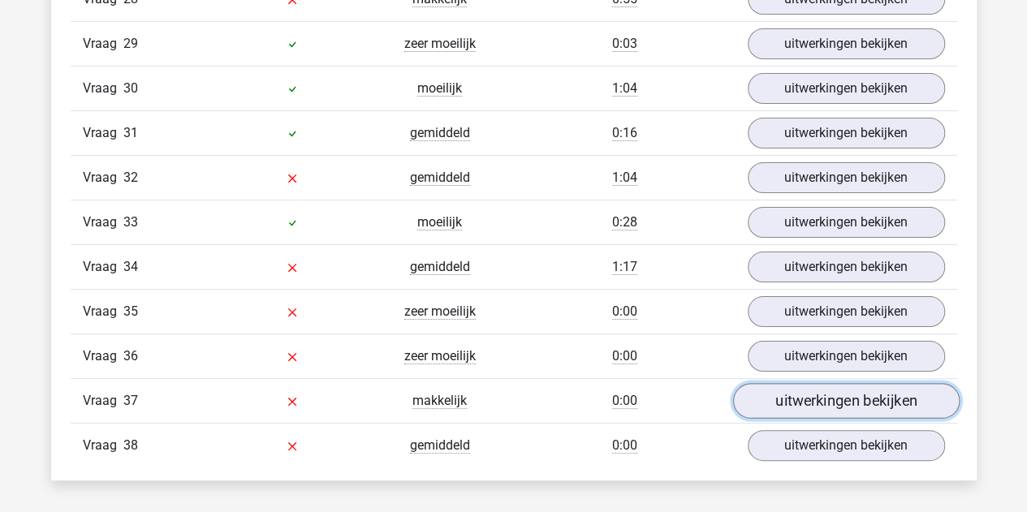
click at [780, 383] on link "uitwerkingen bekijken" at bounding box center [845, 401] width 226 height 36
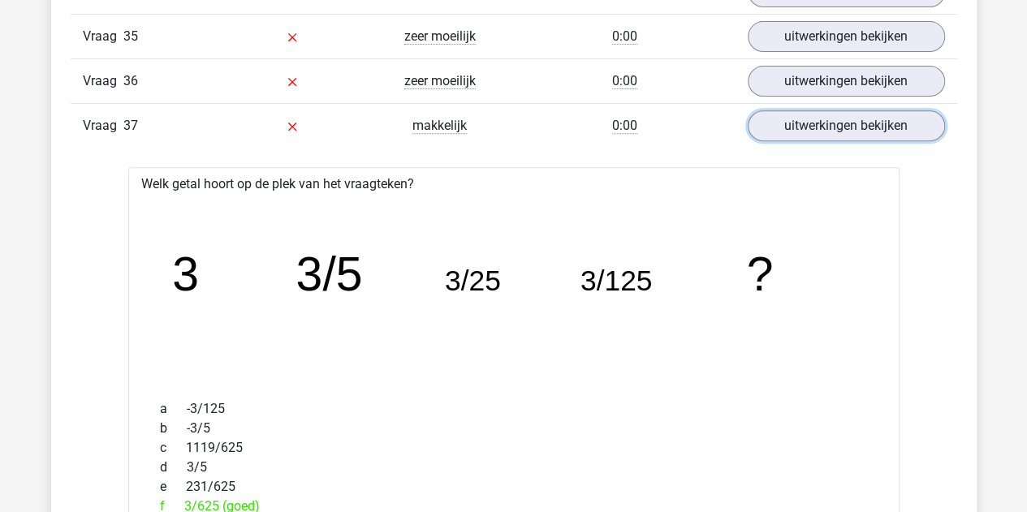
scroll to position [3328, 0]
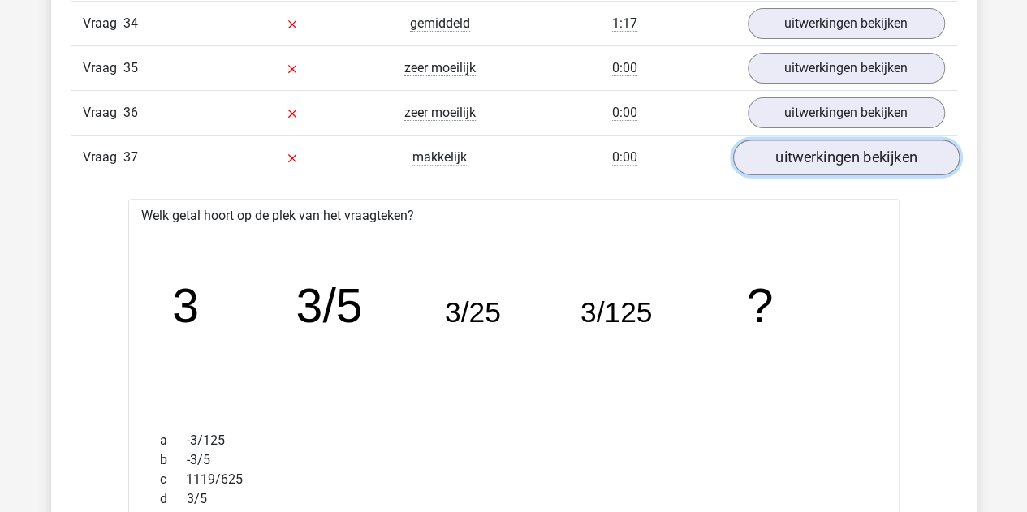
click at [812, 140] on link "uitwerkingen bekijken" at bounding box center [845, 158] width 226 height 36
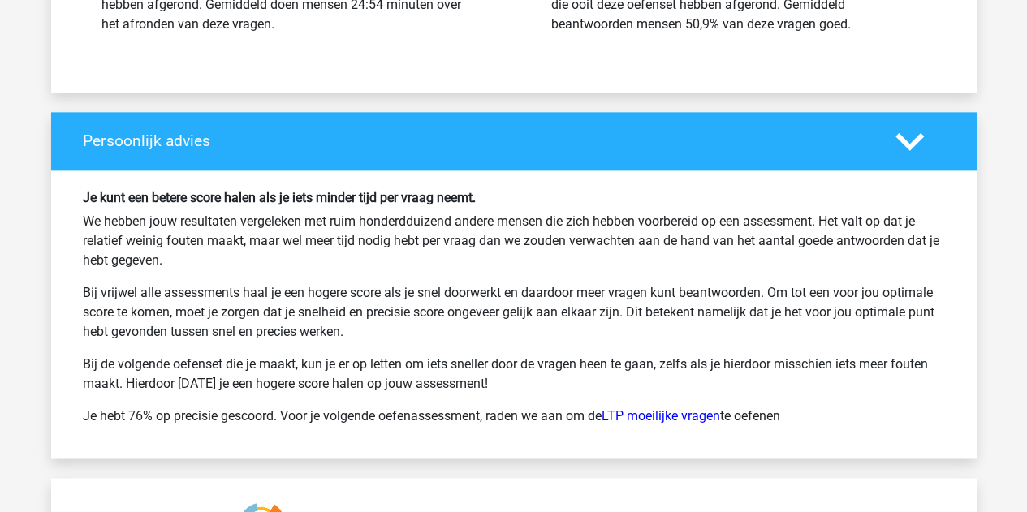
scroll to position [4059, 0]
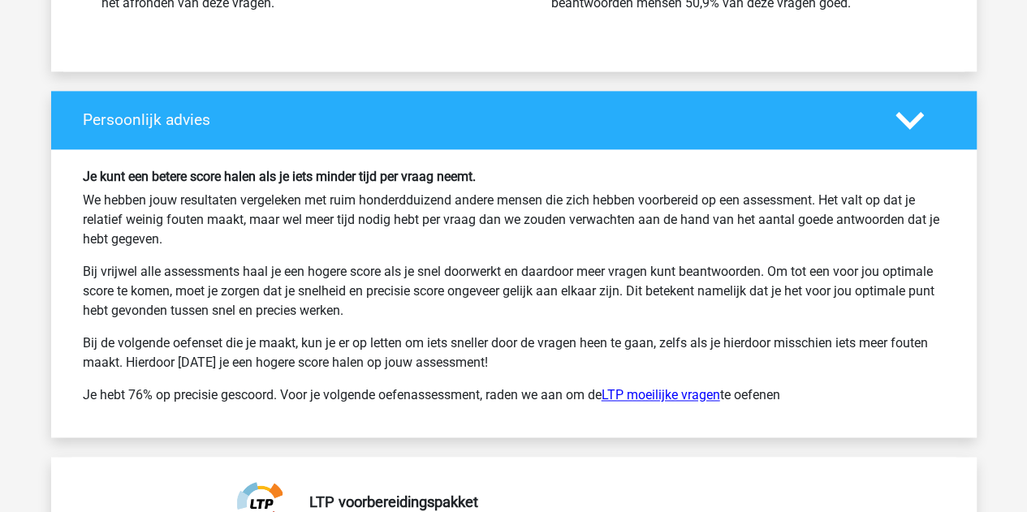
click at [696, 387] on link "LTP moeilijke vragen" at bounding box center [661, 394] width 119 height 15
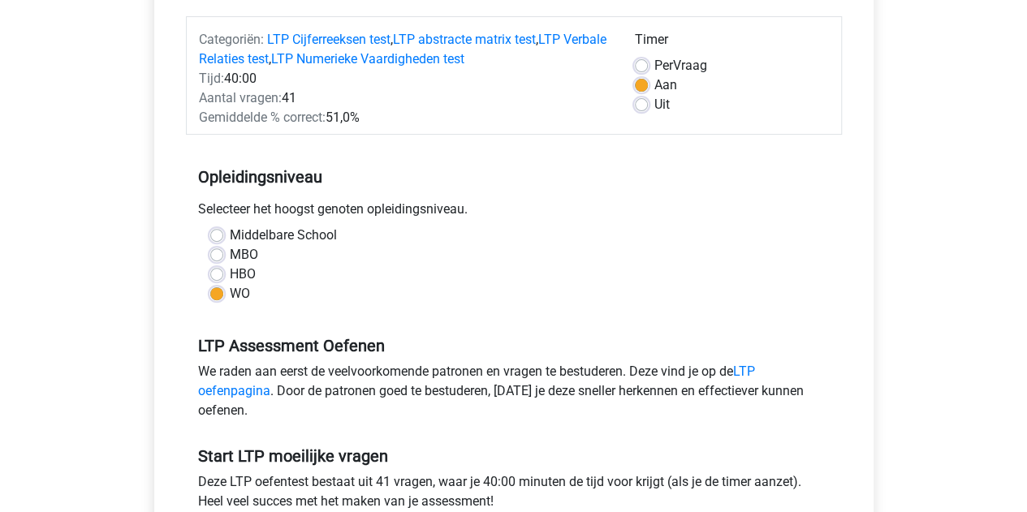
scroll to position [162, 0]
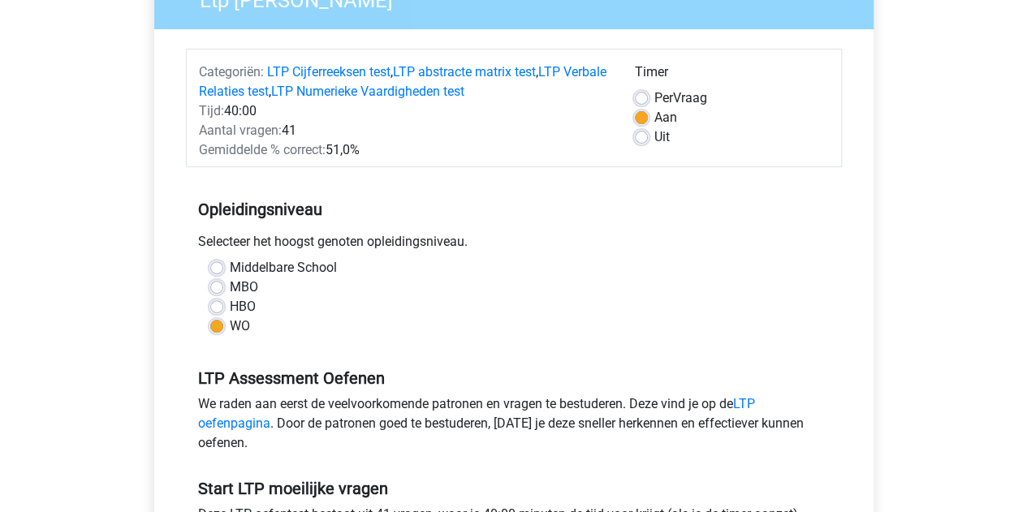
click at [654, 99] on label "Per Vraag" at bounding box center [680, 97] width 53 height 19
click at [645, 99] on input "Per Vraag" at bounding box center [641, 96] width 13 height 16
radio input "true"
click at [654, 99] on label "Per Vraag" at bounding box center [680, 97] width 53 height 19
click at [645, 99] on input "Per Vraag" at bounding box center [641, 96] width 13 height 16
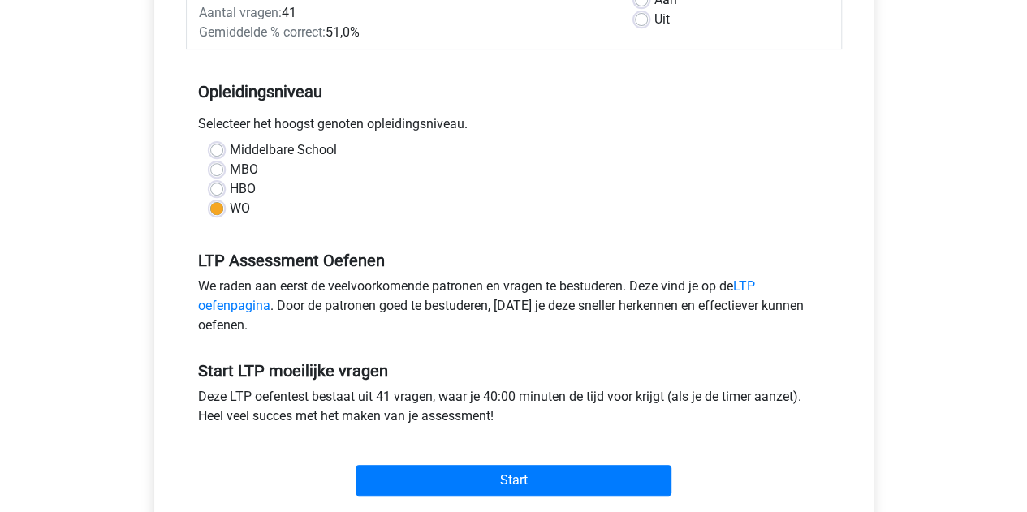
scroll to position [325, 0]
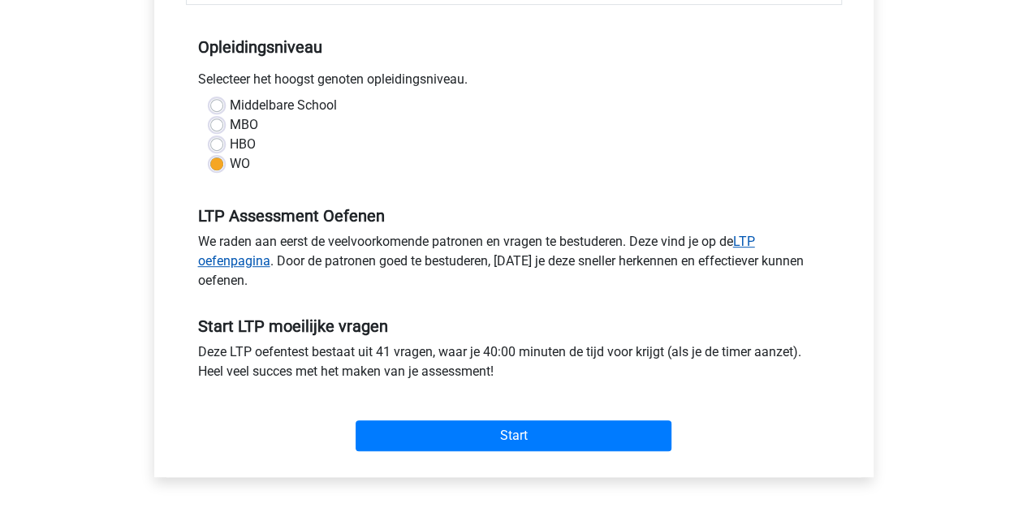
click at [744, 241] on link "LTP oefenpagina" at bounding box center [476, 251] width 557 height 35
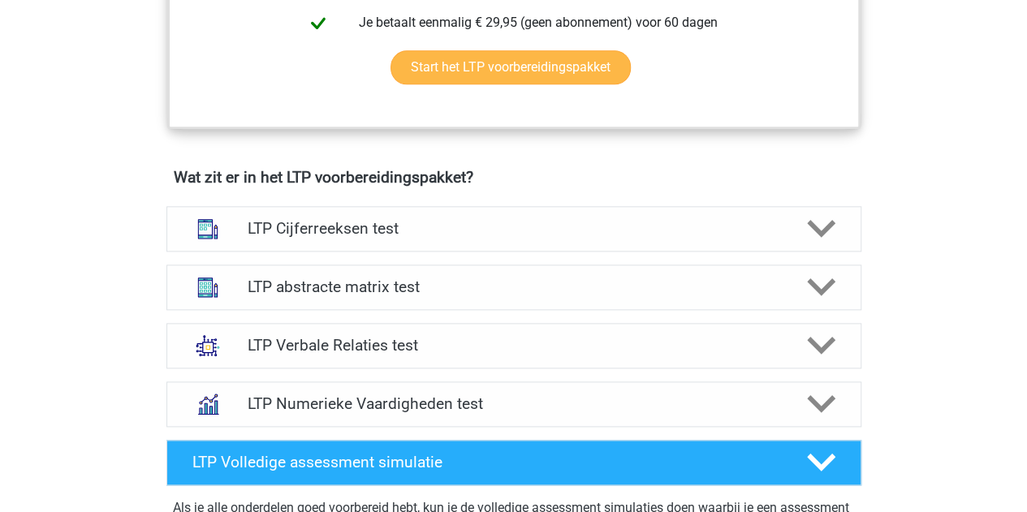
scroll to position [893, 0]
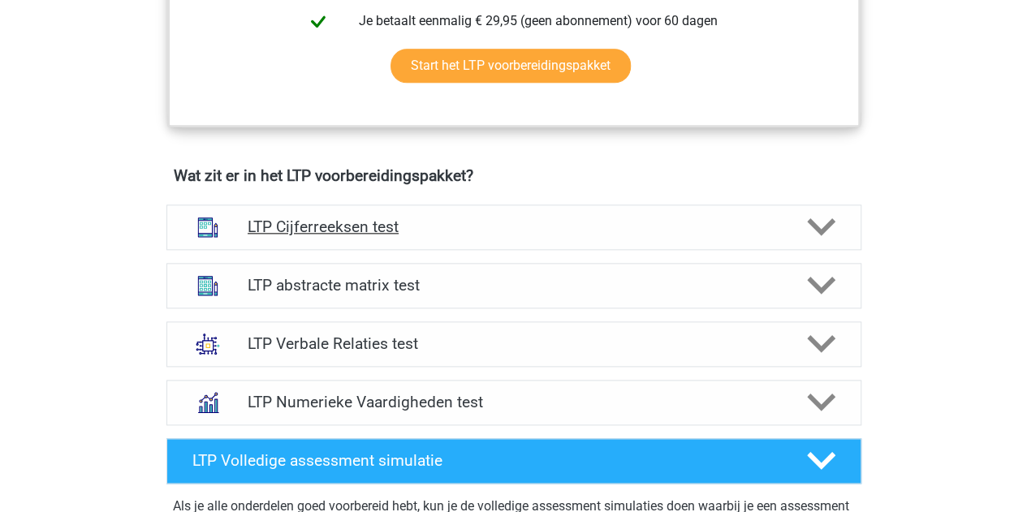
click at [818, 235] on icon at bounding box center [821, 227] width 28 height 28
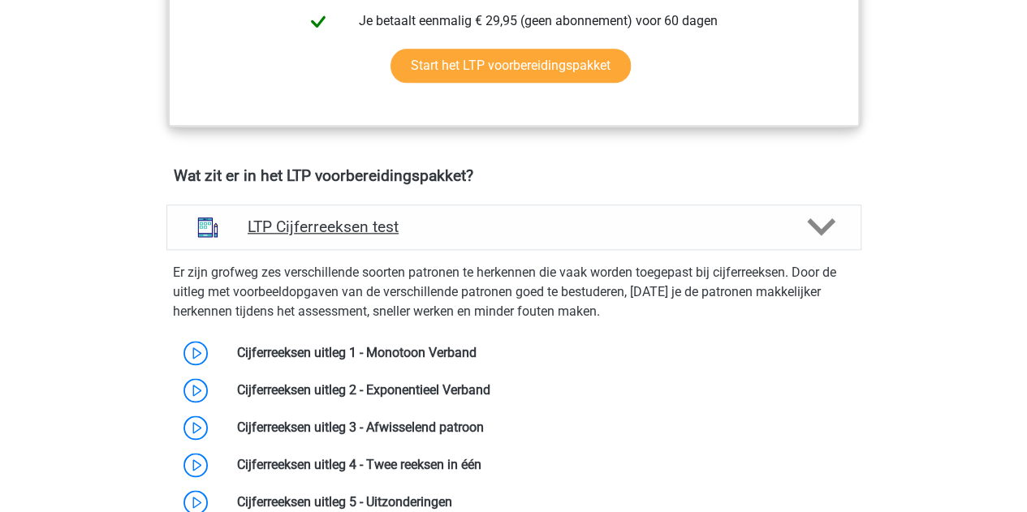
click at [817, 226] on polygon at bounding box center [821, 227] width 28 height 18
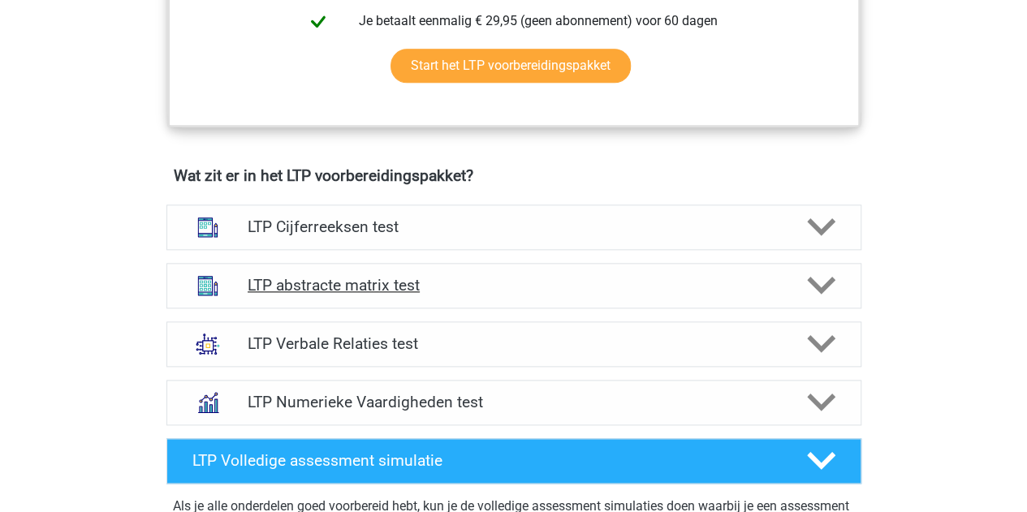
click at [822, 283] on icon at bounding box center [821, 285] width 28 height 28
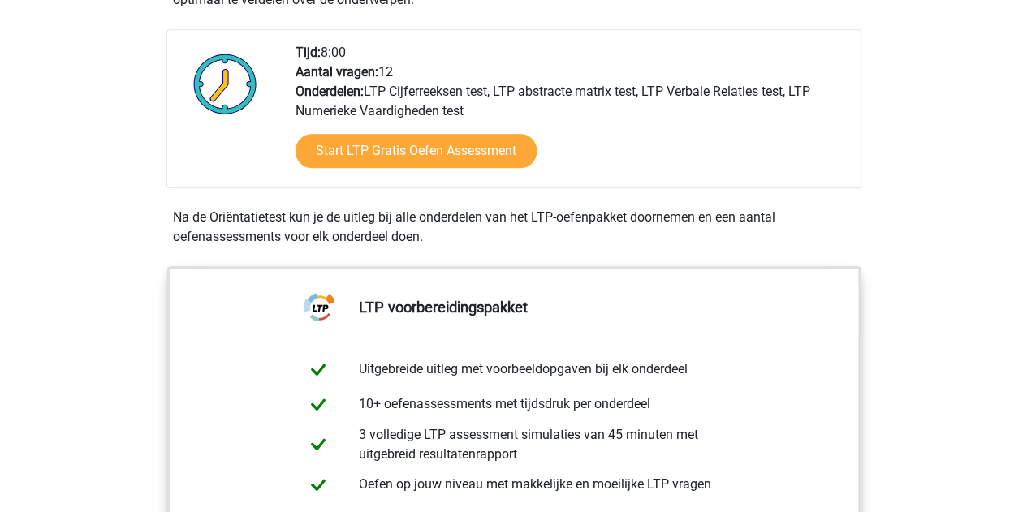
scroll to position [325, 0]
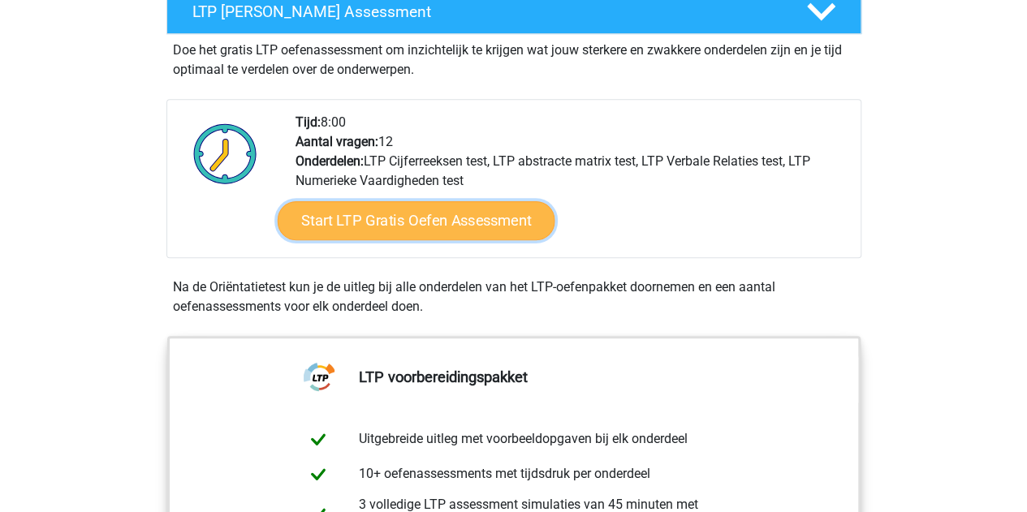
click at [362, 226] on link "Start LTP Gratis Oefen Assessment" at bounding box center [416, 220] width 278 height 39
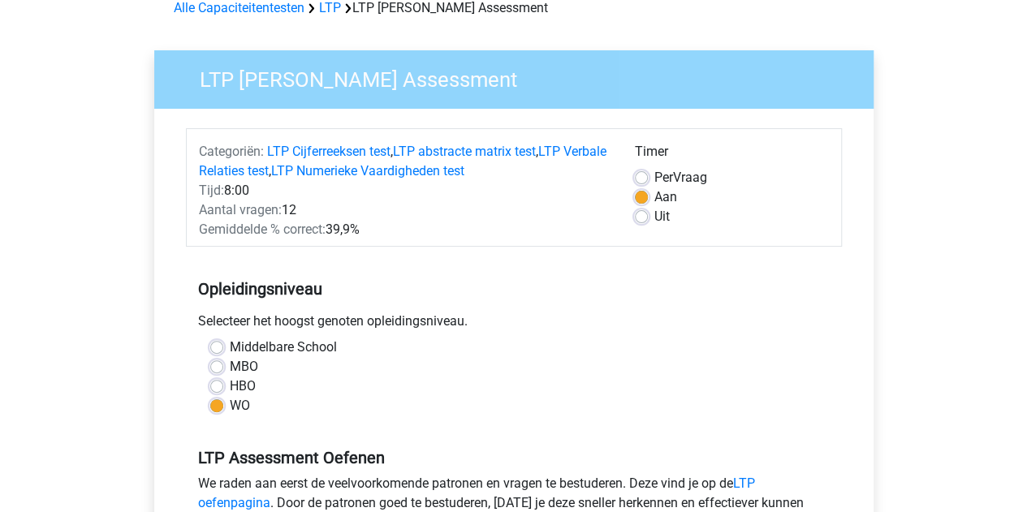
scroll to position [81, 0]
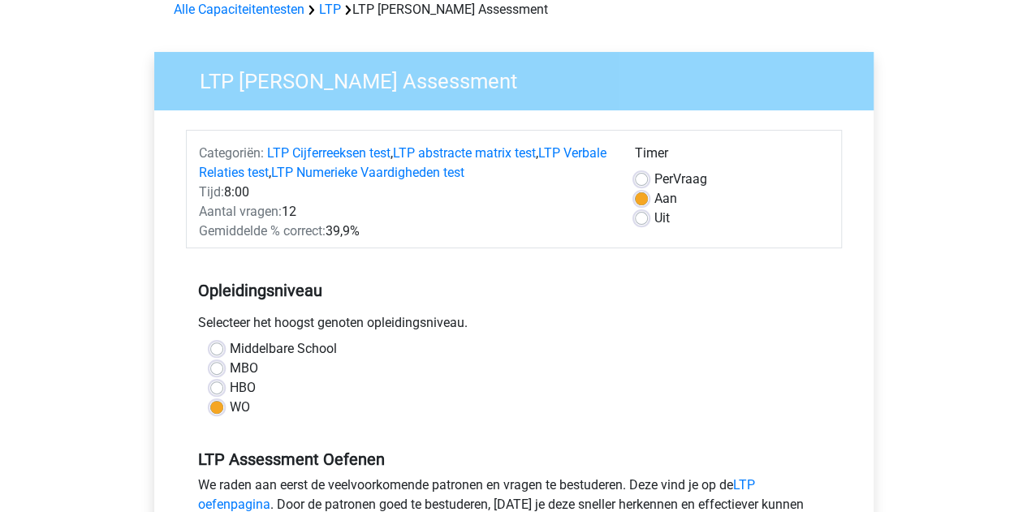
click at [654, 224] on label "Uit" at bounding box center [661, 218] width 15 height 19
click at [646, 224] on input "Uit" at bounding box center [641, 217] width 13 height 16
radio input "true"
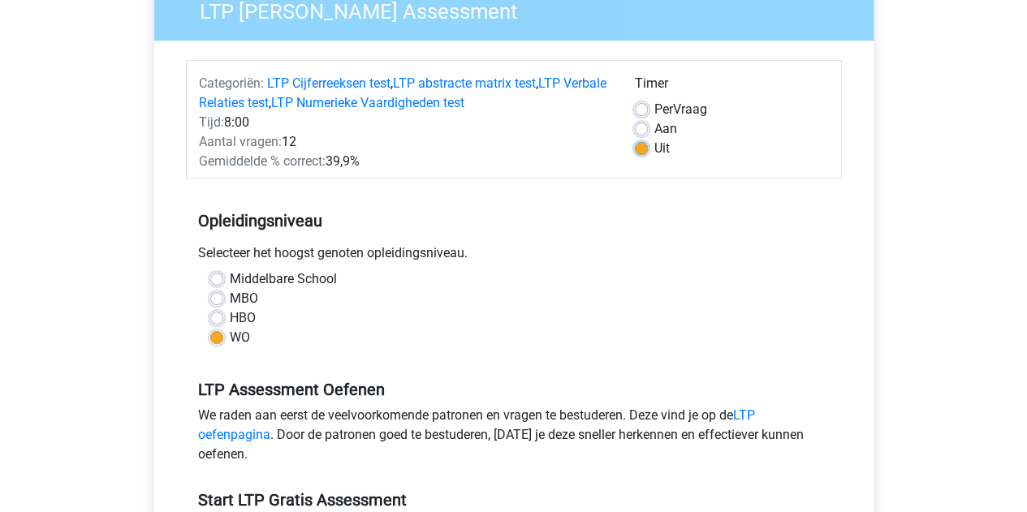
scroll to position [325, 0]
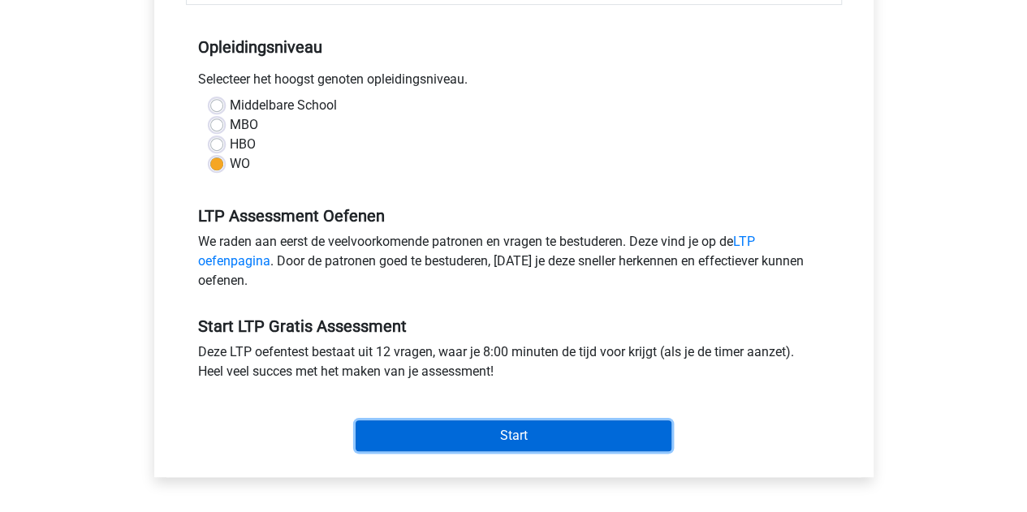
click at [481, 430] on input "Start" at bounding box center [514, 436] width 316 height 31
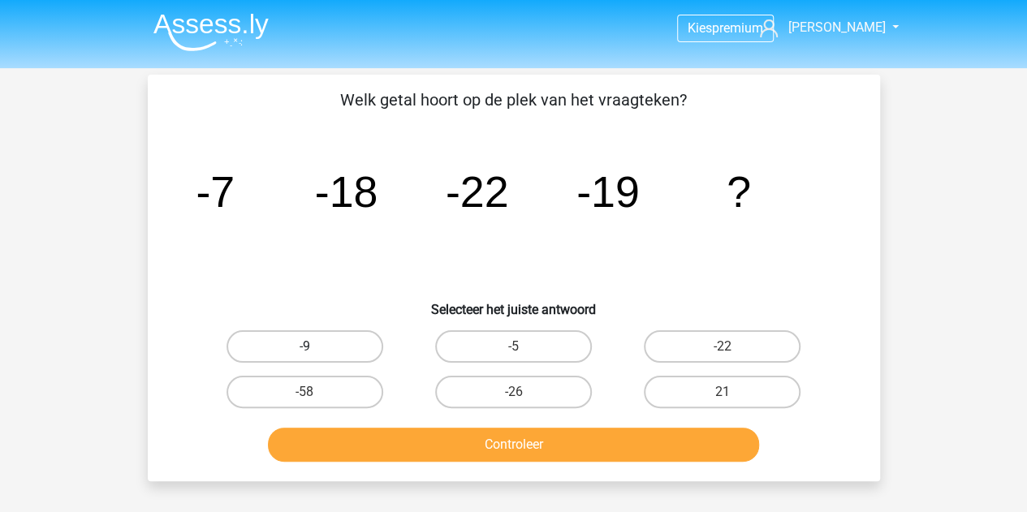
click at [329, 343] on label "-9" at bounding box center [304, 346] width 157 height 32
click at [315, 347] on input "-9" at bounding box center [309, 352] width 11 height 11
radio input "true"
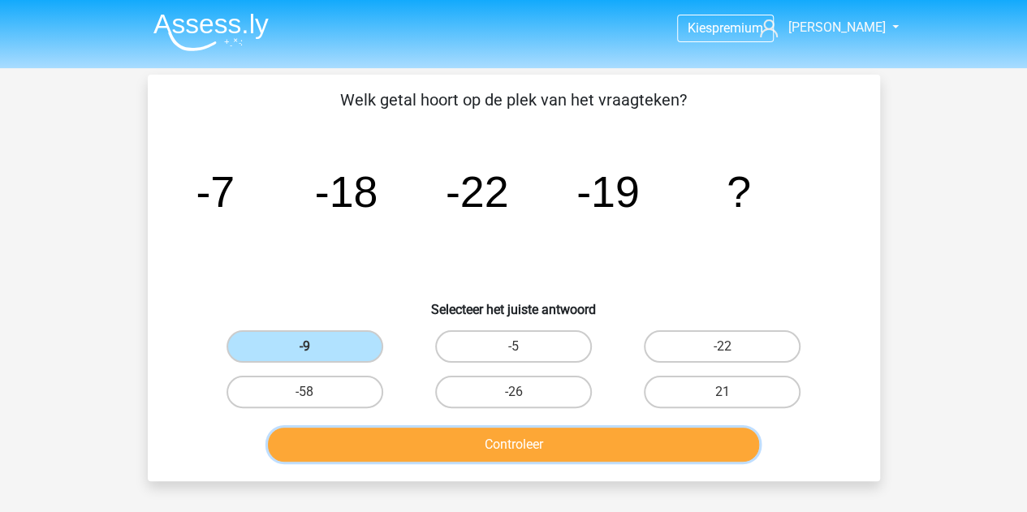
click at [474, 451] on button "Controleer" at bounding box center [513, 445] width 491 height 34
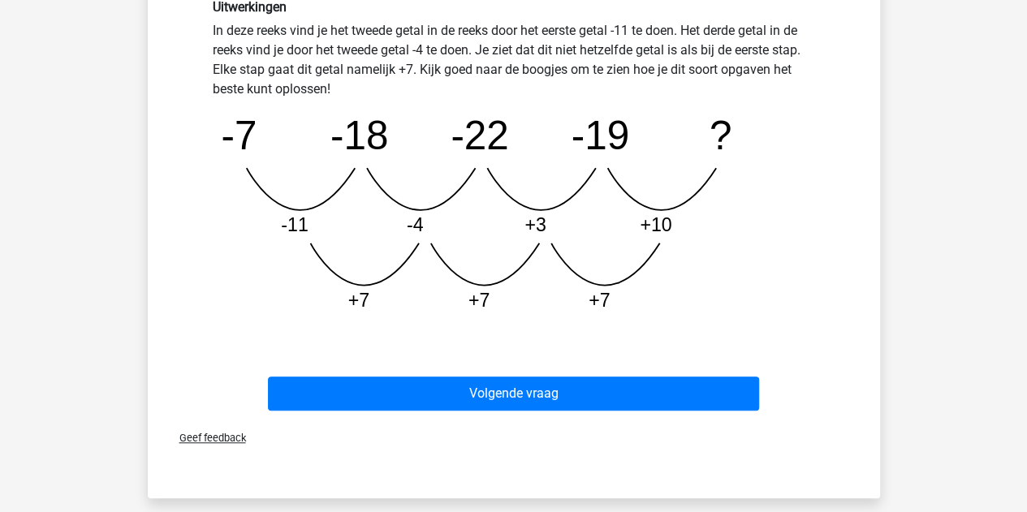
scroll to position [487, 0]
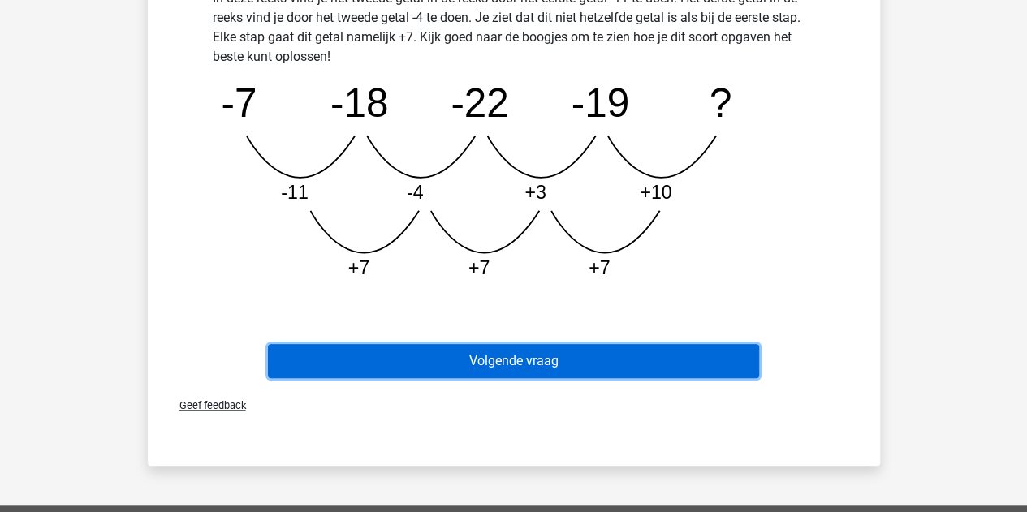
click at [414, 364] on button "Volgende vraag" at bounding box center [513, 361] width 491 height 34
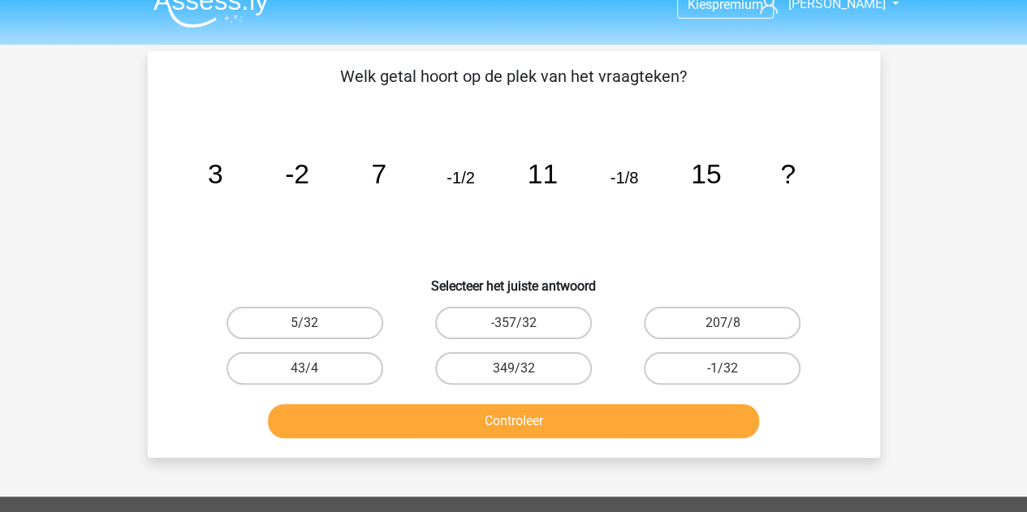
scroll to position [0, 0]
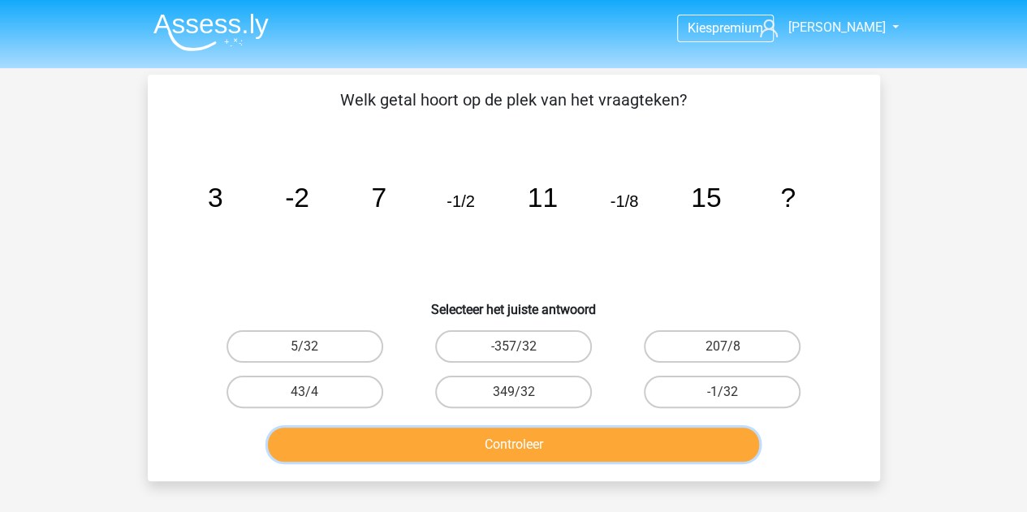
click at [549, 443] on button "Controleer" at bounding box center [513, 445] width 491 height 34
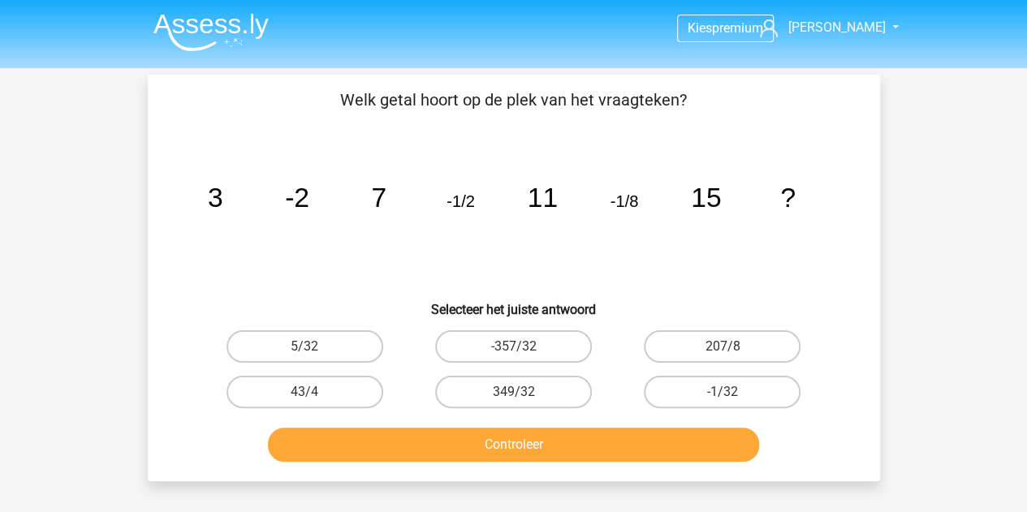
click at [415, 283] on icon "image/svg+xml 3 -2 7 -1/2 11 -1/8 15 ?" at bounding box center [514, 207] width 654 height 164
click at [720, 389] on label "-1/32" at bounding box center [722, 392] width 157 height 32
click at [723, 392] on input "-1/32" at bounding box center [728, 397] width 11 height 11
radio input "true"
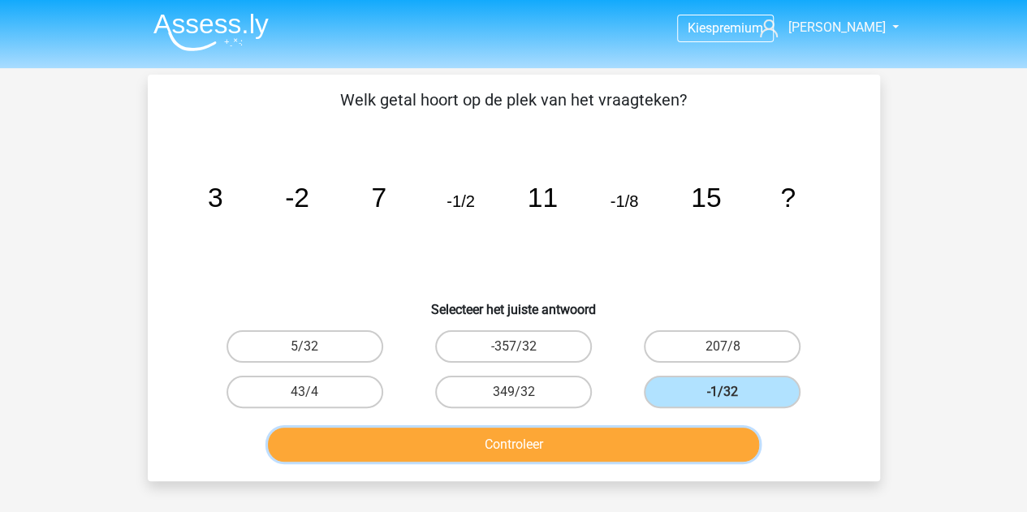
click at [547, 437] on button "Controleer" at bounding box center [513, 445] width 491 height 34
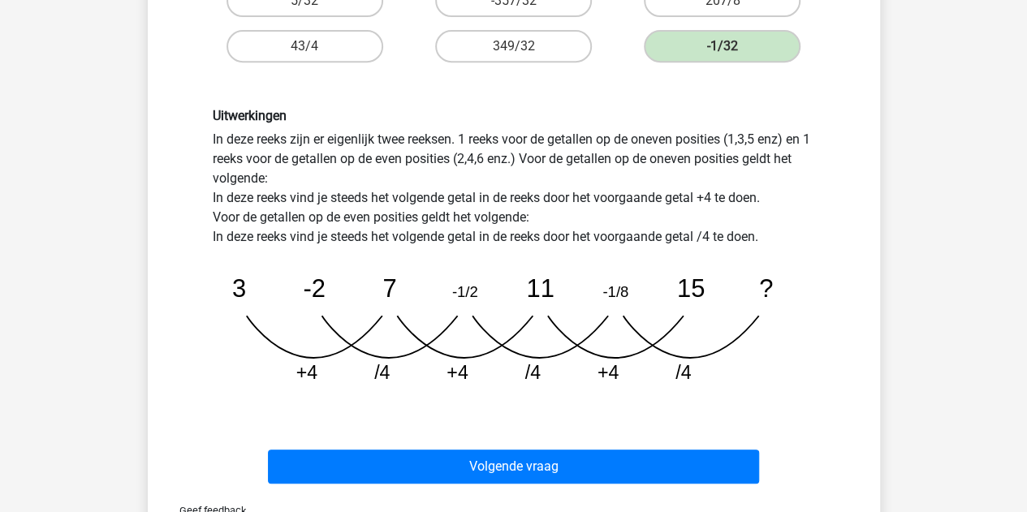
scroll to position [325, 0]
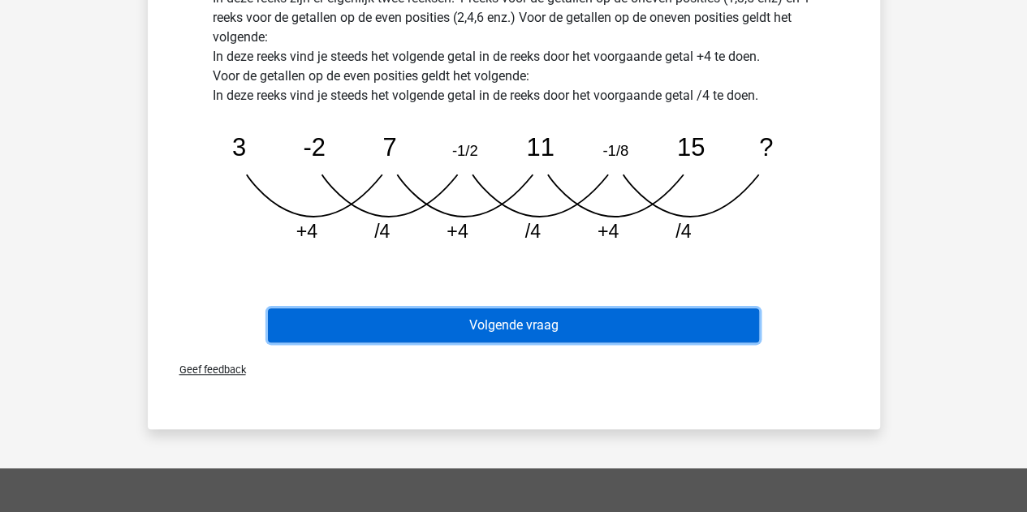
click at [427, 323] on button "Volgende vraag" at bounding box center [513, 325] width 491 height 34
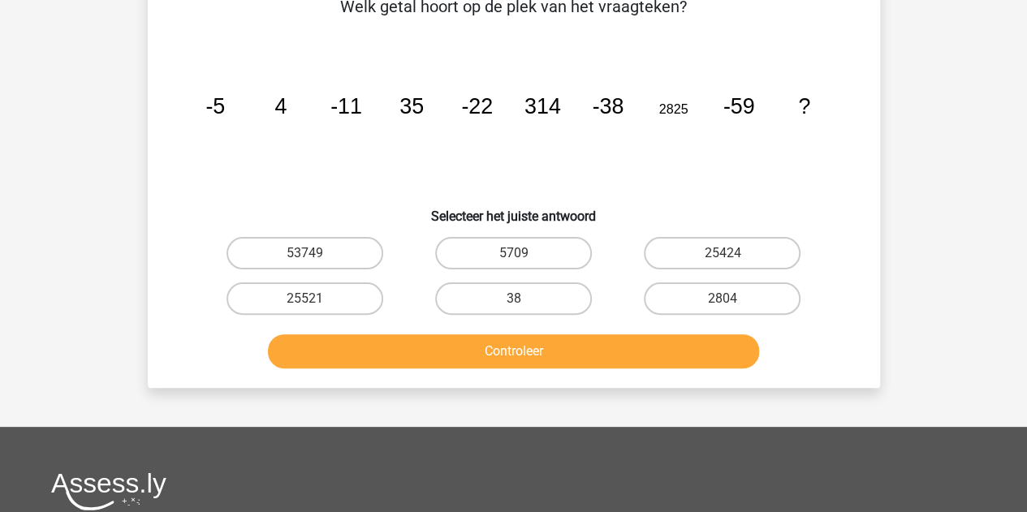
scroll to position [75, 0]
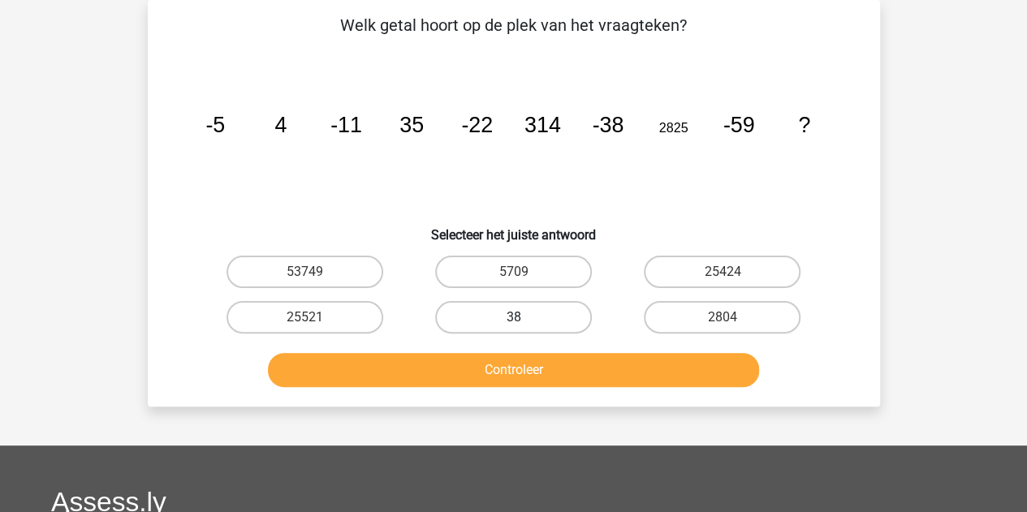
click at [486, 314] on label "38" at bounding box center [513, 317] width 157 height 32
click at [513, 317] on input "38" at bounding box center [518, 322] width 11 height 11
radio input "true"
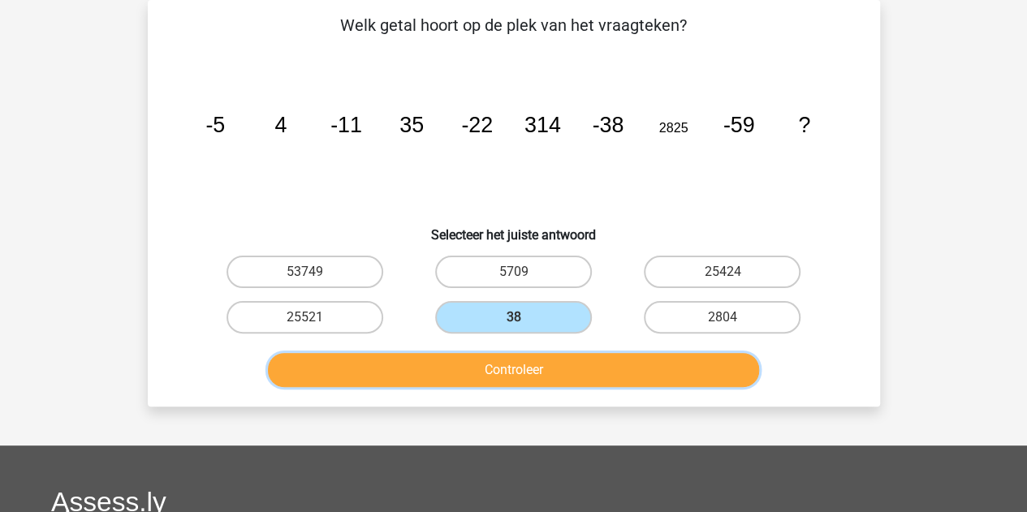
click at [485, 368] on button "Controleer" at bounding box center [513, 370] width 491 height 34
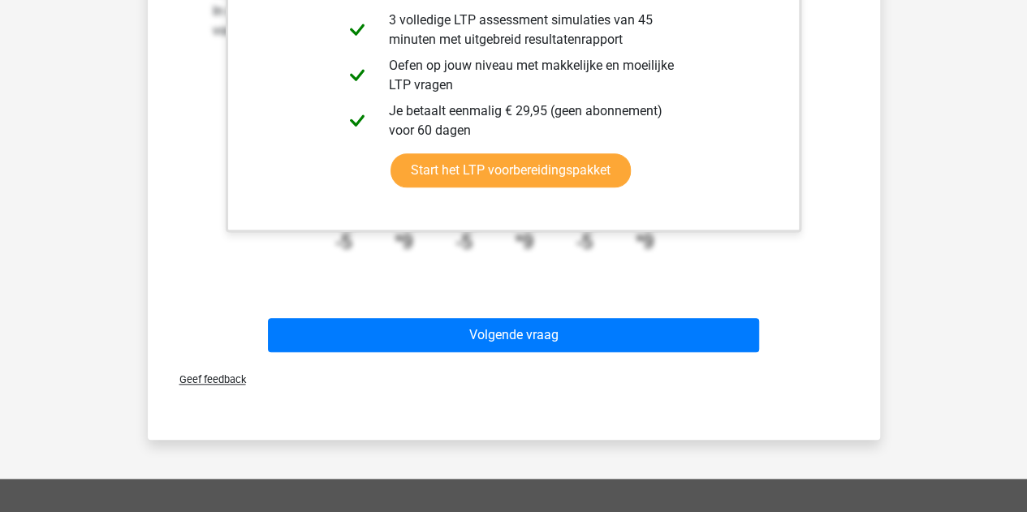
scroll to position [812, 0]
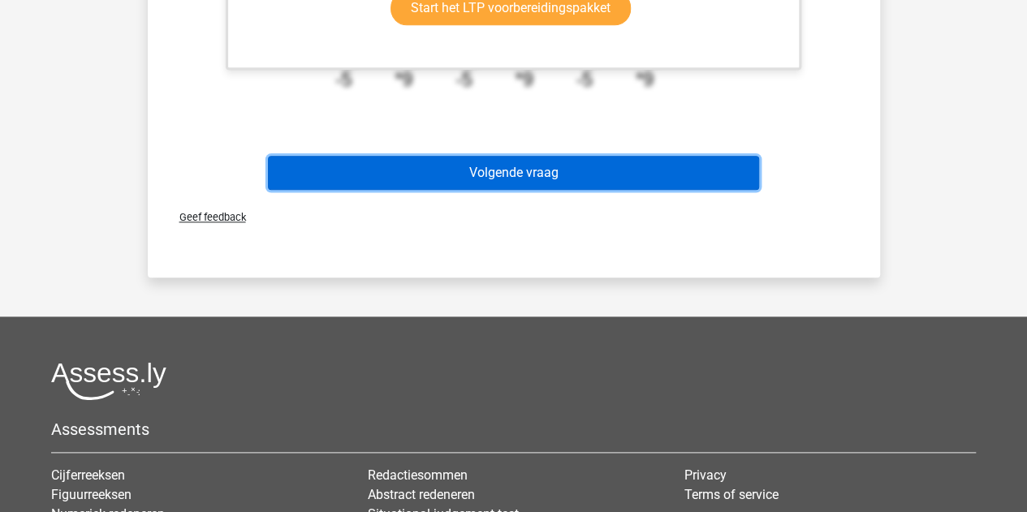
click at [527, 178] on button "Volgende vraag" at bounding box center [513, 173] width 491 height 34
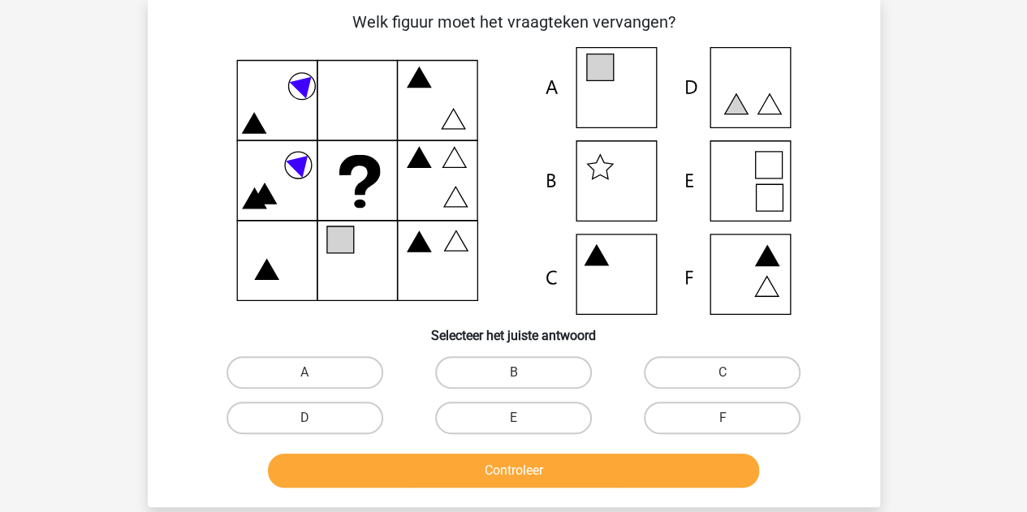
scroll to position [75, 0]
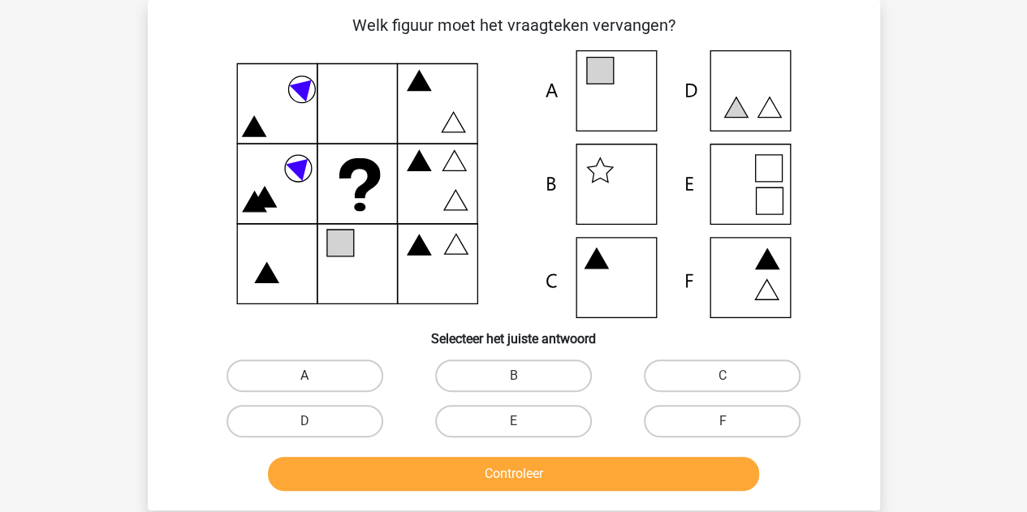
click at [343, 375] on label "A" at bounding box center [304, 376] width 157 height 32
click at [315, 376] on input "A" at bounding box center [309, 381] width 11 height 11
radio input "true"
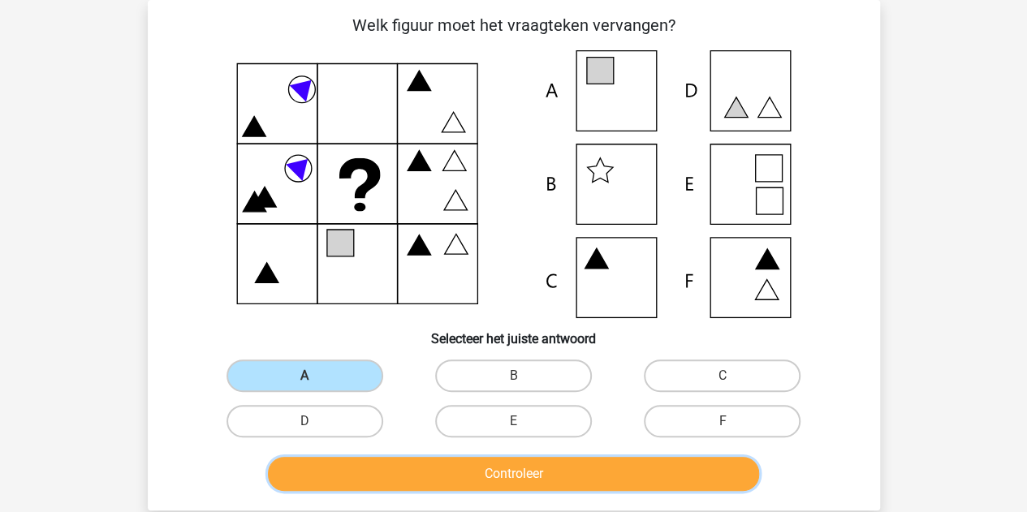
click at [400, 467] on button "Controleer" at bounding box center [513, 474] width 491 height 34
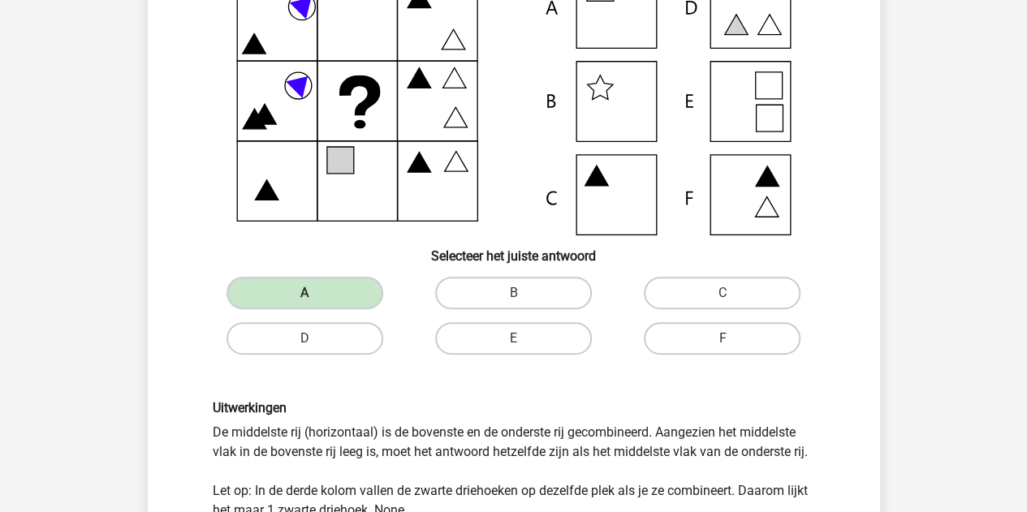
scroll to position [244, 0]
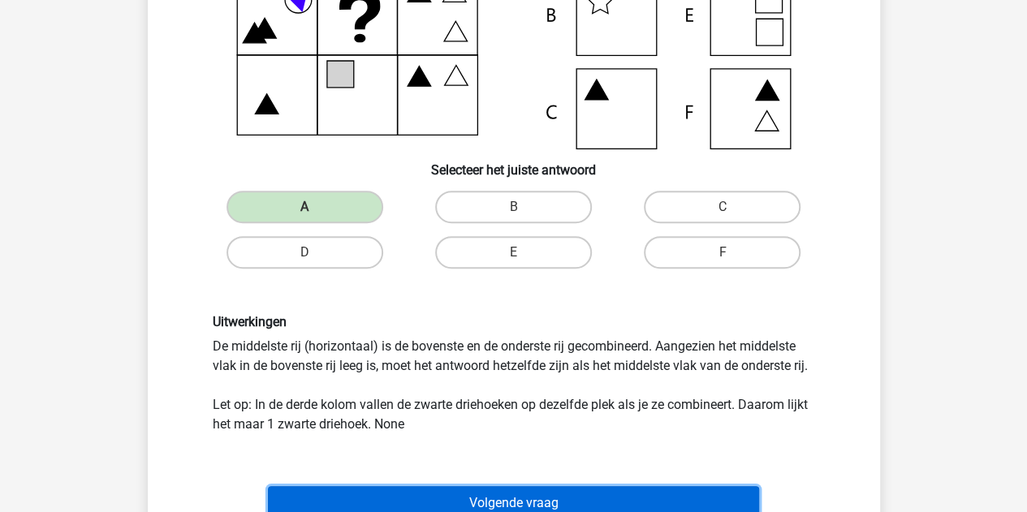
click at [499, 501] on button "Volgende vraag" at bounding box center [513, 503] width 491 height 34
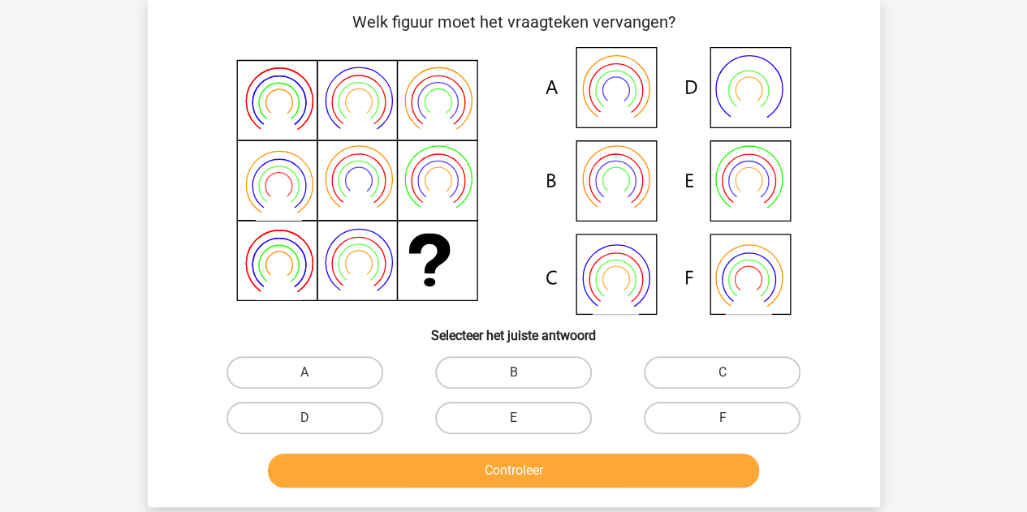
scroll to position [75, 0]
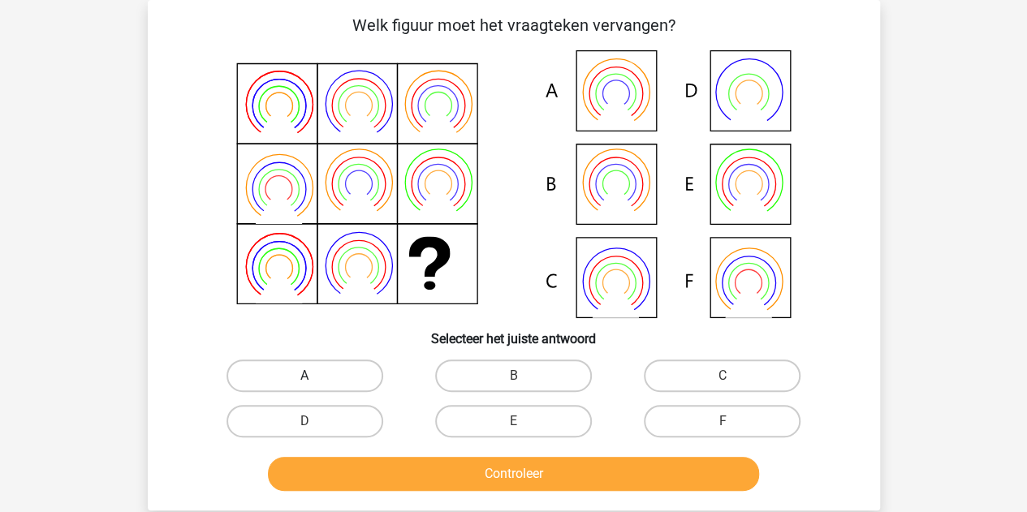
click at [336, 384] on label "A" at bounding box center [304, 376] width 157 height 32
click at [315, 384] on input "A" at bounding box center [309, 381] width 11 height 11
radio input "true"
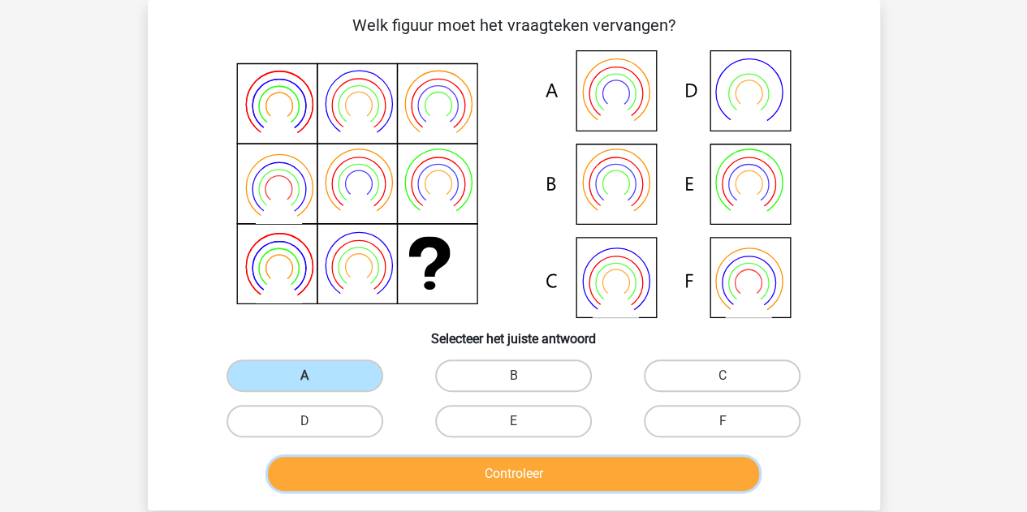
click at [396, 464] on button "Controleer" at bounding box center [513, 474] width 491 height 34
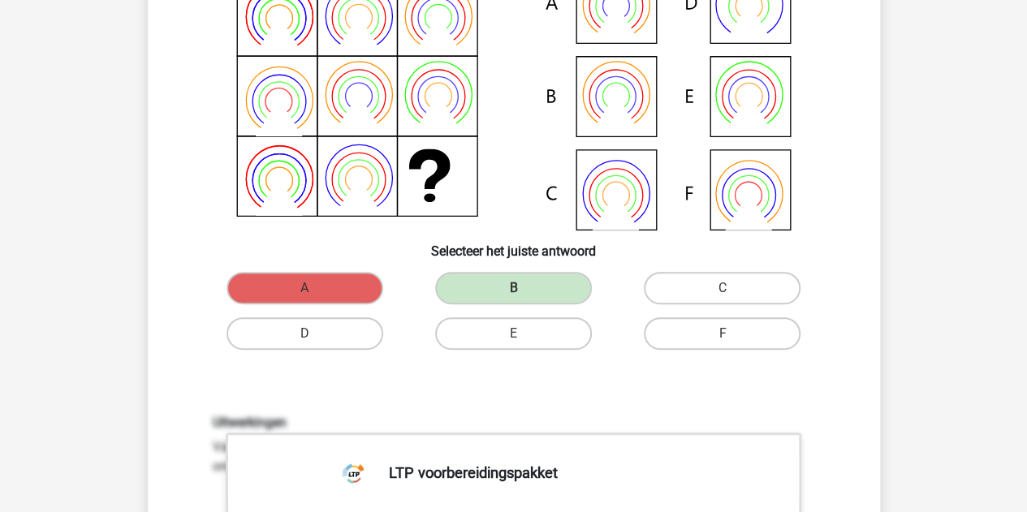
scroll to position [81, 0]
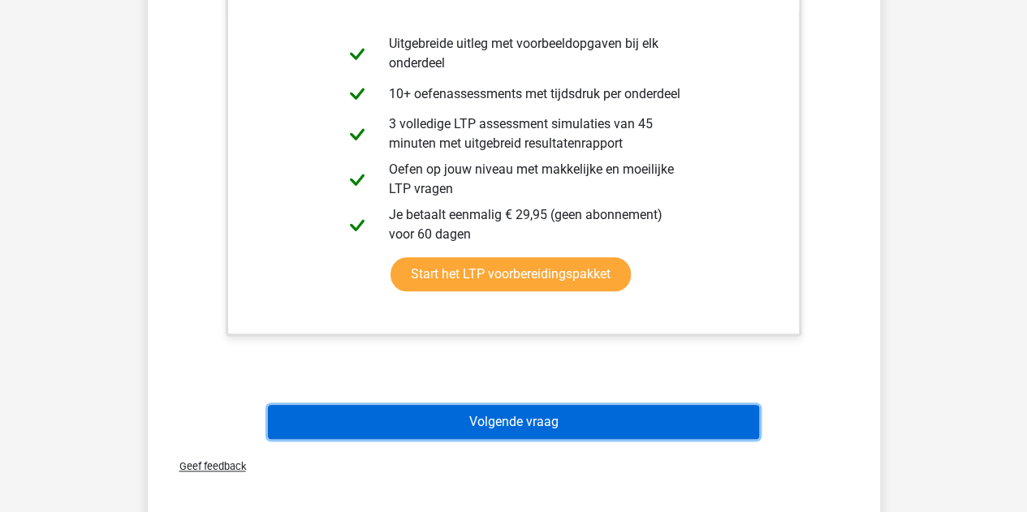
click at [528, 421] on button "Volgende vraag" at bounding box center [513, 422] width 491 height 34
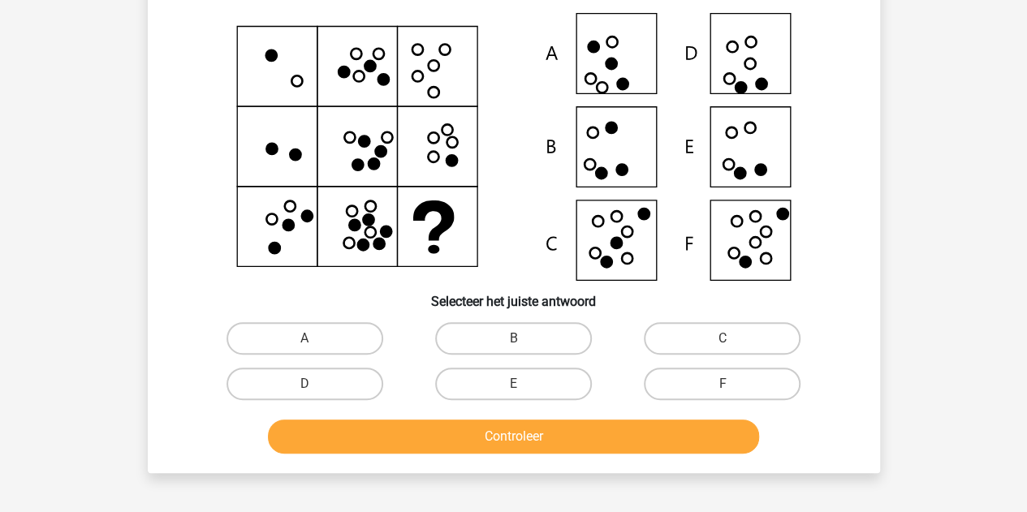
scroll to position [75, 0]
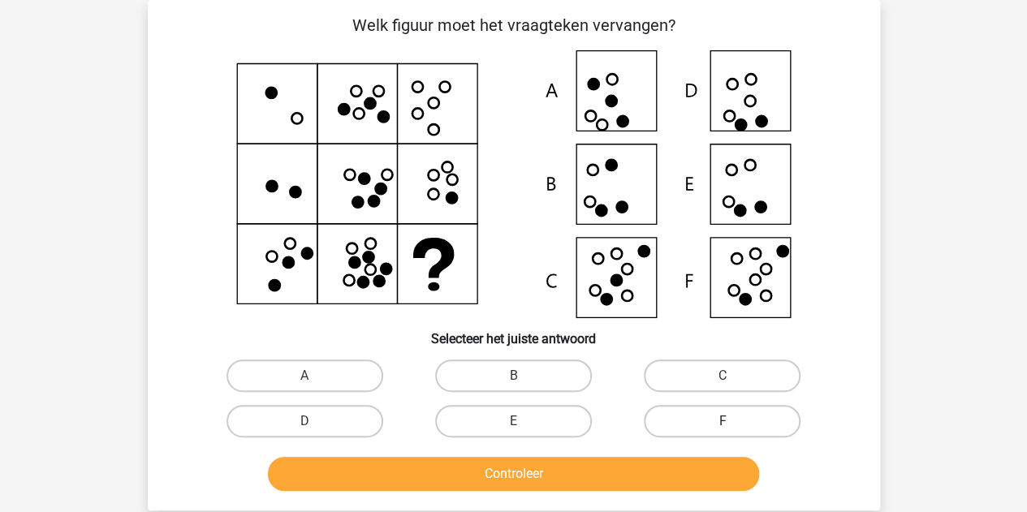
click at [706, 420] on label "F" at bounding box center [722, 421] width 157 height 32
click at [723, 421] on input "F" at bounding box center [728, 426] width 11 height 11
radio input "true"
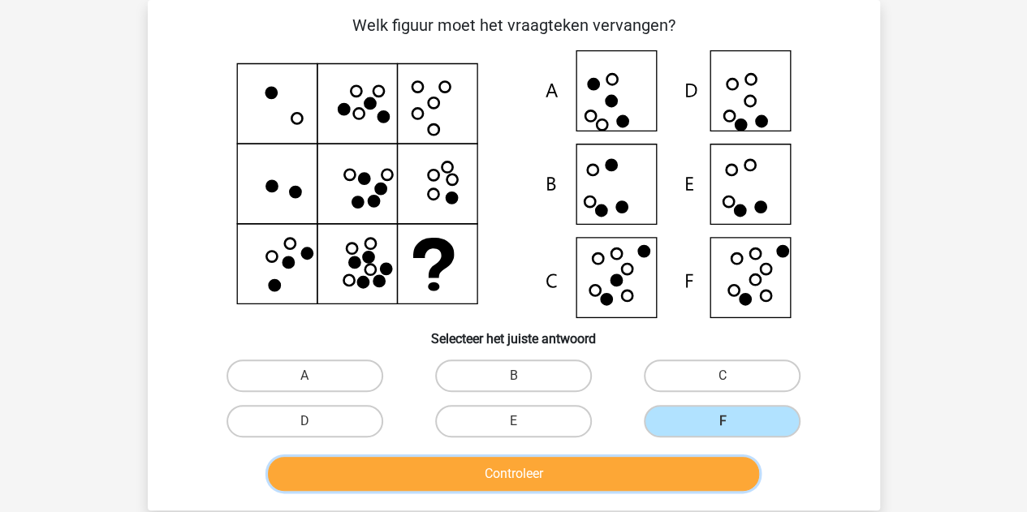
click at [644, 480] on button "Controleer" at bounding box center [513, 474] width 491 height 34
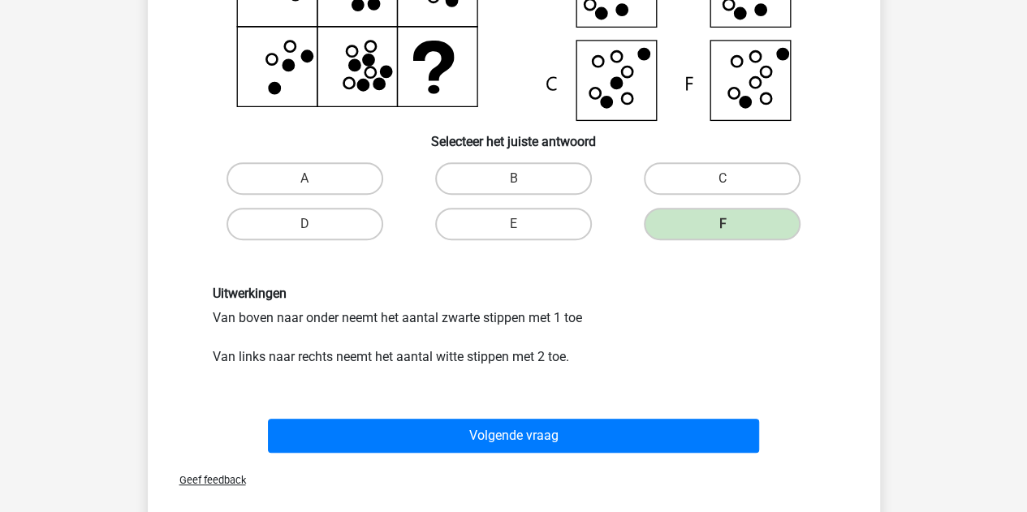
scroll to position [481, 0]
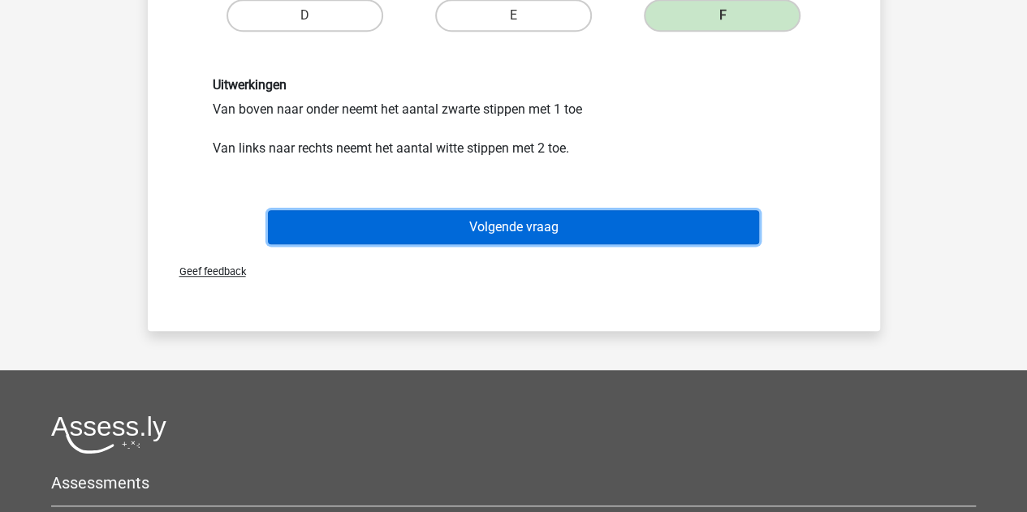
click at [557, 223] on button "Volgende vraag" at bounding box center [513, 227] width 491 height 34
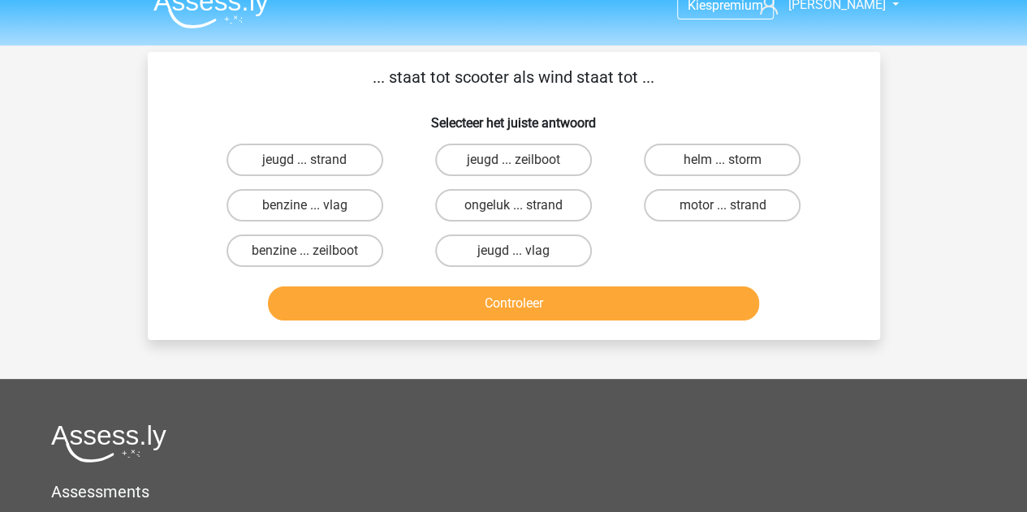
scroll to position [0, 0]
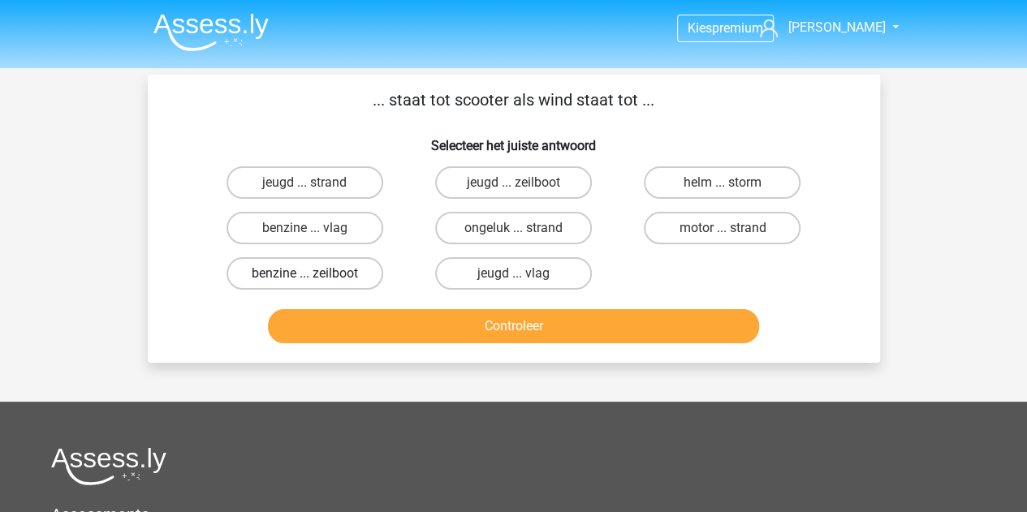
click at [322, 277] on label "benzine ... zeilboot" at bounding box center [304, 273] width 157 height 32
click at [315, 277] on input "benzine ... zeilboot" at bounding box center [309, 279] width 11 height 11
radio input "true"
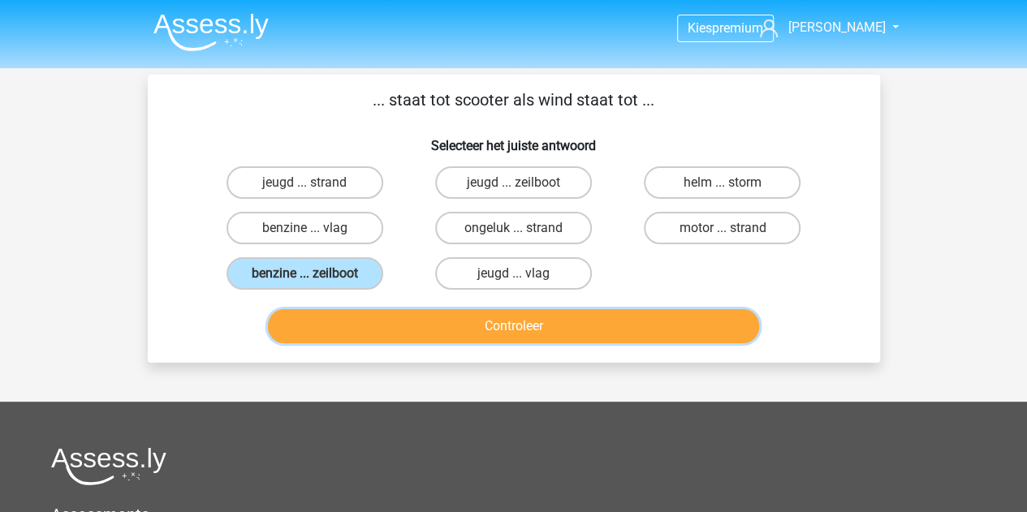
click at [373, 317] on button "Controleer" at bounding box center [513, 326] width 491 height 34
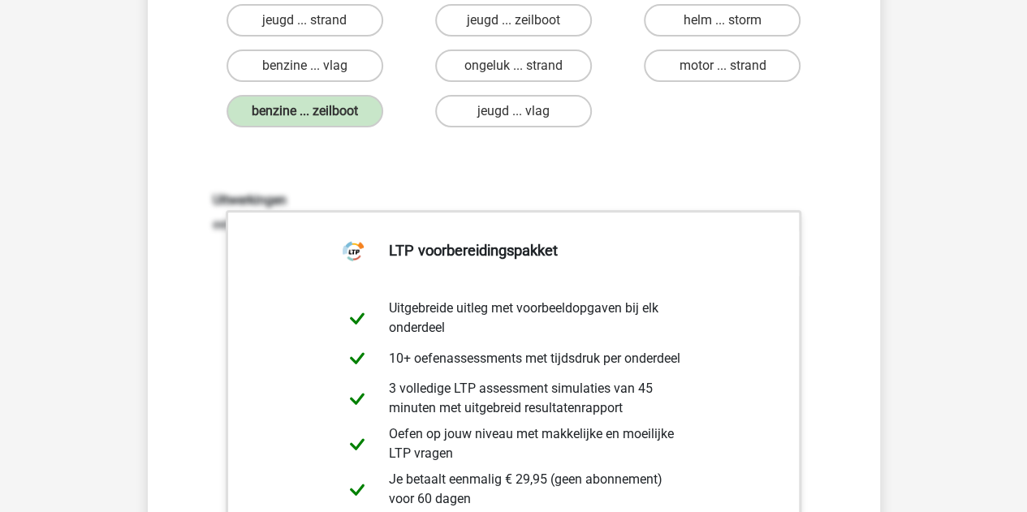
scroll to position [487, 0]
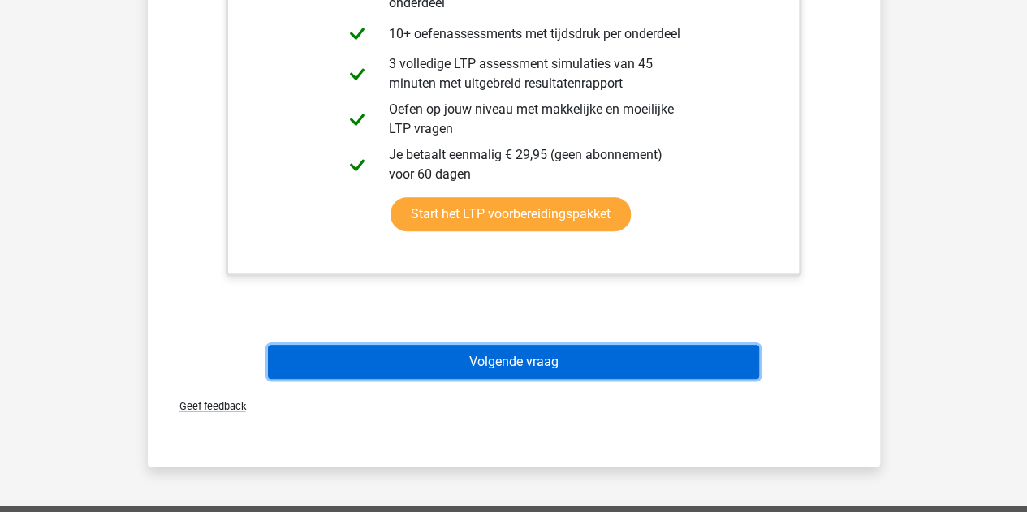
click at [439, 361] on button "Volgende vraag" at bounding box center [513, 362] width 491 height 34
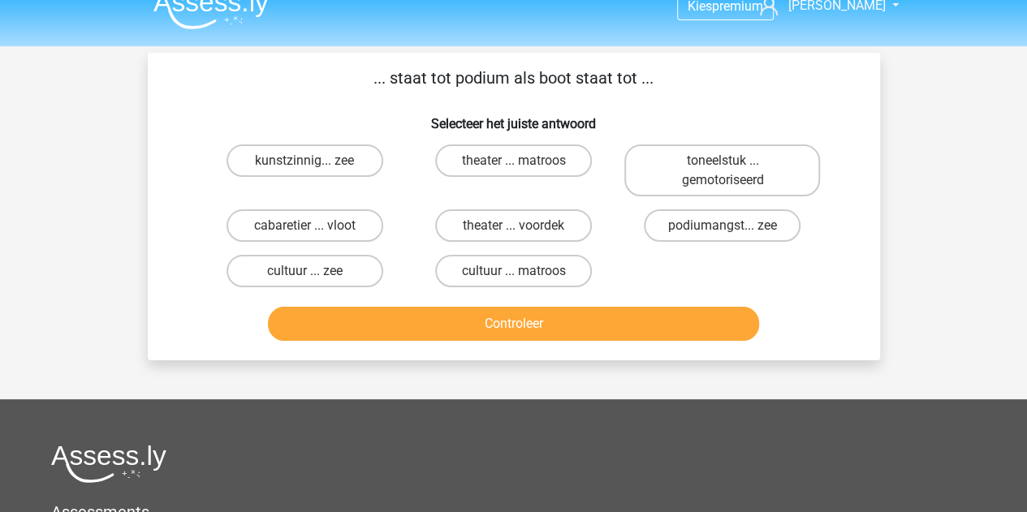
scroll to position [0, 0]
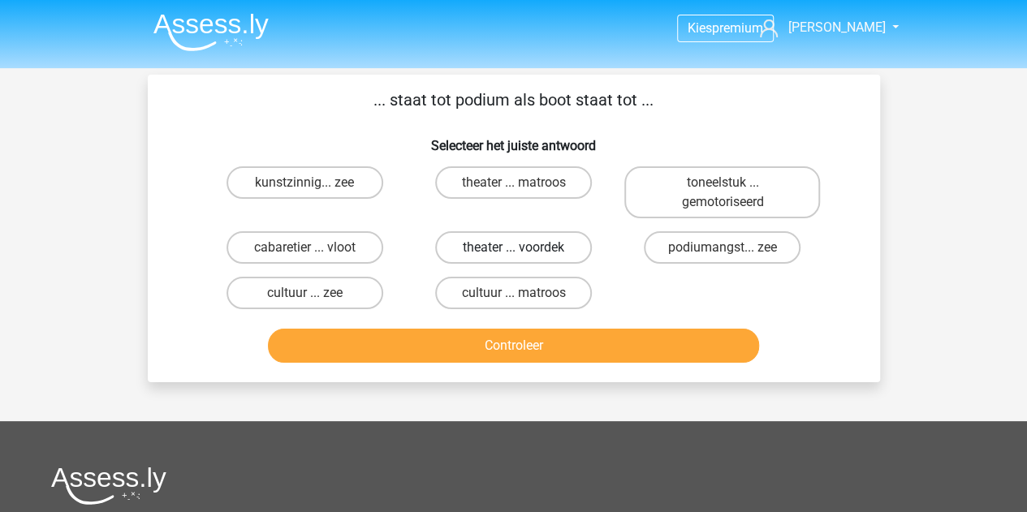
click at [511, 247] on label "theater ... voordek" at bounding box center [513, 247] width 157 height 32
click at [513, 248] on input "theater ... voordek" at bounding box center [518, 253] width 11 height 11
radio input "true"
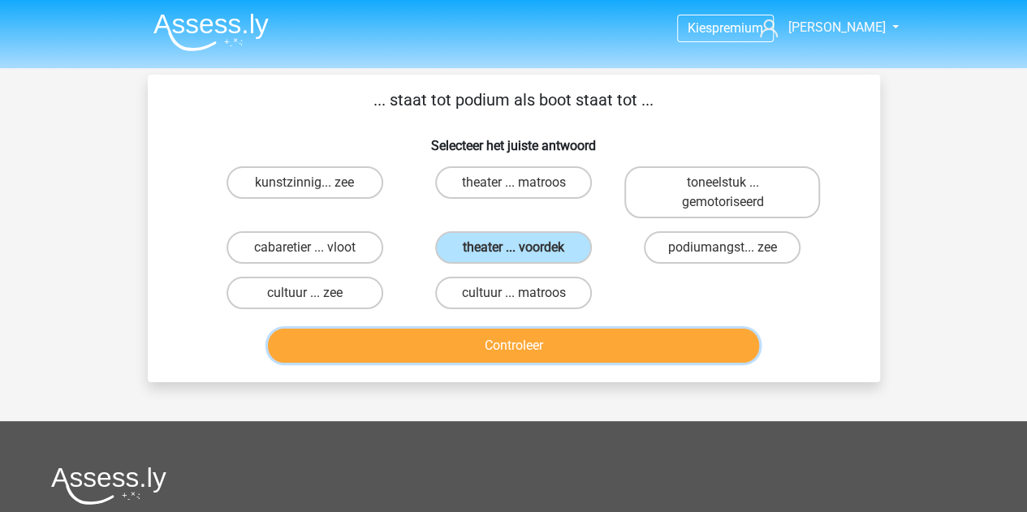
click at [481, 339] on button "Controleer" at bounding box center [513, 346] width 491 height 34
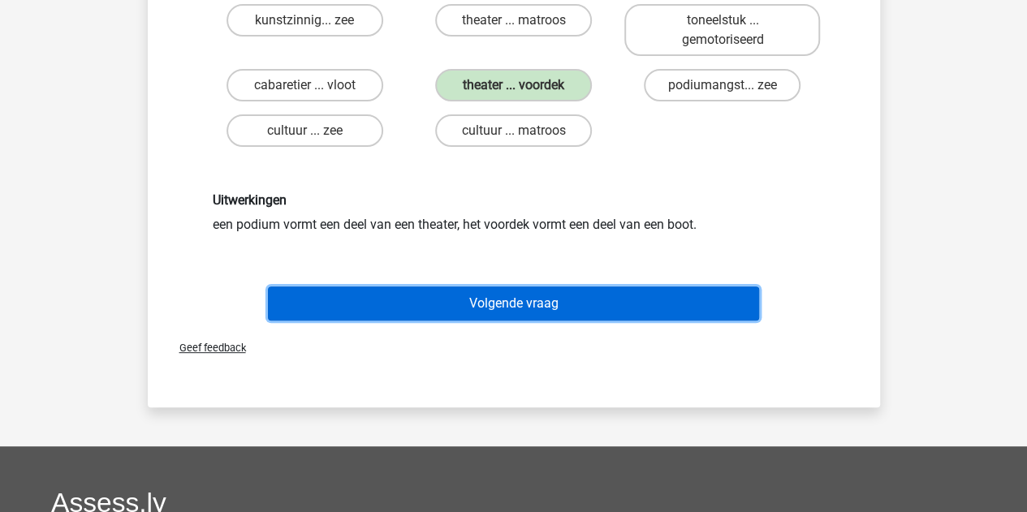
click at [523, 308] on button "Volgende vraag" at bounding box center [513, 304] width 491 height 34
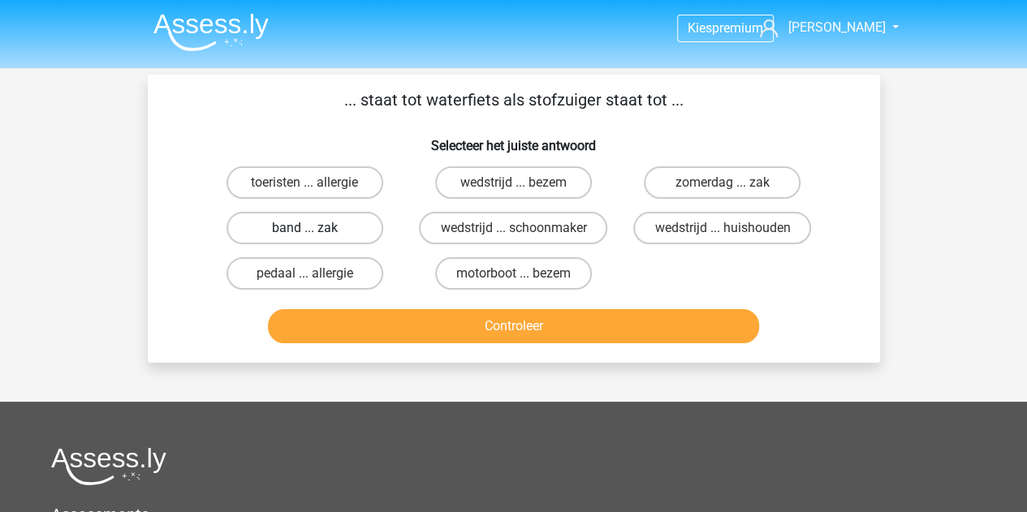
click at [318, 236] on label "band ... zak" at bounding box center [304, 228] width 157 height 32
click at [315, 236] on input "band ... zak" at bounding box center [309, 233] width 11 height 11
radio input "true"
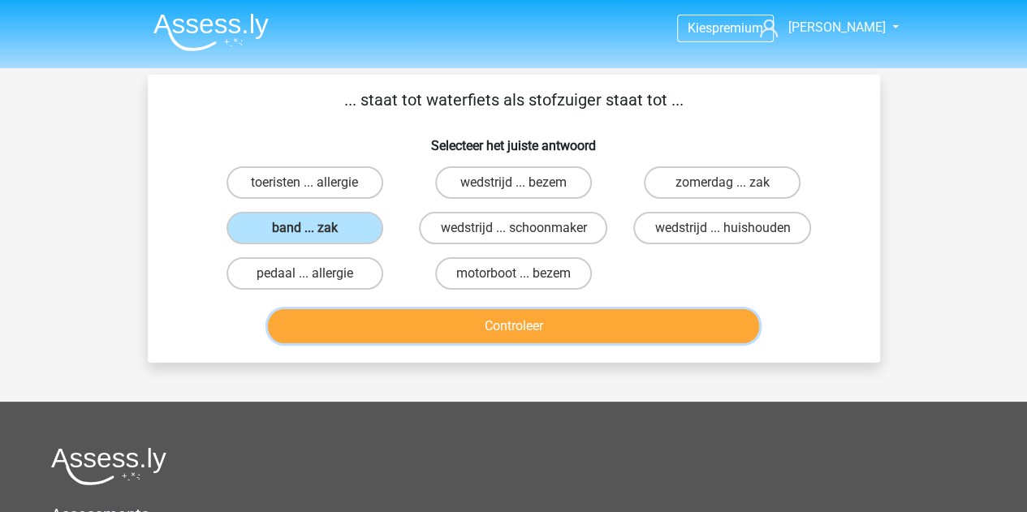
click at [424, 334] on button "Controleer" at bounding box center [513, 326] width 491 height 34
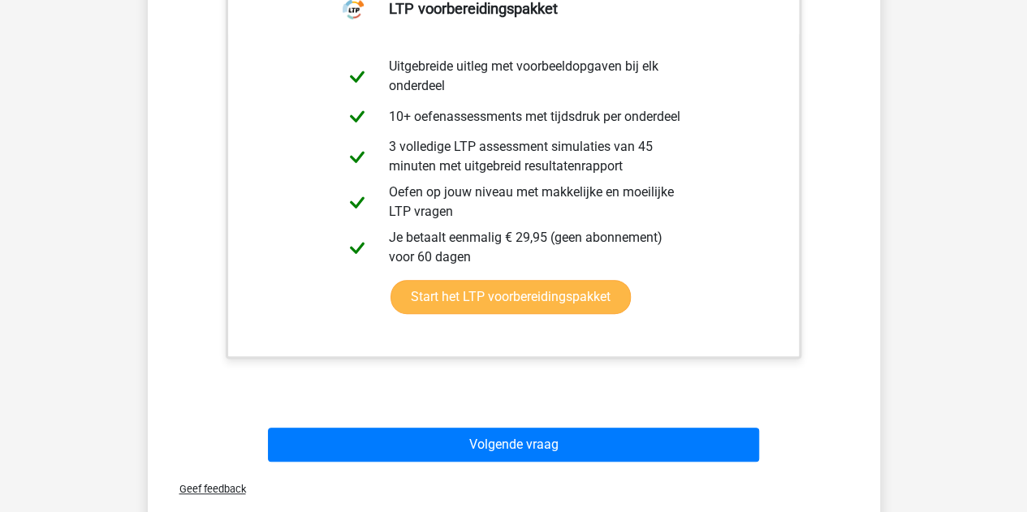
scroll to position [406, 0]
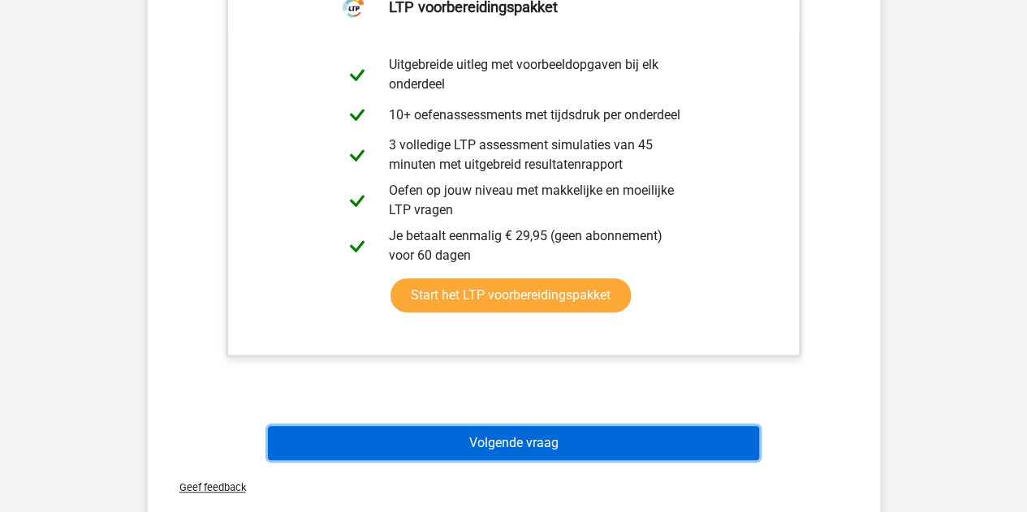
click at [484, 442] on button "Volgende vraag" at bounding box center [513, 443] width 491 height 34
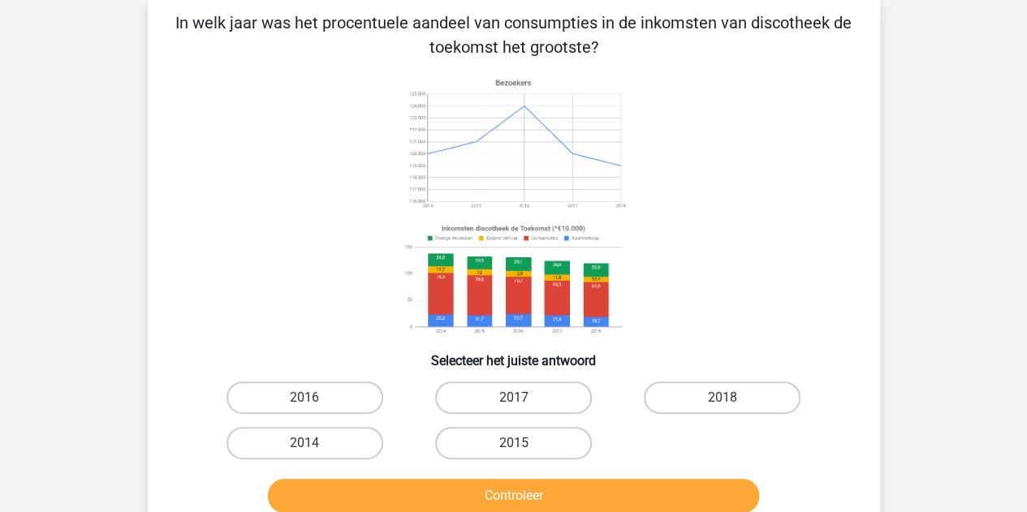
scroll to position [75, 0]
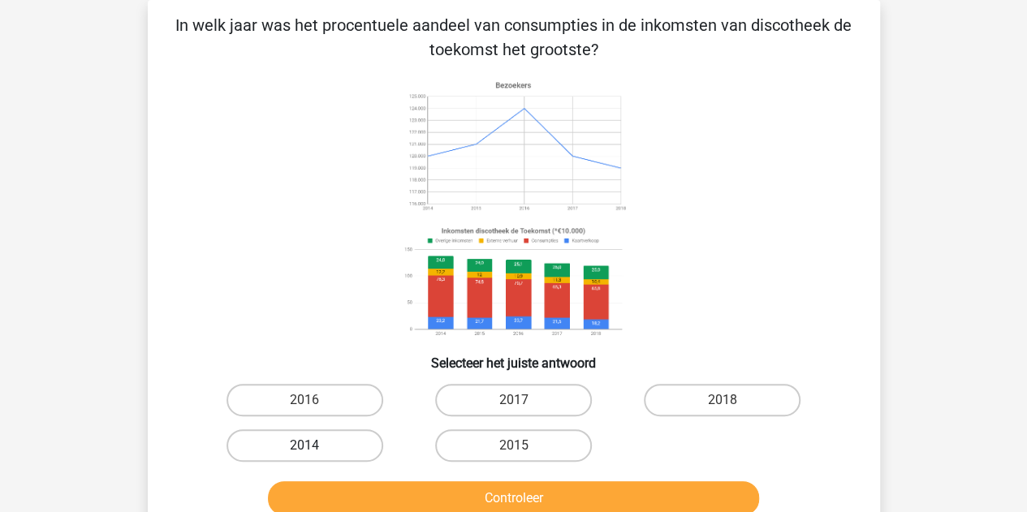
click at [291, 444] on label "2014" at bounding box center [304, 445] width 157 height 32
click at [304, 446] on input "2014" at bounding box center [309, 451] width 11 height 11
radio input "true"
drag, startPoint x: 395, startPoint y: 498, endPoint x: 403, endPoint y: 494, distance: 8.4
click at [398, 498] on button "Controleer" at bounding box center [513, 498] width 491 height 34
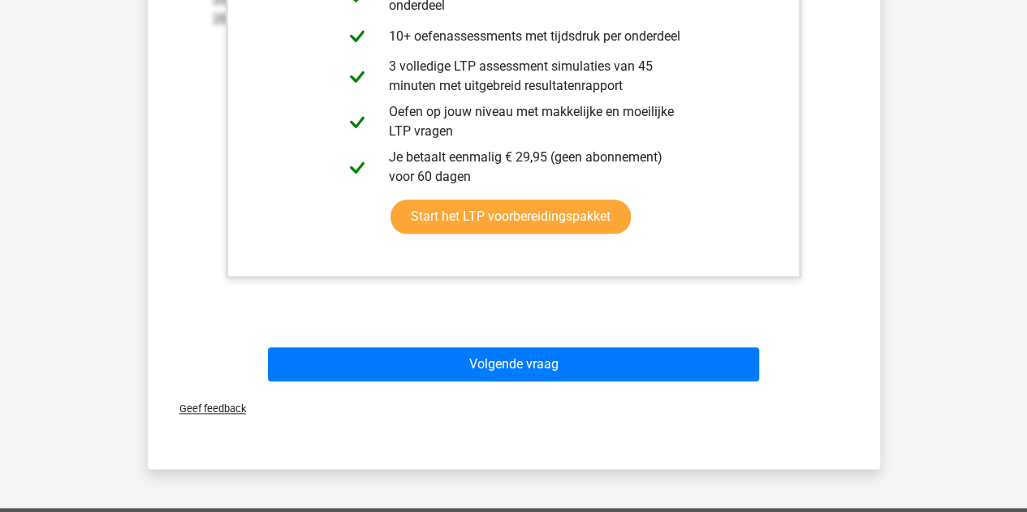
scroll to position [886, 0]
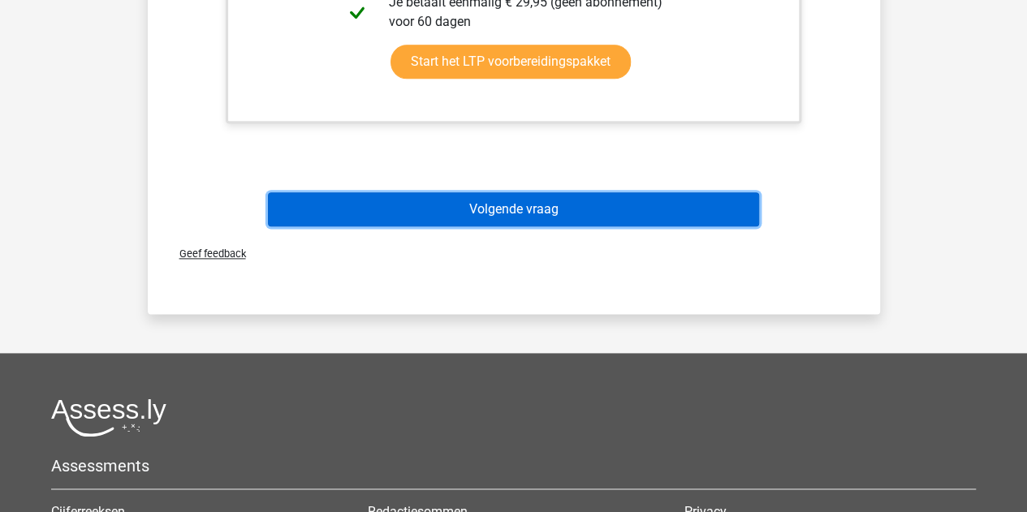
click at [507, 217] on button "Volgende vraag" at bounding box center [513, 209] width 491 height 34
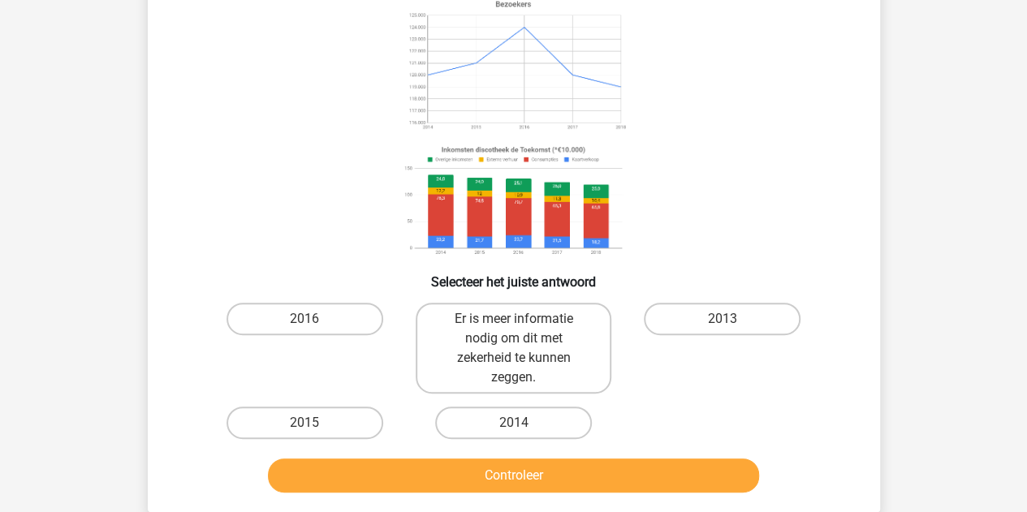
scroll to position [156, 0]
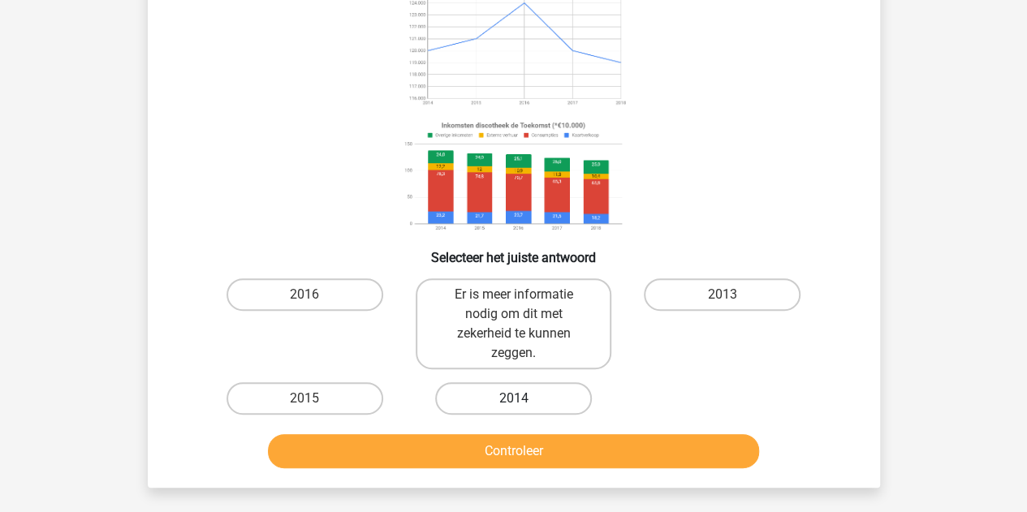
click at [464, 399] on label "2014" at bounding box center [513, 398] width 157 height 32
click at [513, 399] on input "2014" at bounding box center [518, 404] width 11 height 11
radio input "true"
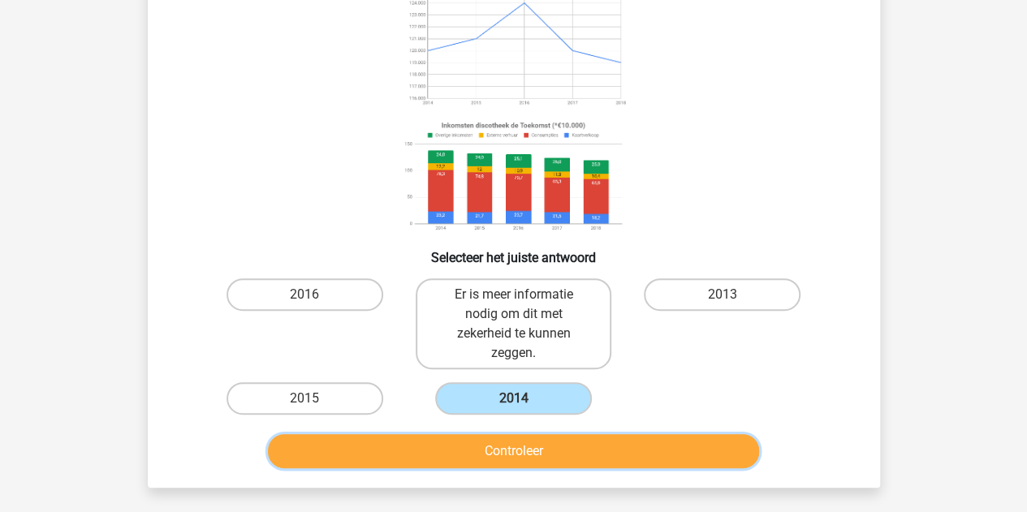
click at [477, 443] on button "Controleer" at bounding box center [513, 451] width 491 height 34
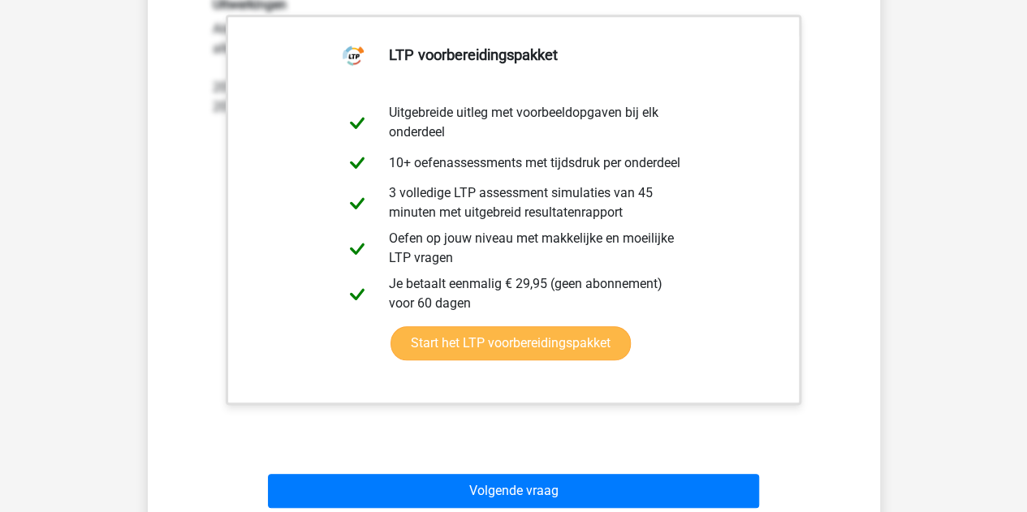
scroll to position [724, 0]
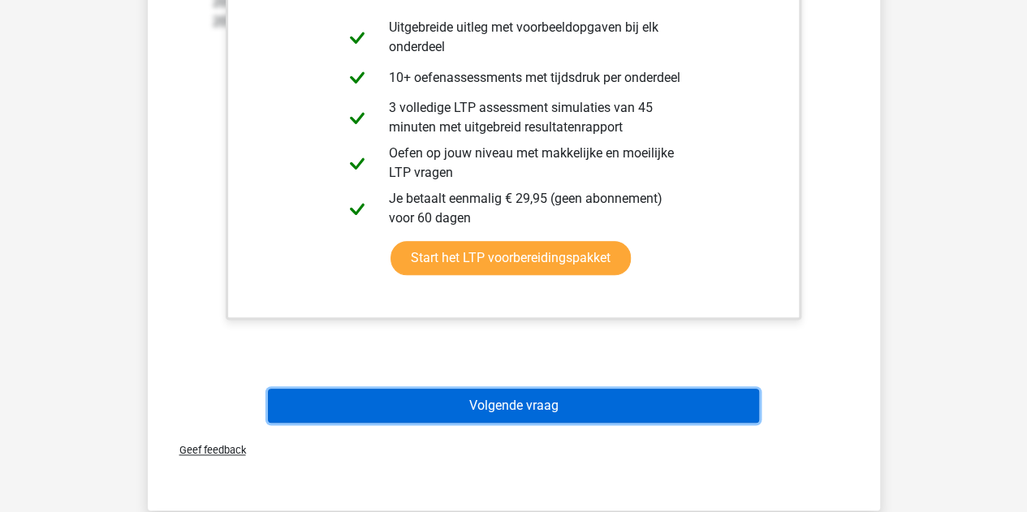
click at [494, 408] on button "Volgende vraag" at bounding box center [513, 406] width 491 height 34
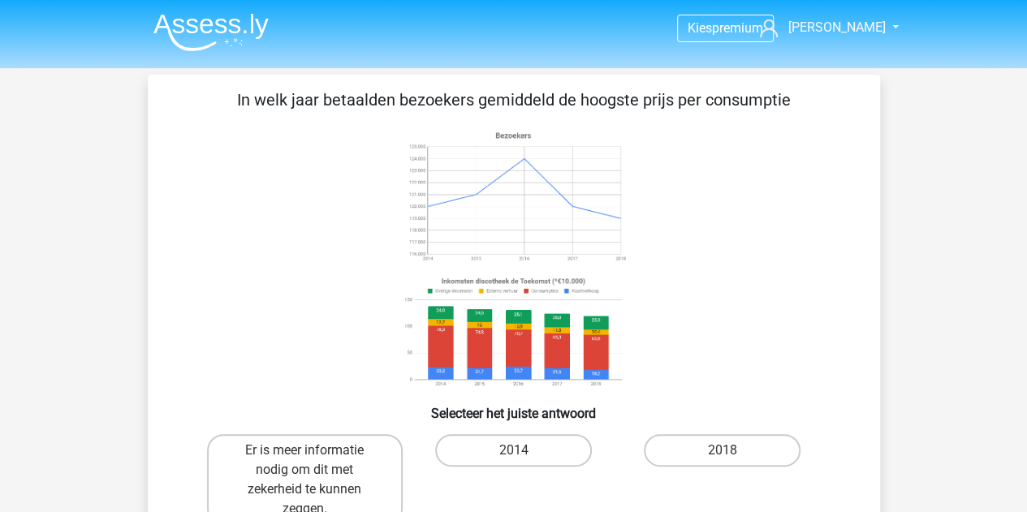
scroll to position [81, 0]
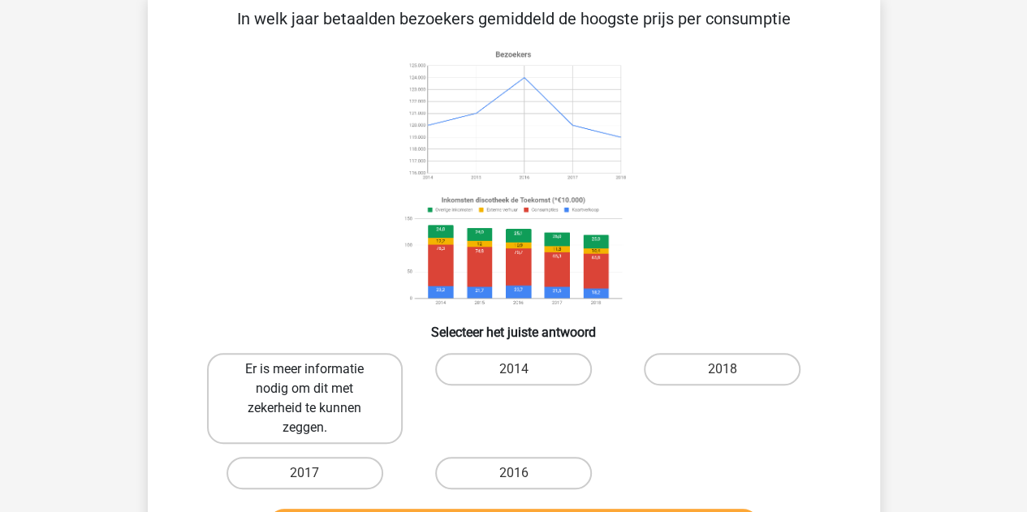
click at [321, 425] on label "Er is meer informatie nodig om dit met zekerheid te kunnen zeggen." at bounding box center [305, 398] width 196 height 91
click at [315, 380] on input "Er is meer informatie nodig om dit met zekerheid te kunnen zeggen." at bounding box center [309, 374] width 11 height 11
radio input "true"
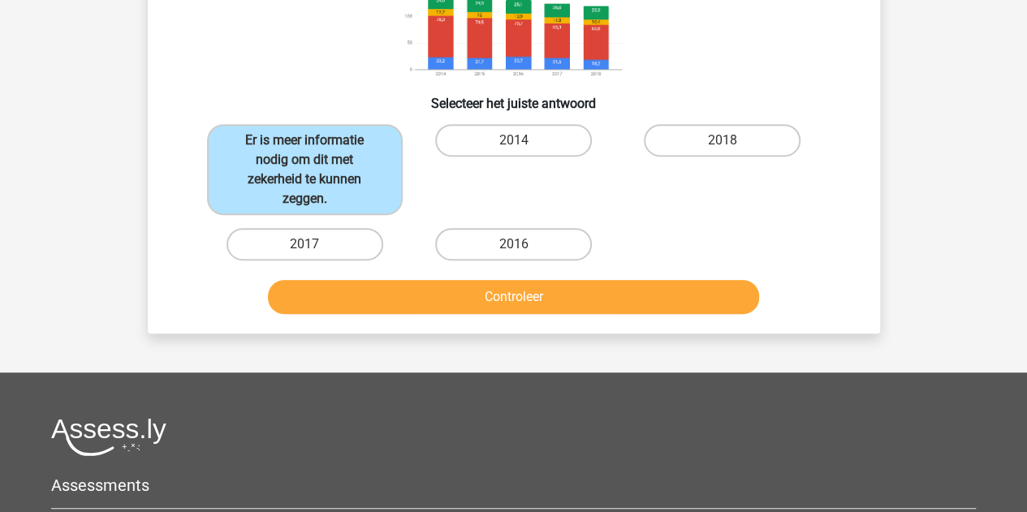
scroll to position [325, 0]
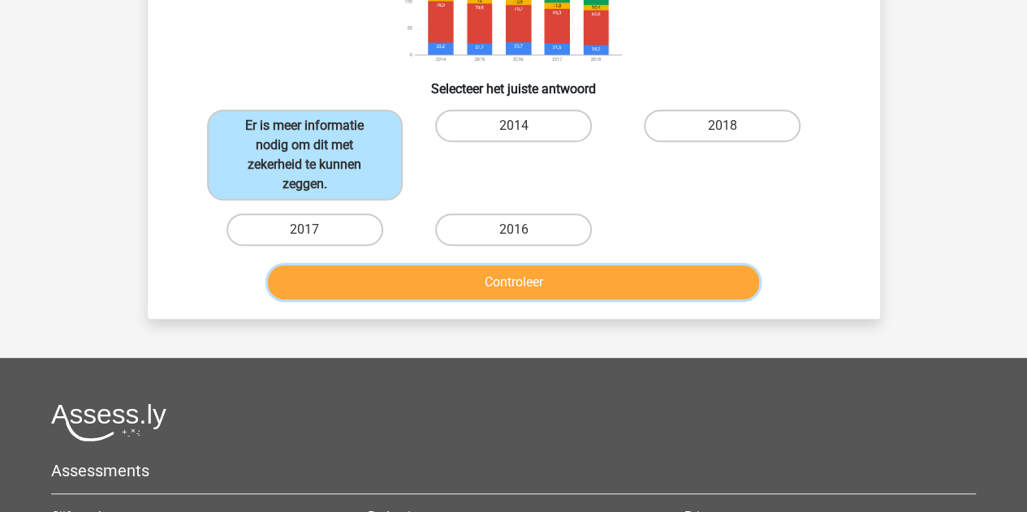
click at [497, 282] on button "Controleer" at bounding box center [513, 282] width 491 height 34
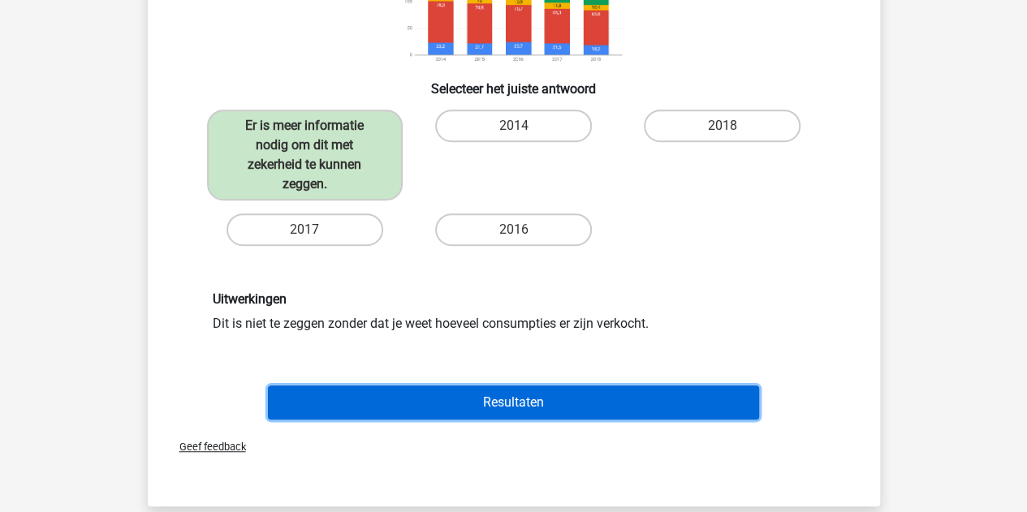
click at [464, 400] on button "Resultaten" at bounding box center [513, 403] width 491 height 34
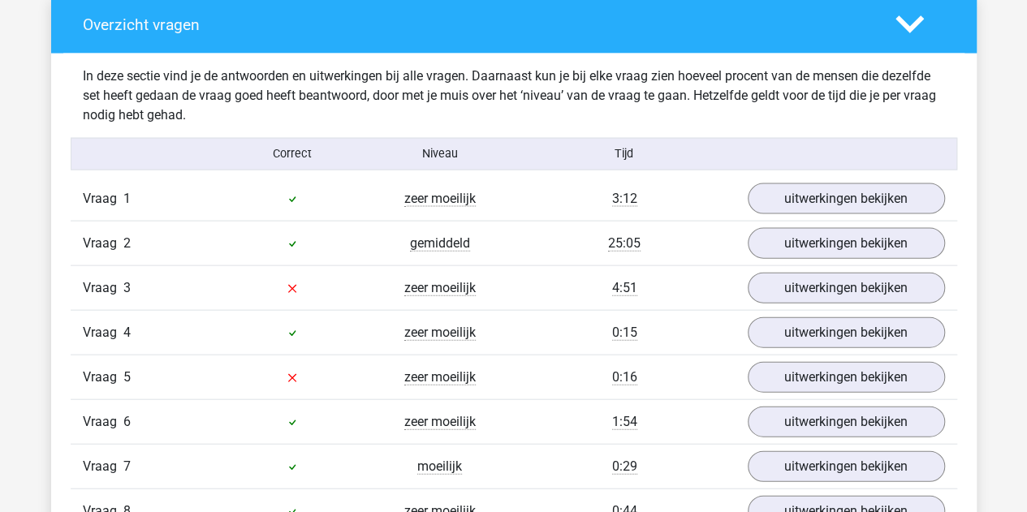
scroll to position [1705, 0]
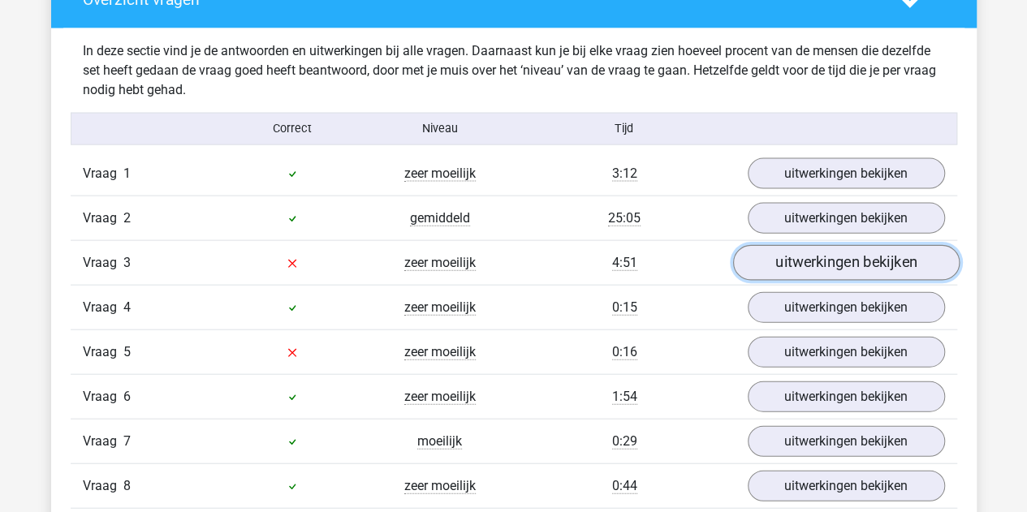
click at [799, 266] on link "uitwerkingen bekijken" at bounding box center [845, 263] width 226 height 36
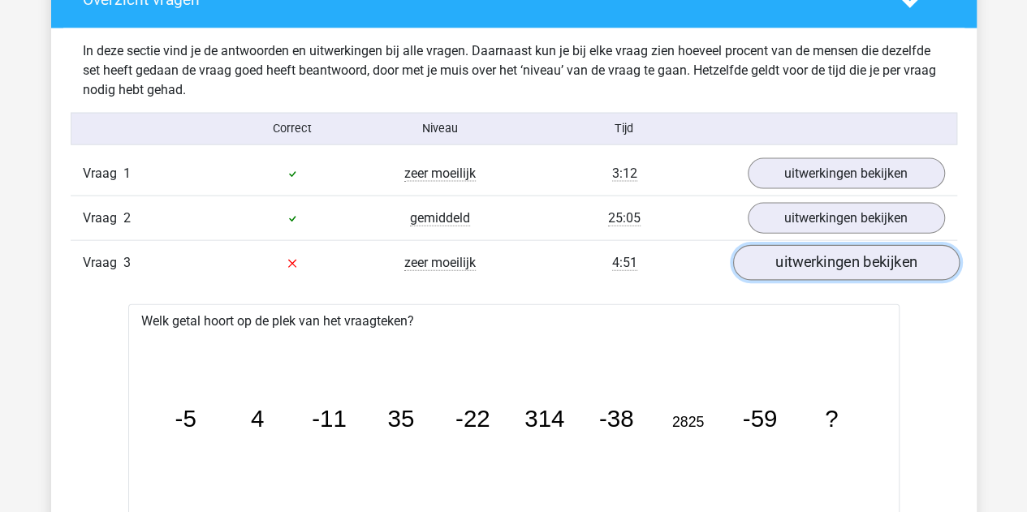
click at [787, 264] on link "uitwerkingen bekijken" at bounding box center [845, 263] width 226 height 36
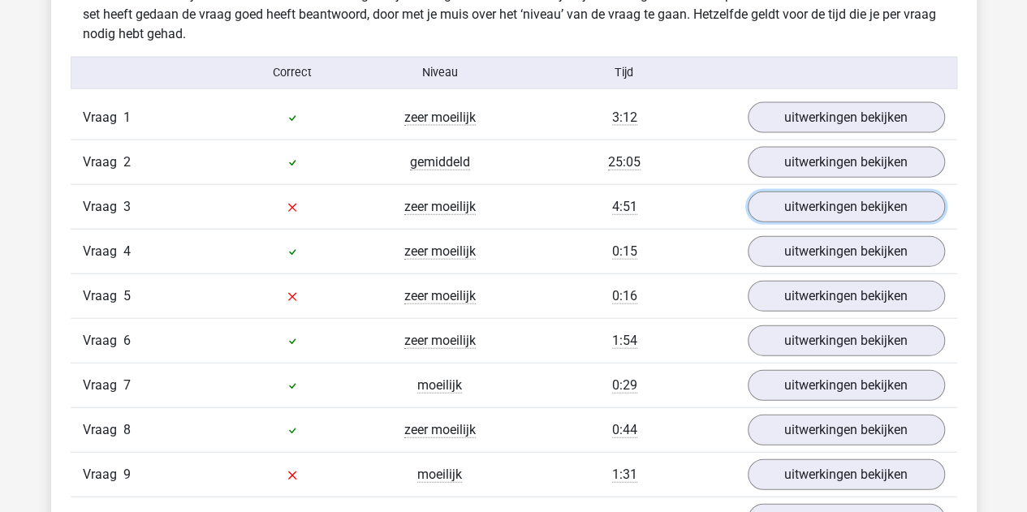
scroll to position [1786, 0]
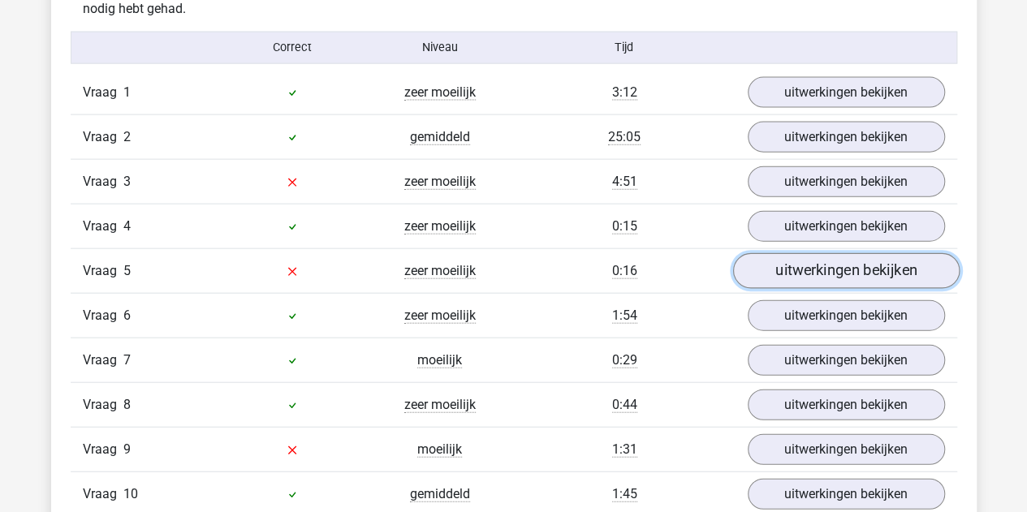
click at [807, 270] on link "uitwerkingen bekijken" at bounding box center [845, 271] width 226 height 36
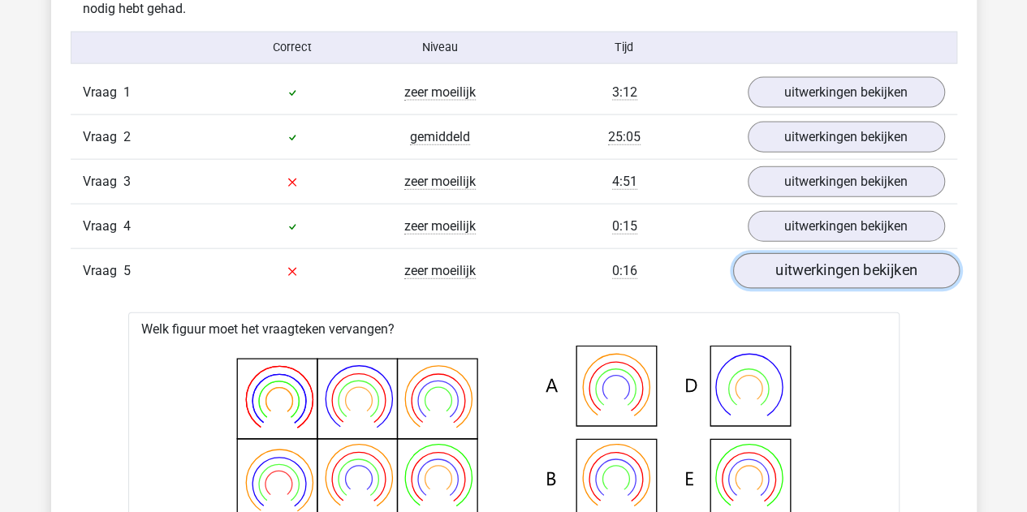
click at [815, 272] on link "uitwerkingen bekijken" at bounding box center [845, 271] width 226 height 36
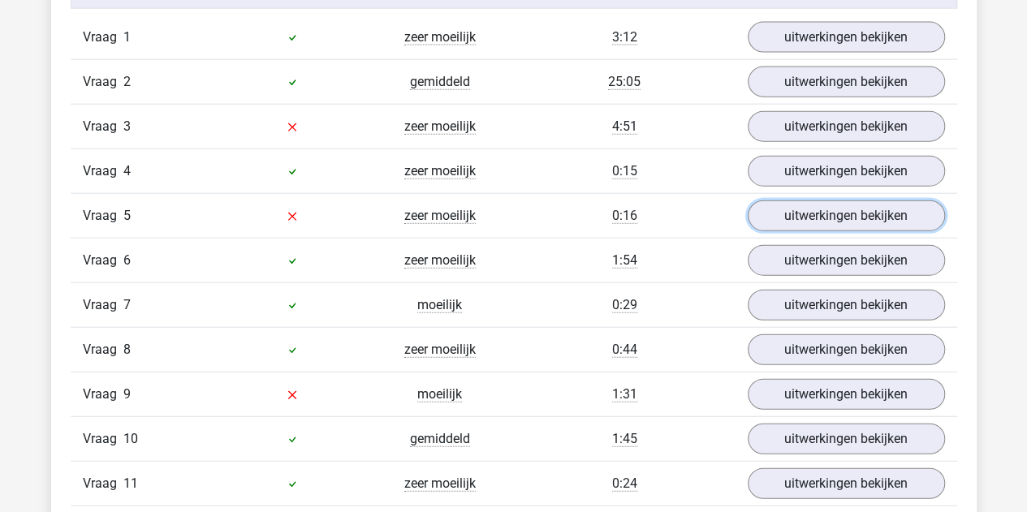
scroll to position [1867, 0]
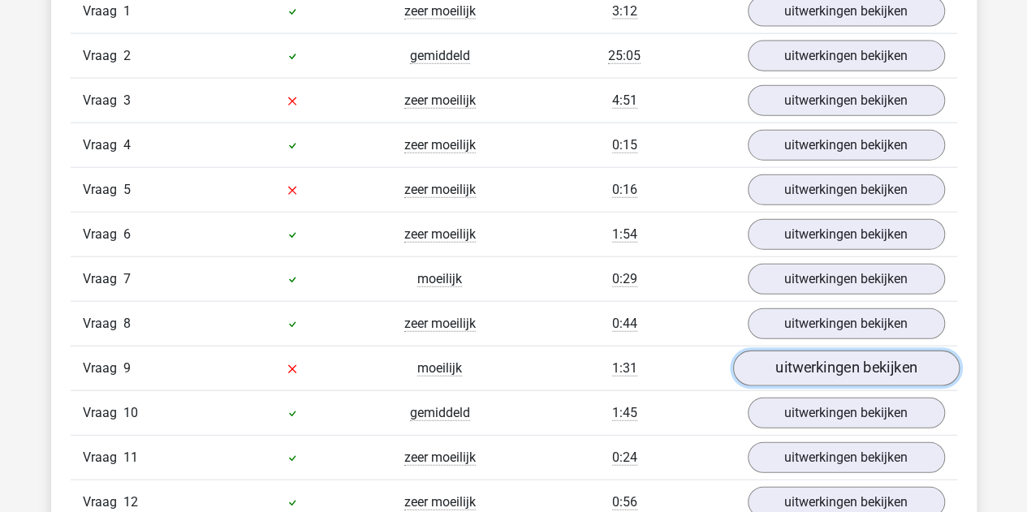
click at [797, 360] on link "uitwerkingen bekijken" at bounding box center [845, 369] width 226 height 36
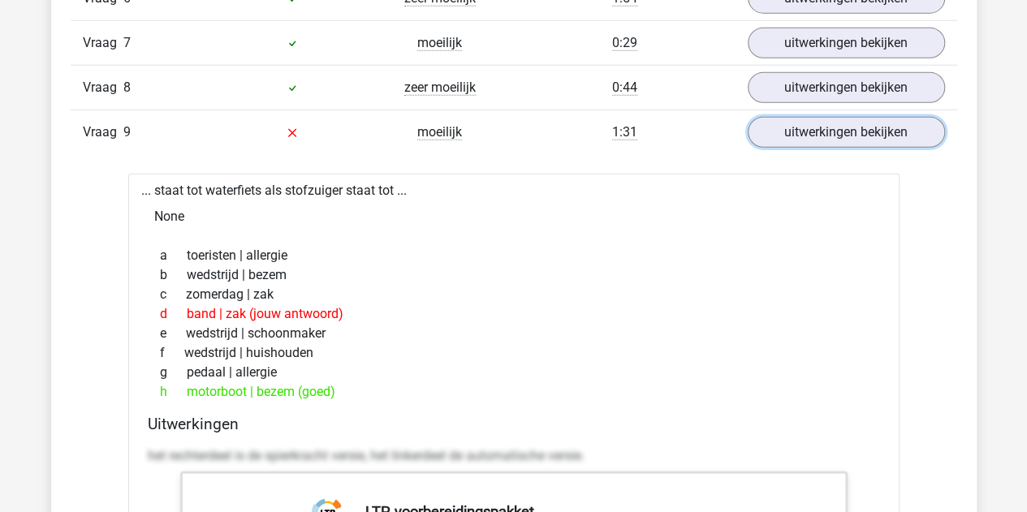
scroll to position [2111, 0]
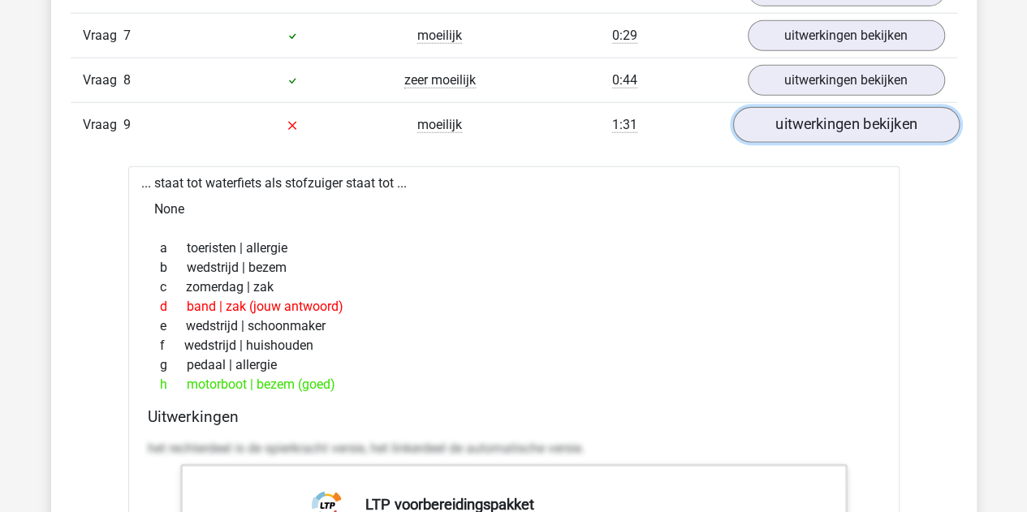
click at [785, 123] on link "uitwerkingen bekijken" at bounding box center [845, 125] width 226 height 36
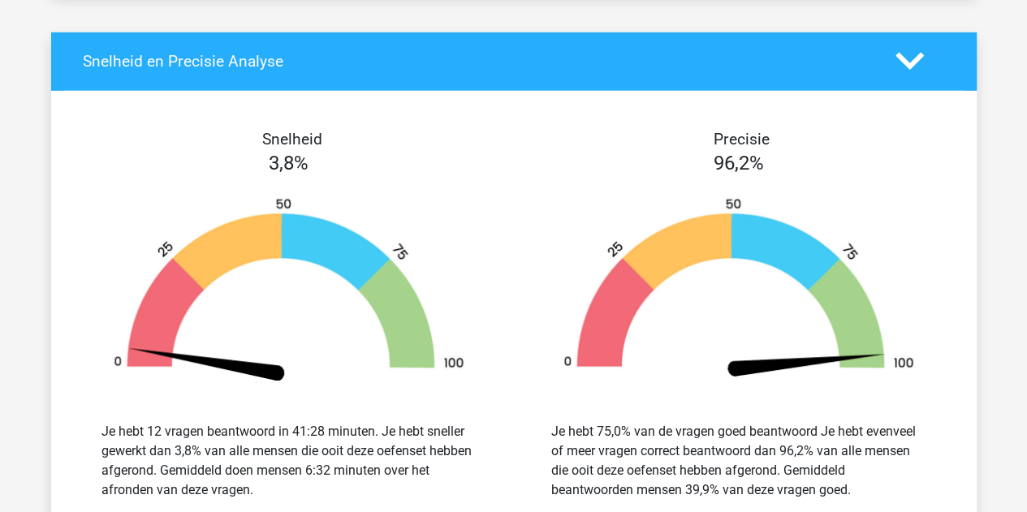
scroll to position [2435, 0]
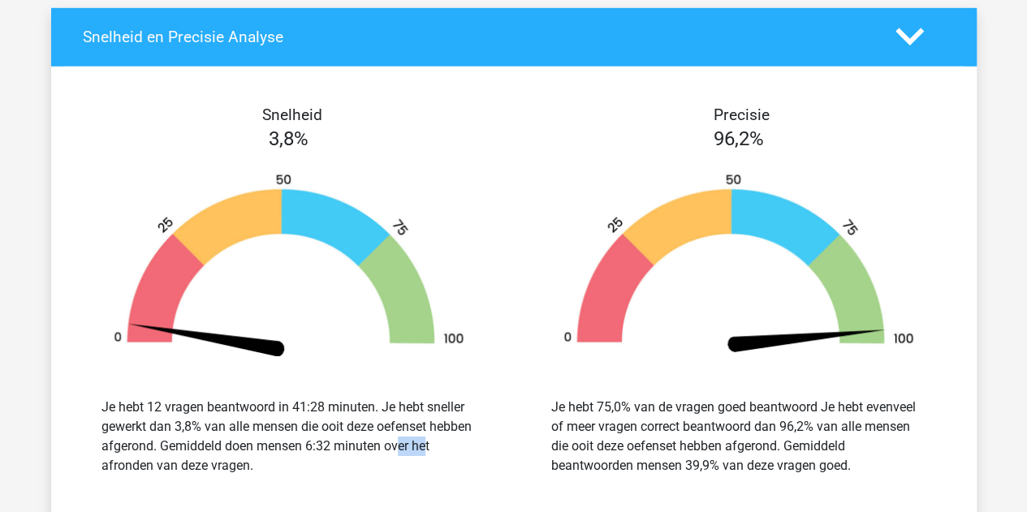
drag, startPoint x: 306, startPoint y: 433, endPoint x: 333, endPoint y: 429, distance: 27.0
click at [333, 429] on div "Je hebt 12 vragen beantwoord in 41:28 minuten. Je hebt sneller gewerkt dan 3,8%…" at bounding box center [288, 437] width 375 height 78
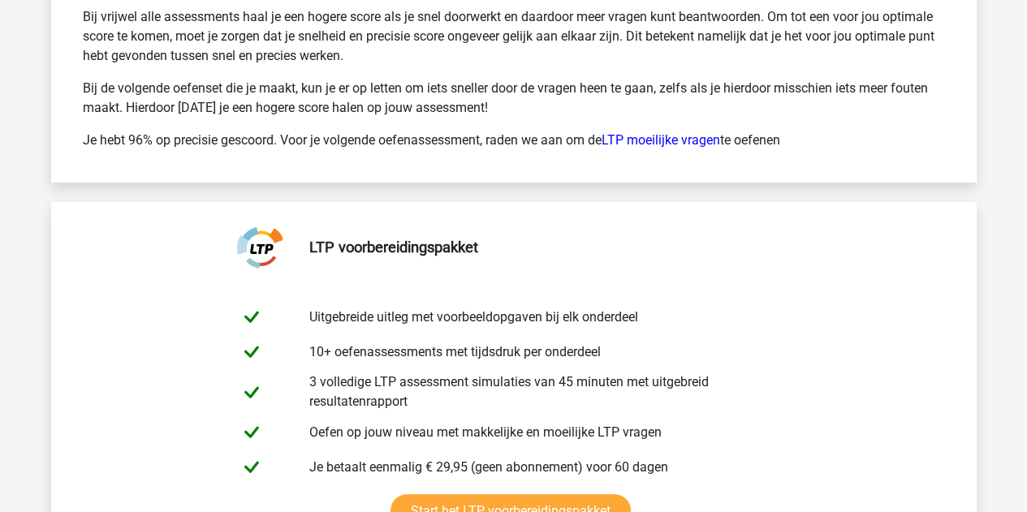
scroll to position [3004, 0]
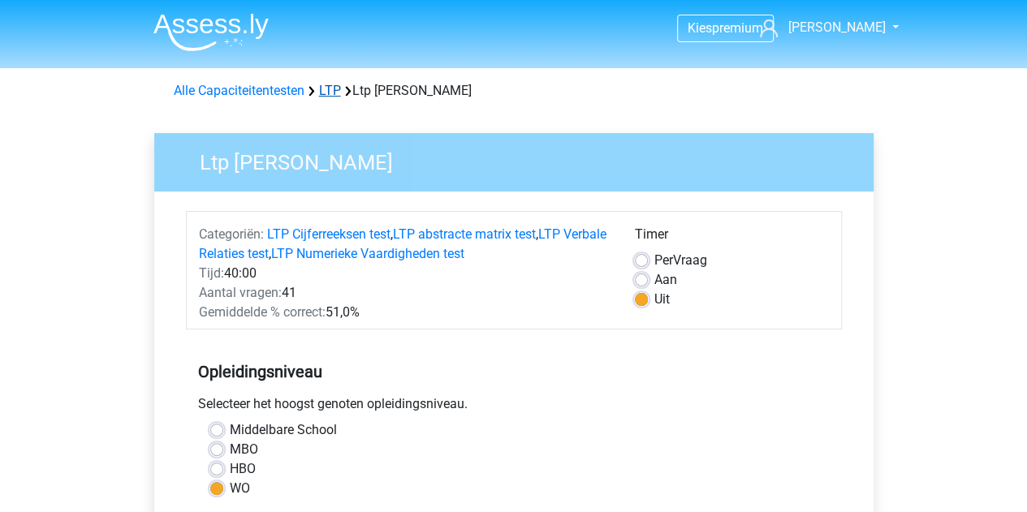
click at [328, 87] on link "LTP" at bounding box center [330, 90] width 22 height 15
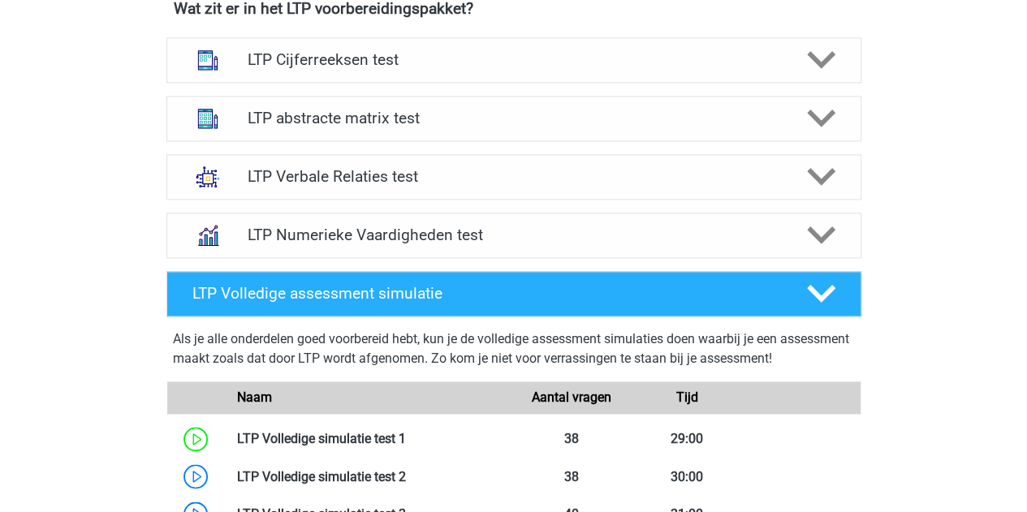
scroll to position [974, 0]
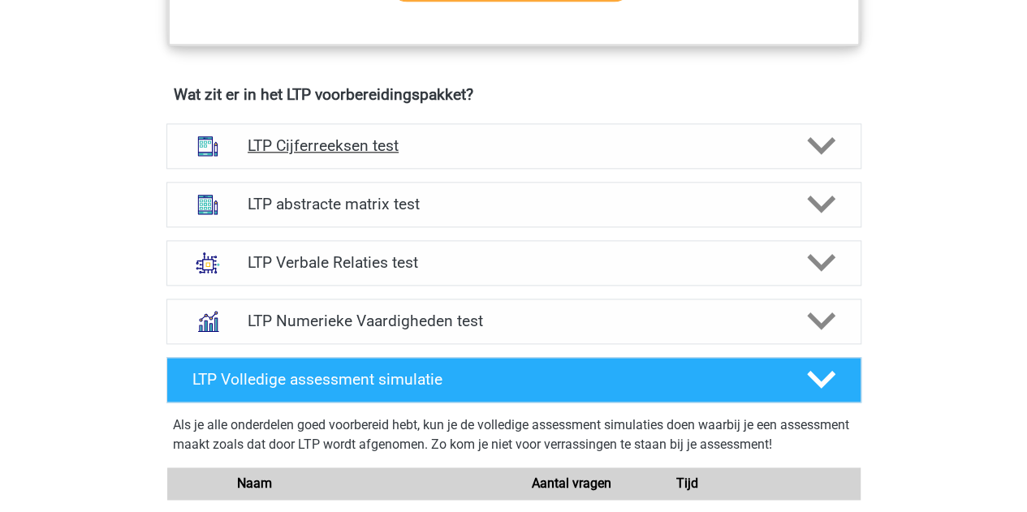
click at [352, 147] on h4 "LTP Cijferreeksen test" at bounding box center [514, 145] width 532 height 19
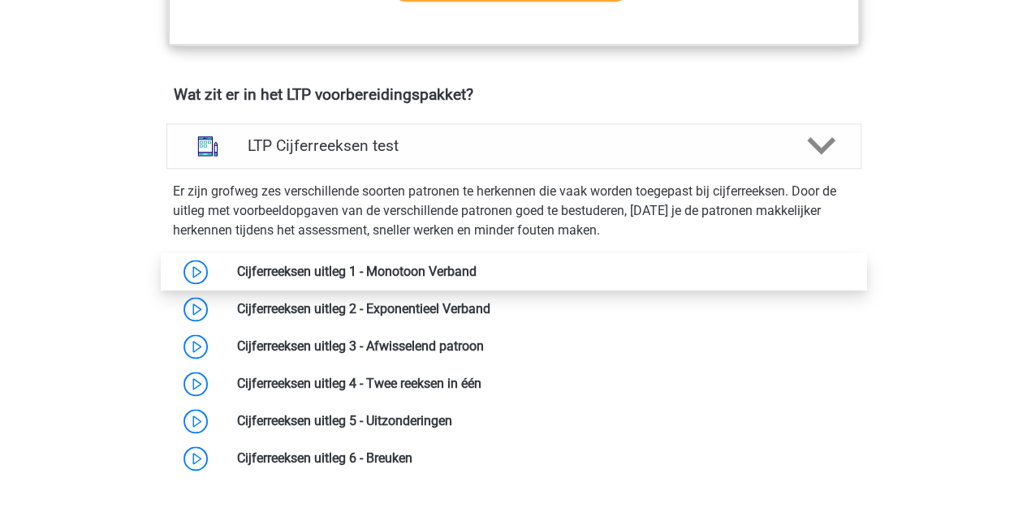
click at [477, 270] on link at bounding box center [477, 271] width 0 height 15
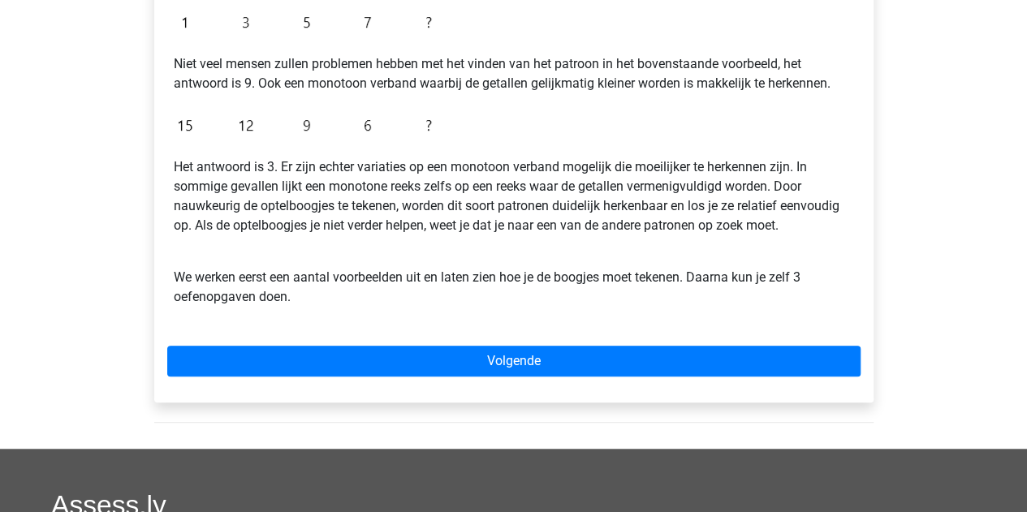
scroll to position [325, 0]
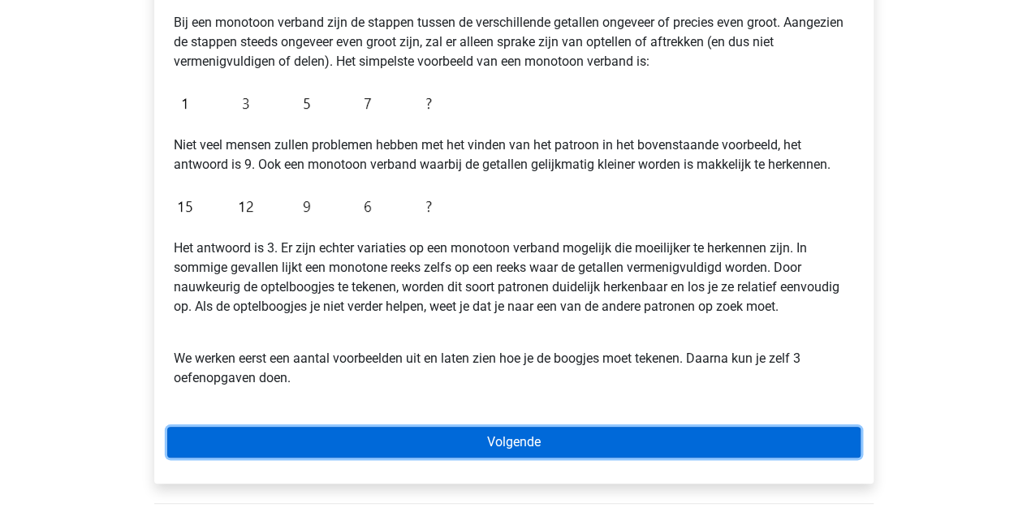
click at [389, 427] on link "Volgende" at bounding box center [513, 442] width 693 height 31
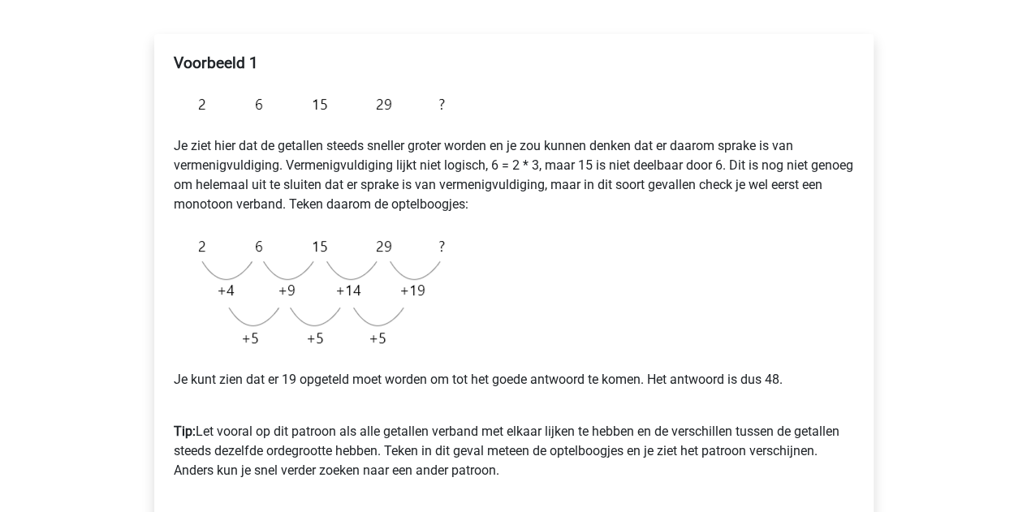
scroll to position [325, 0]
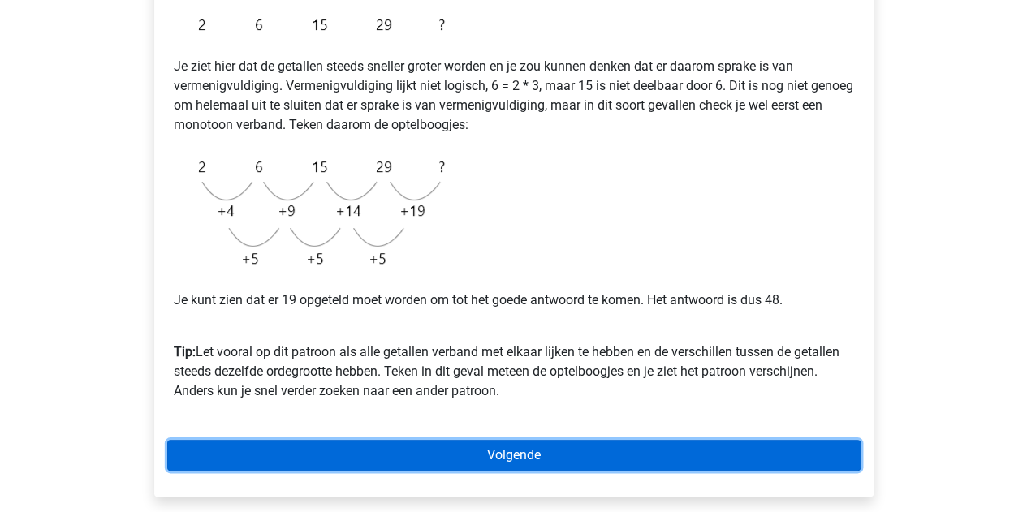
click at [416, 451] on link "Volgende" at bounding box center [513, 455] width 693 height 31
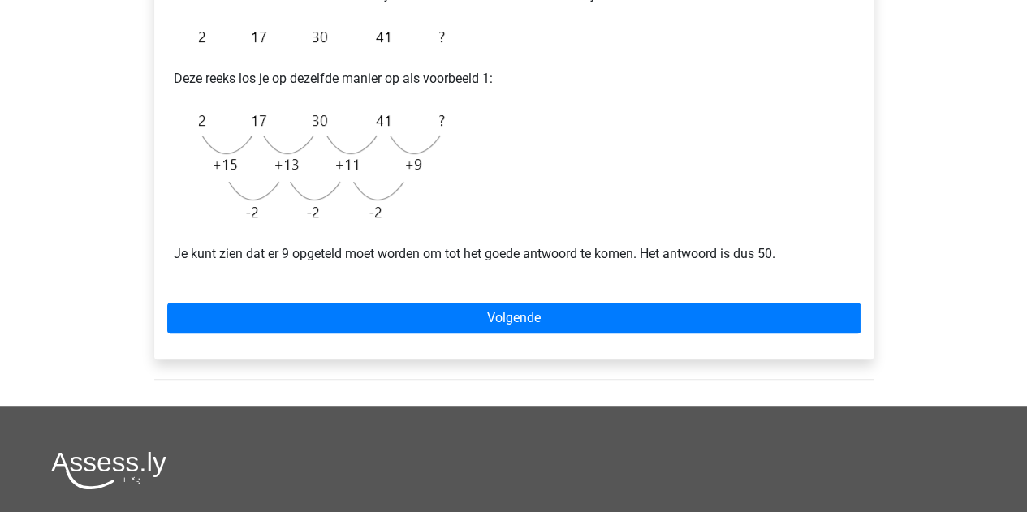
scroll to position [325, 0]
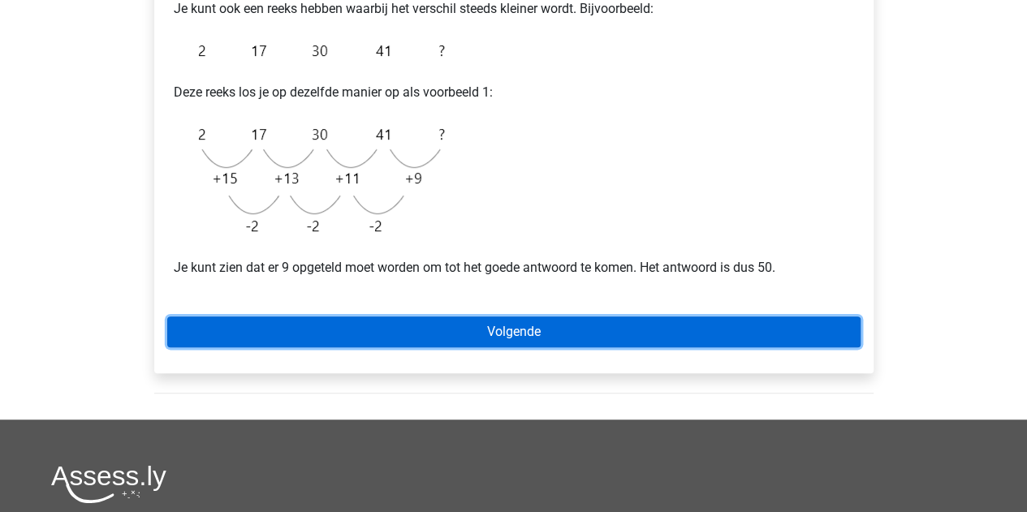
click at [384, 325] on link "Volgende" at bounding box center [513, 332] width 693 height 31
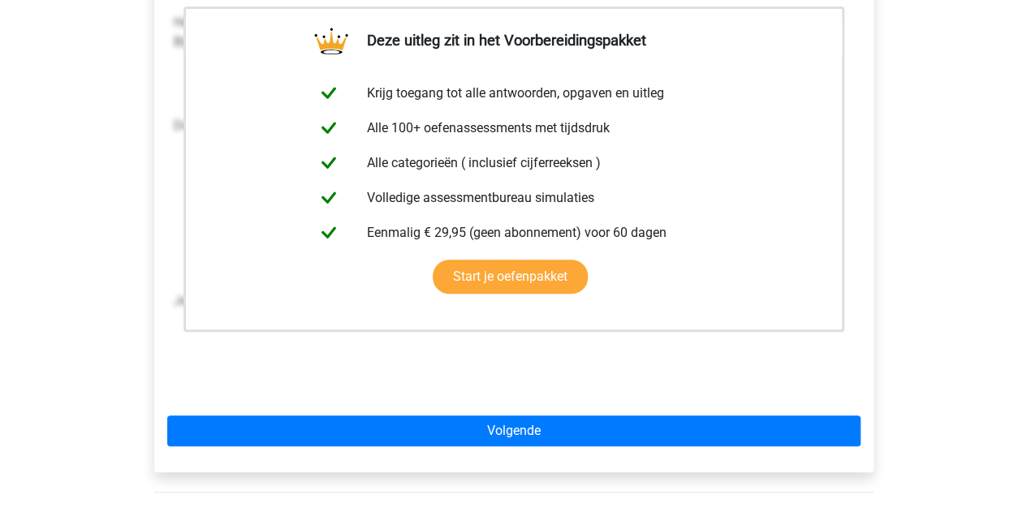
scroll to position [325, 0]
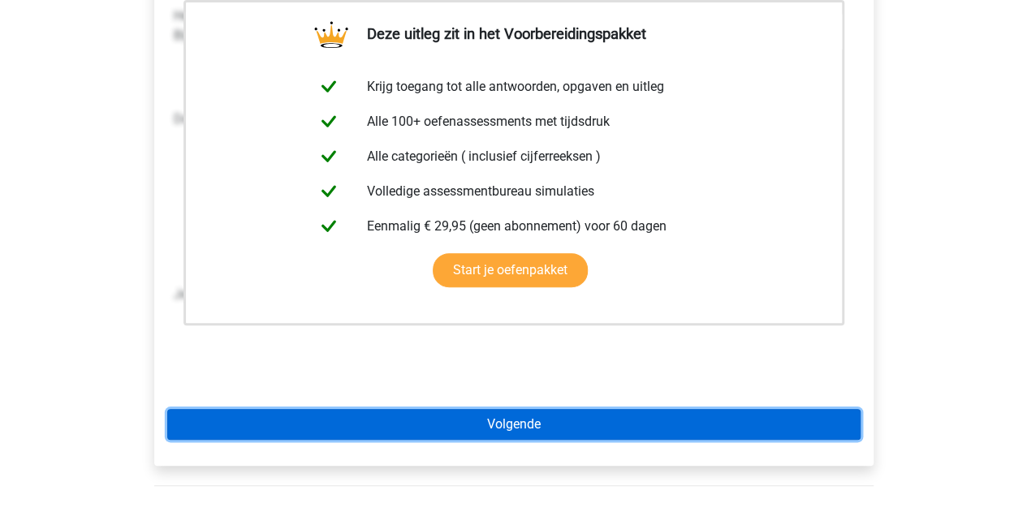
click at [492, 430] on link "Volgende" at bounding box center [513, 424] width 693 height 31
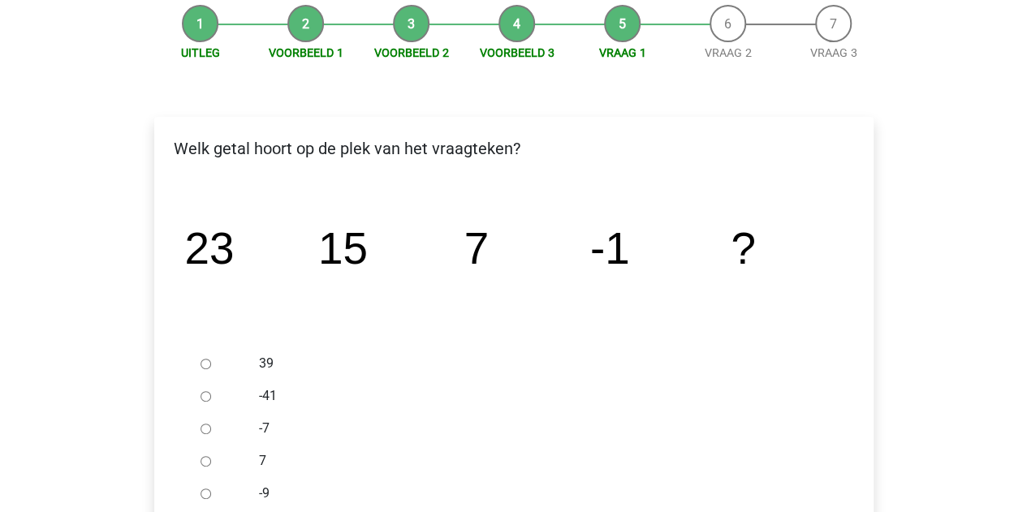
scroll to position [244, 0]
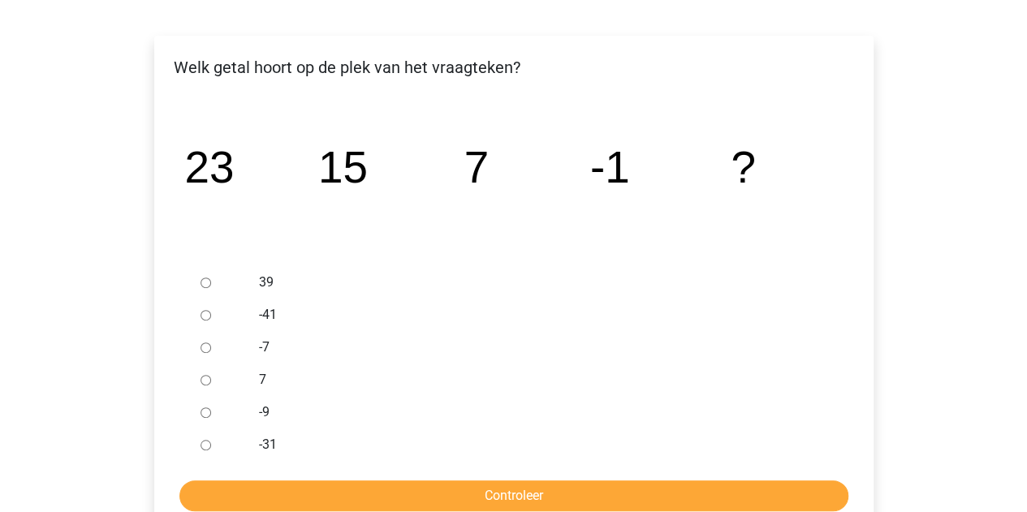
click at [203, 415] on input "-9" at bounding box center [206, 413] width 11 height 11
radio input "true"
click at [335, 493] on input "Controleer" at bounding box center [513, 496] width 669 height 31
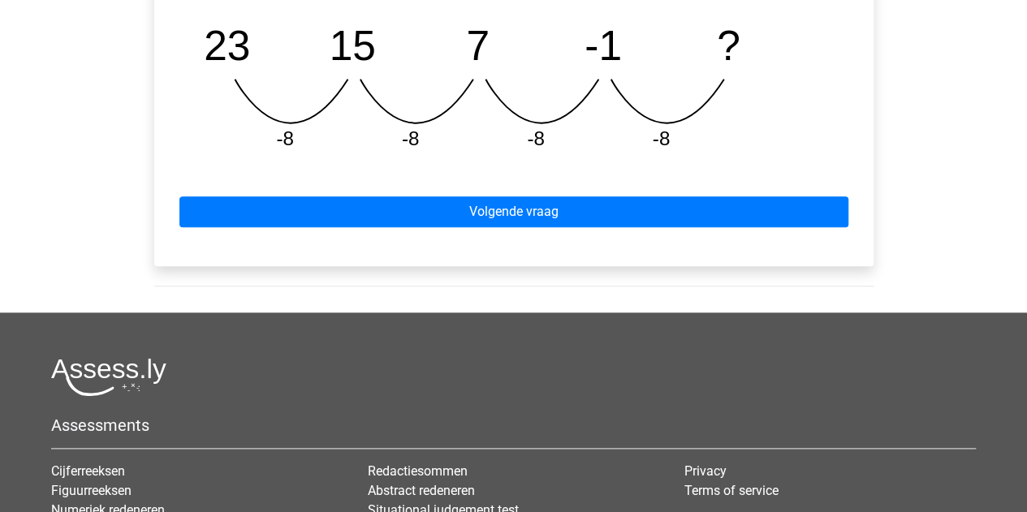
scroll to position [812, 0]
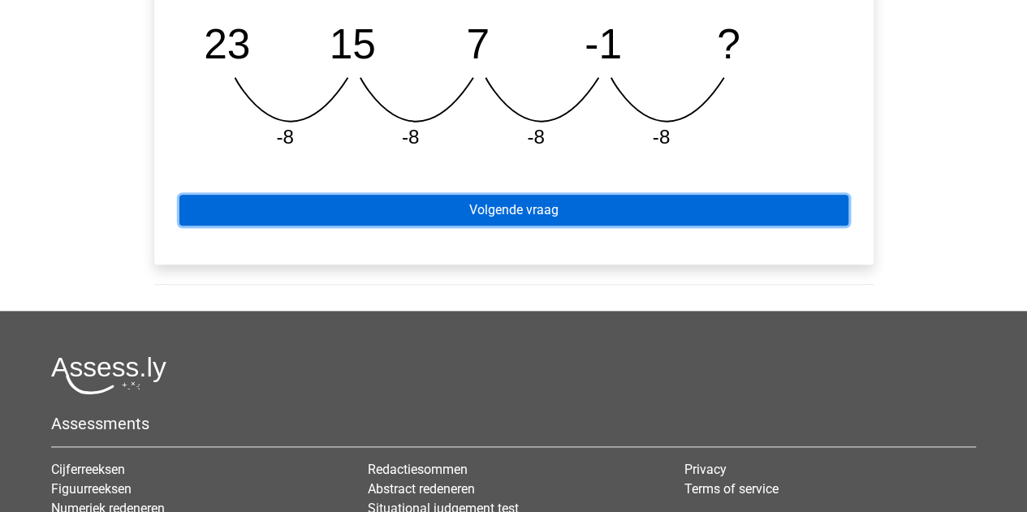
click at [416, 213] on link "Volgende vraag" at bounding box center [513, 210] width 669 height 31
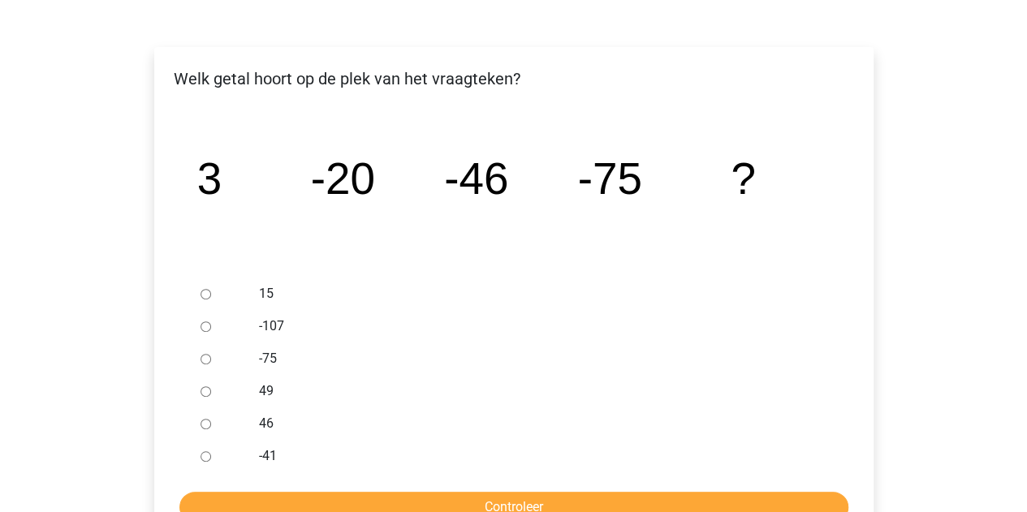
scroll to position [325, 0]
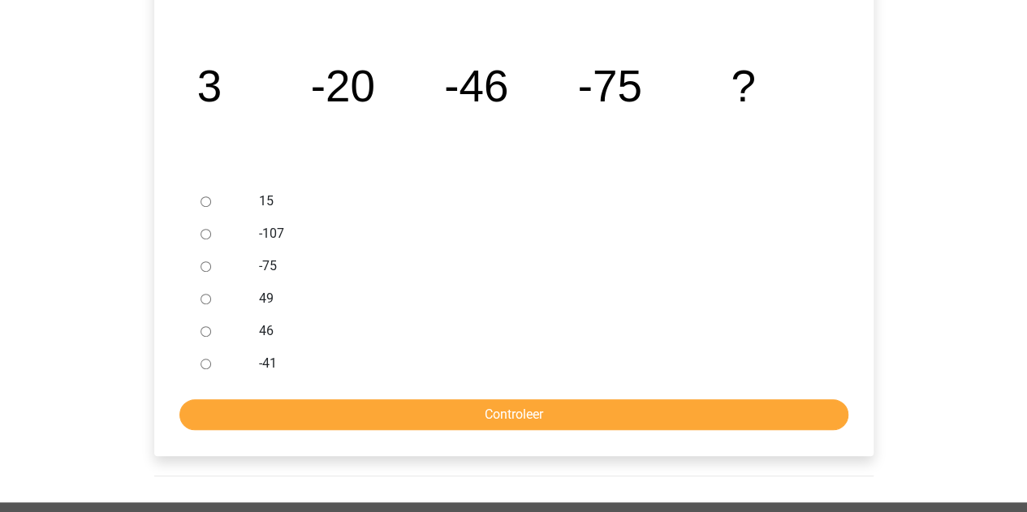
click at [208, 233] on input "-107" at bounding box center [206, 234] width 11 height 11
radio input "true"
click at [316, 399] on form "15 -107 -75 49 46 -41 Controleer" at bounding box center [513, 307] width 693 height 245
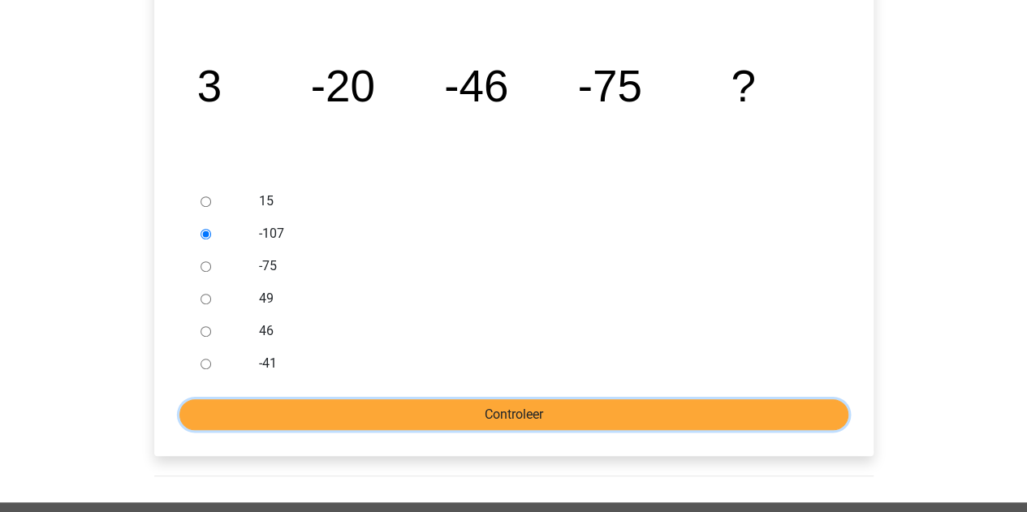
click at [307, 413] on input "Controleer" at bounding box center [513, 414] width 669 height 31
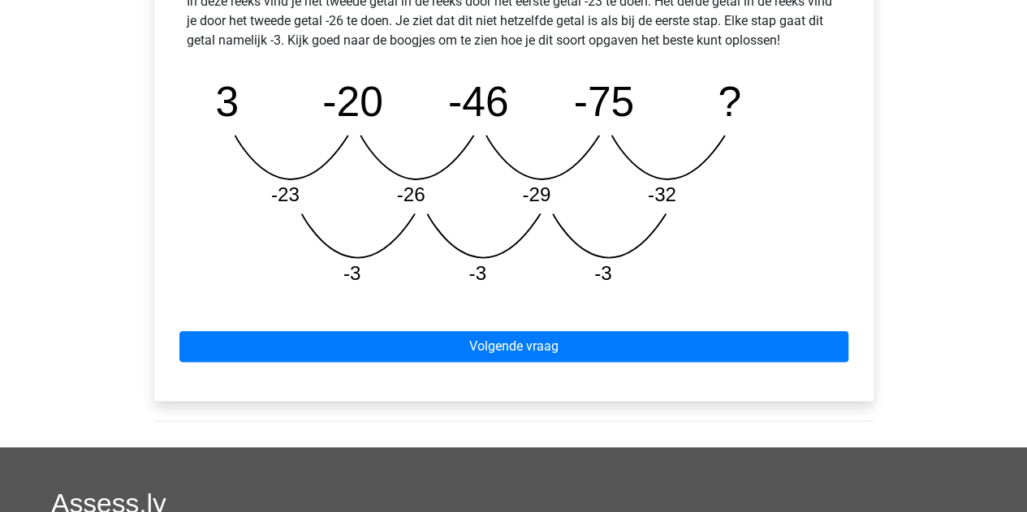
scroll to position [812, 0]
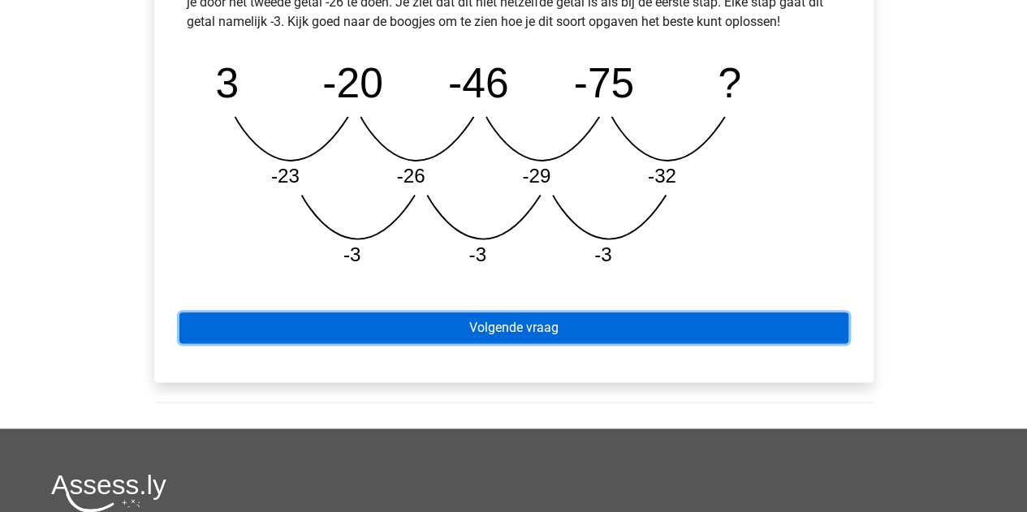
click at [307, 333] on link "Volgende vraag" at bounding box center [513, 328] width 669 height 31
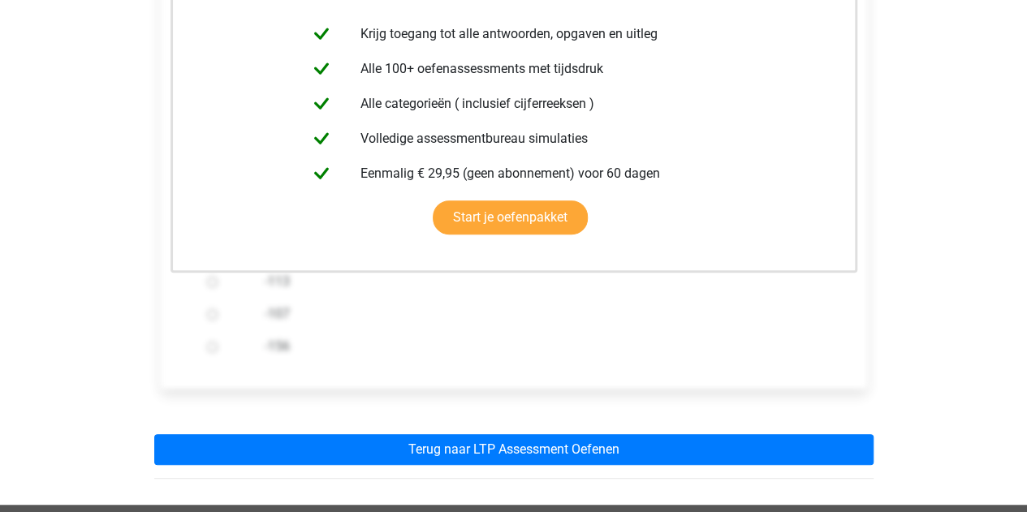
scroll to position [487, 0]
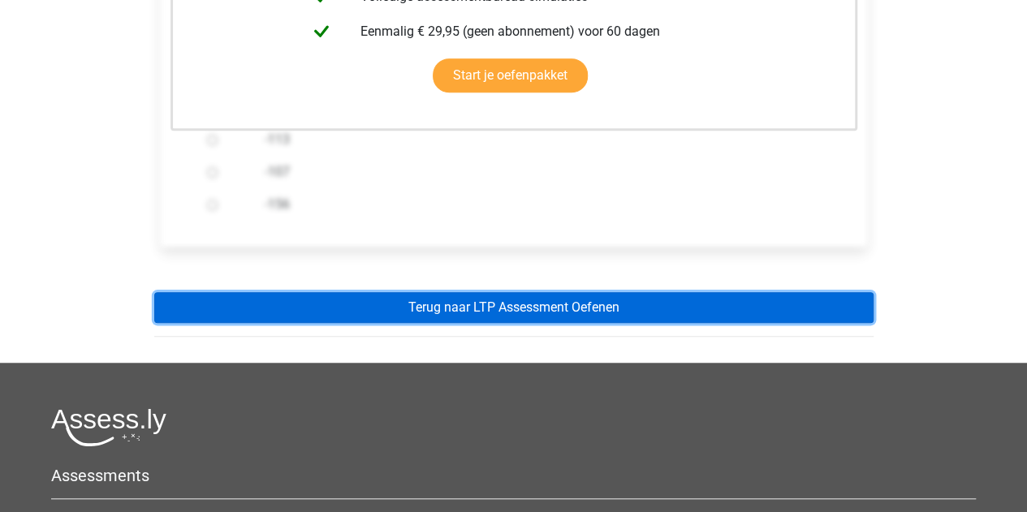
click at [353, 314] on link "Terug naar LTP Assessment Oefenen" at bounding box center [513, 307] width 719 height 31
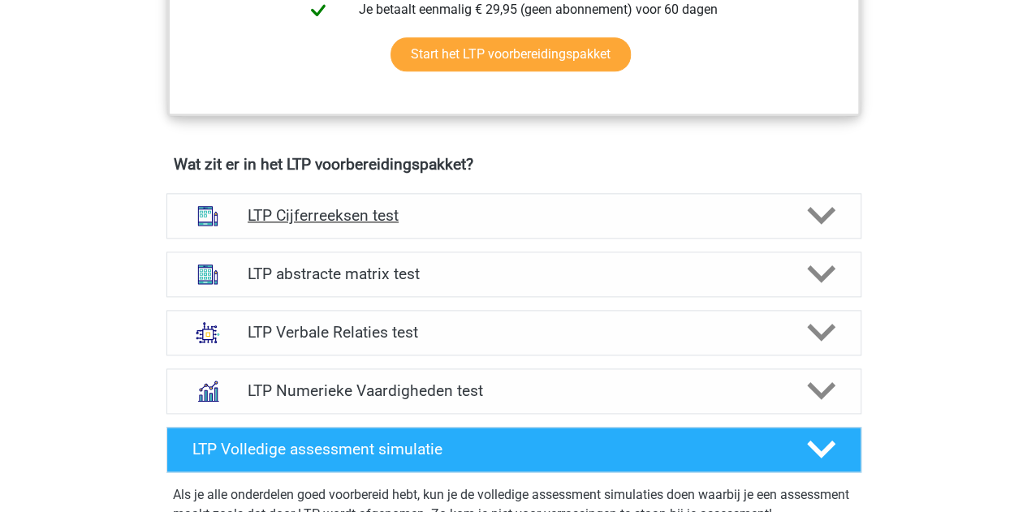
scroll to position [1055, 0]
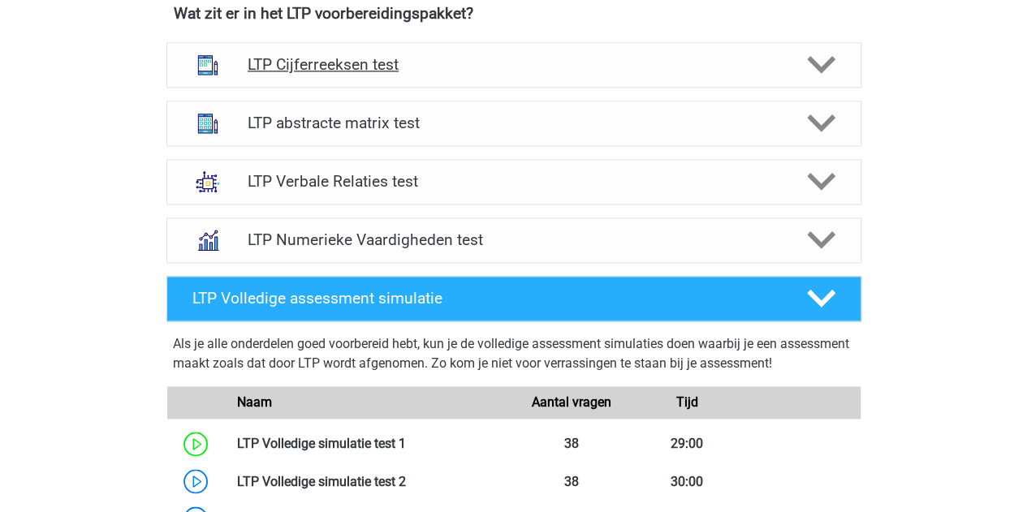
click at [826, 59] on icon at bounding box center [821, 64] width 28 height 28
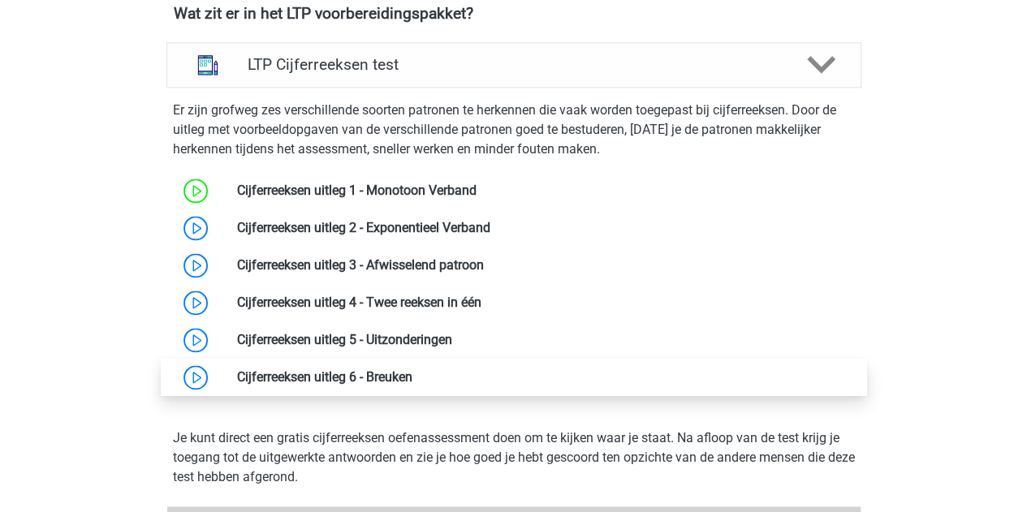
click at [412, 373] on link at bounding box center [412, 376] width 0 height 15
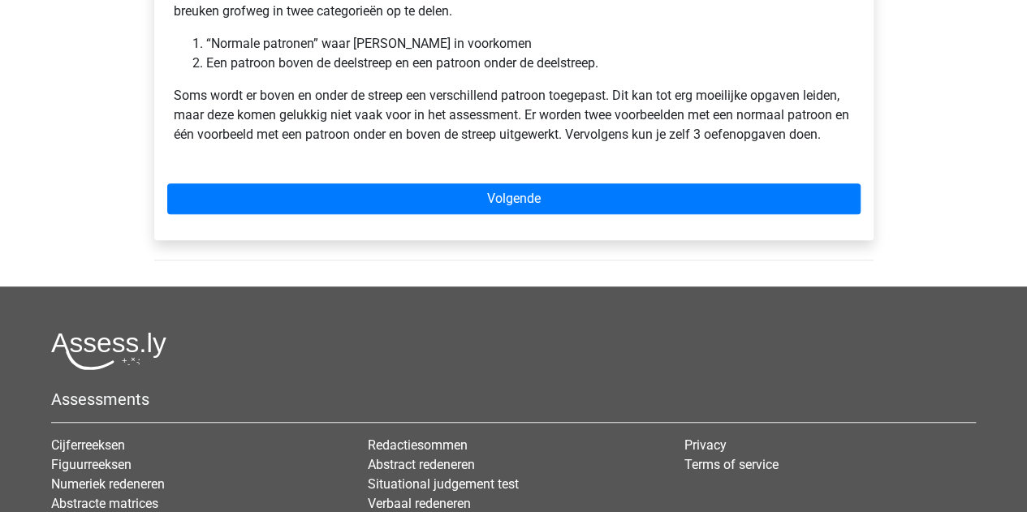
scroll to position [244, 0]
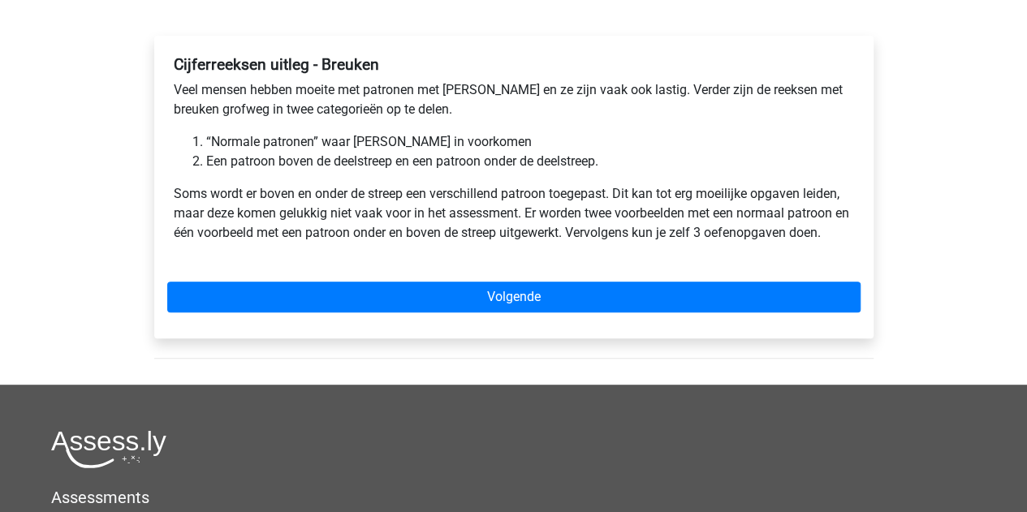
click at [289, 321] on div "Cijferreeksen uitleg - Breuken Veel mensen hebben moeite met patronen met breuk…" at bounding box center [513, 187] width 719 height 303
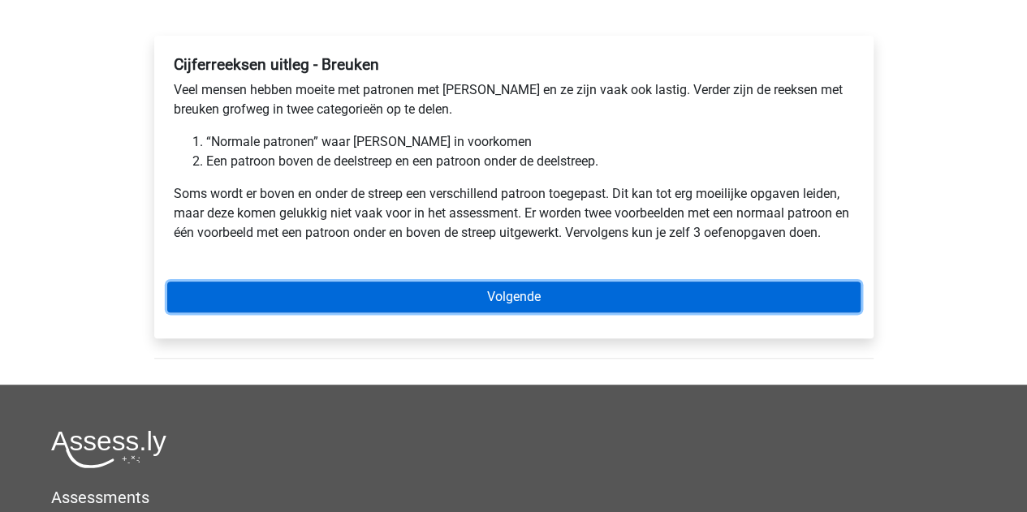
click at [297, 300] on link "Volgende" at bounding box center [513, 297] width 693 height 31
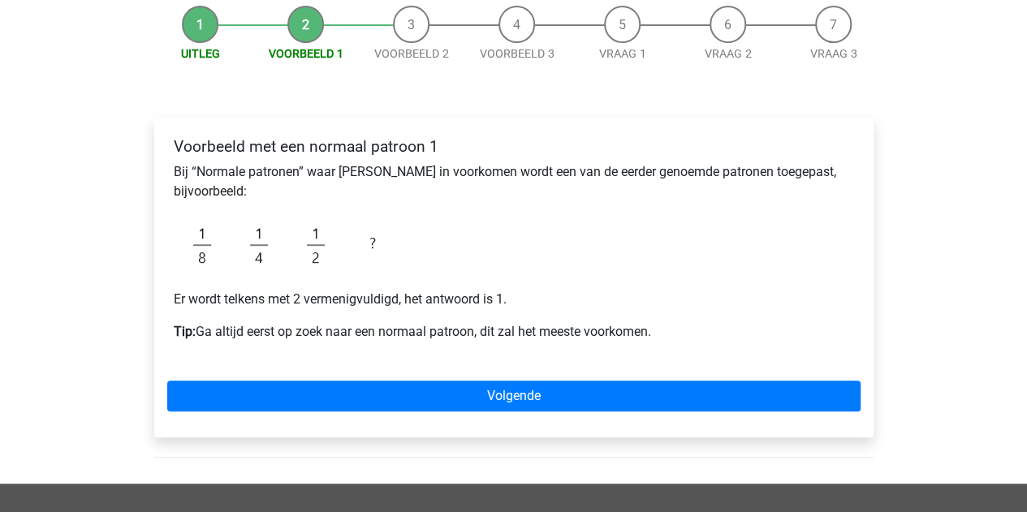
scroll to position [162, 0]
